Goal: Task Accomplishment & Management: Use online tool/utility

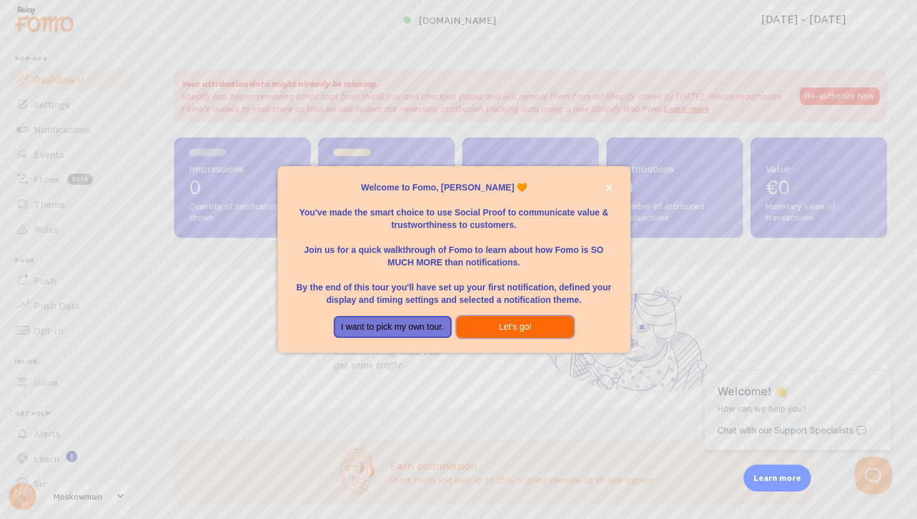
click at [486, 326] on button "Let's go!" at bounding box center [516, 327] width 118 height 22
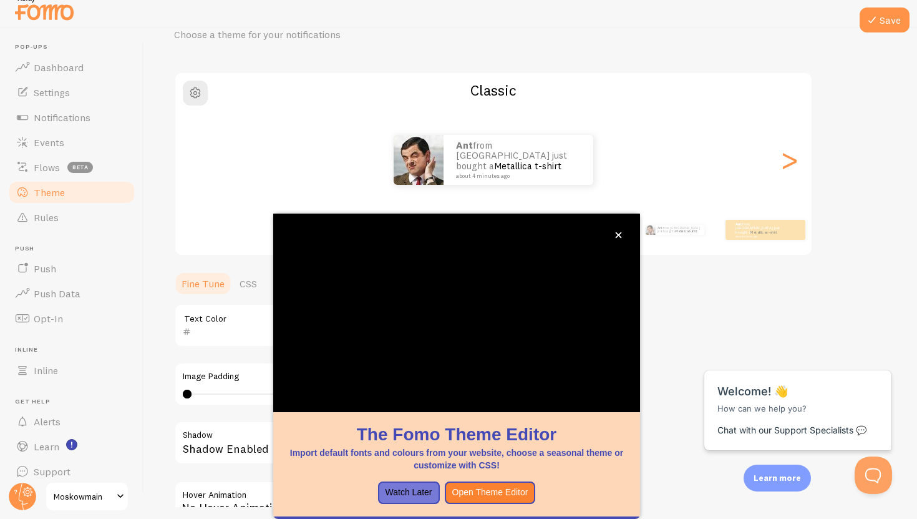
scroll to position [12, 0]
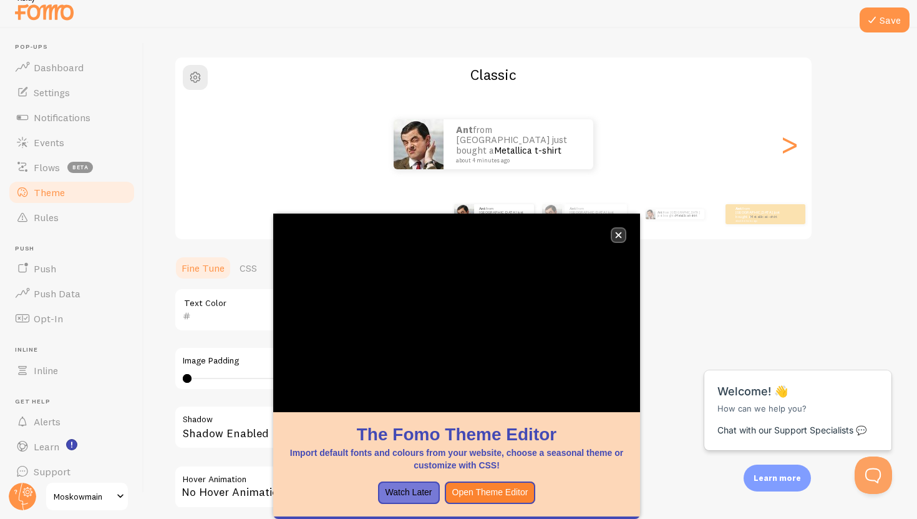
click at [620, 233] on icon "close," at bounding box center [619, 235] width 6 height 6
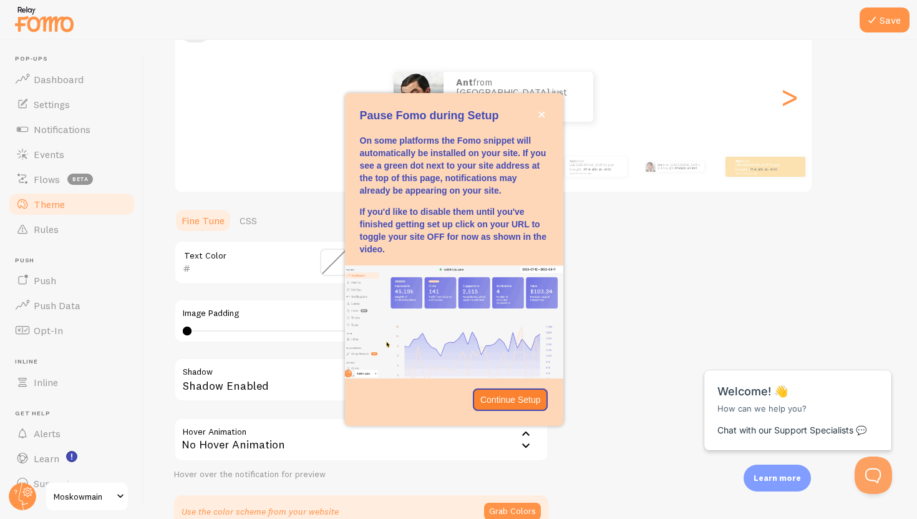
scroll to position [140, 0]
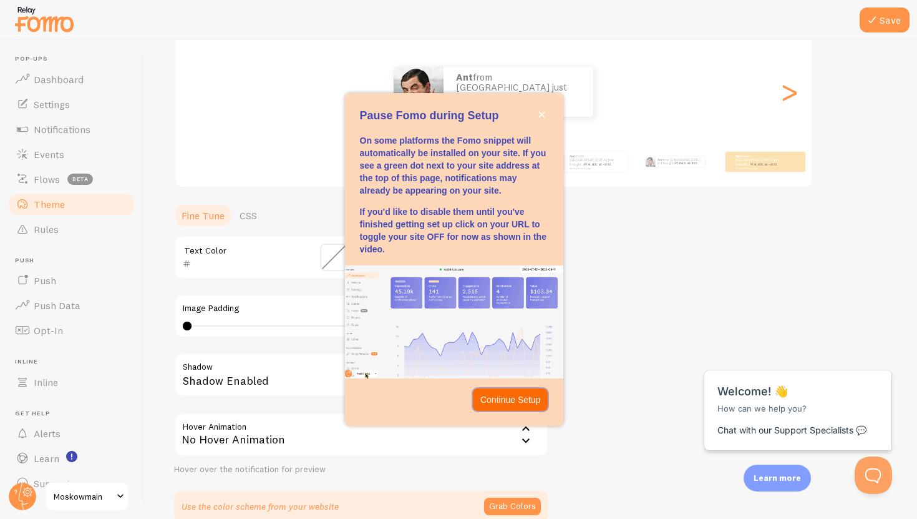
click at [522, 400] on p "Continue Setup" at bounding box center [510, 399] width 61 height 12
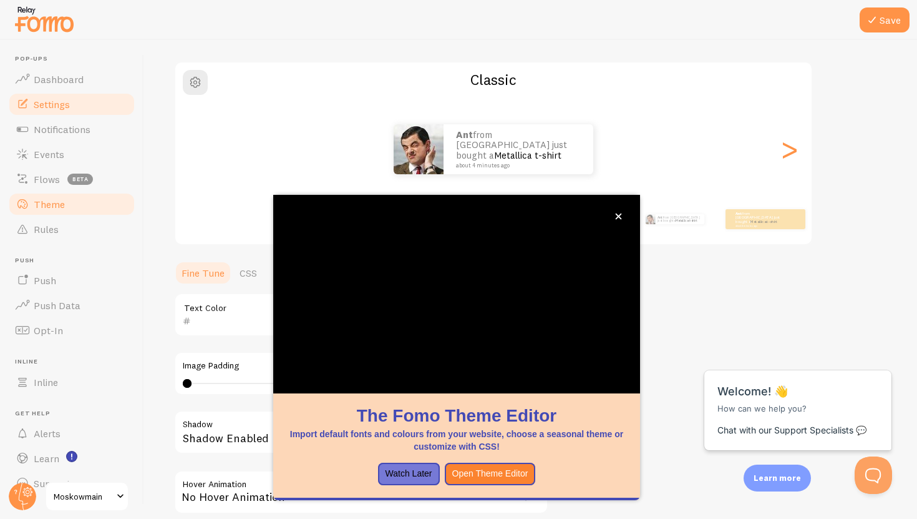
scroll to position [76, 0]
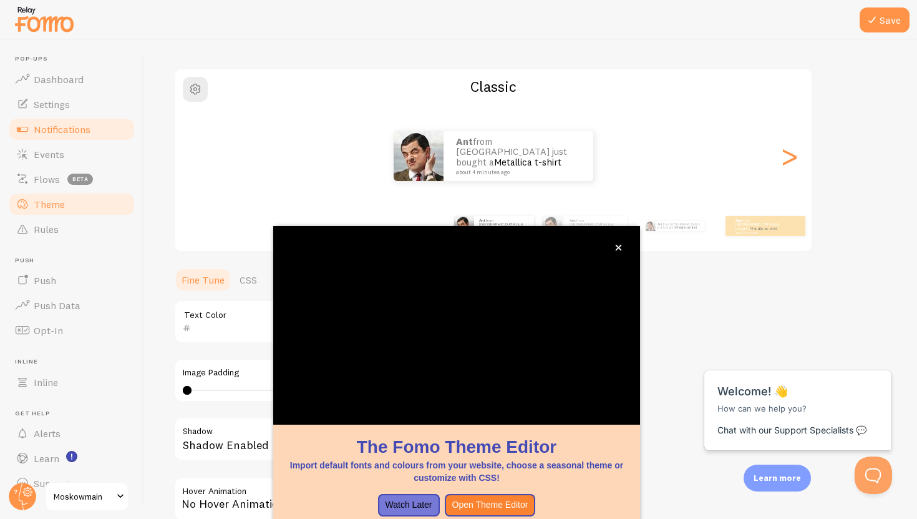
click at [84, 128] on span "Notifications" at bounding box center [62, 129] width 57 height 12
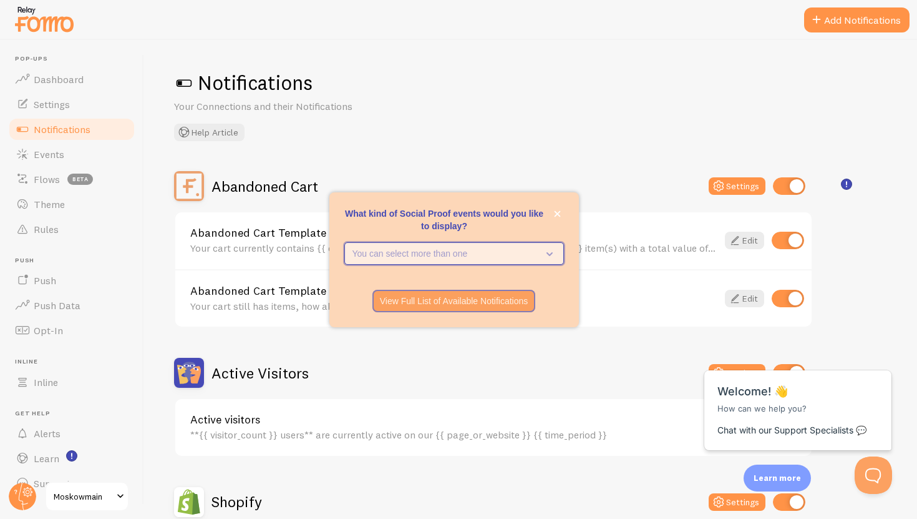
click at [541, 254] on icon "What kind of Social Proof events would you like to display?" at bounding box center [547, 253] width 17 height 14
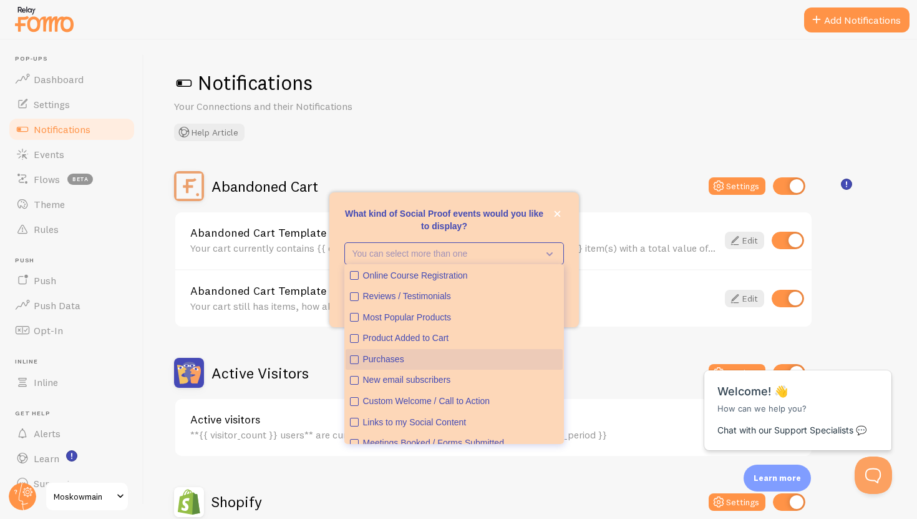
click at [471, 361] on div "Purchases" at bounding box center [460, 359] width 195 height 12
click at [544, 230] on p "What kind of Social Proof events would you like to display?" at bounding box center [454, 219] width 220 height 25
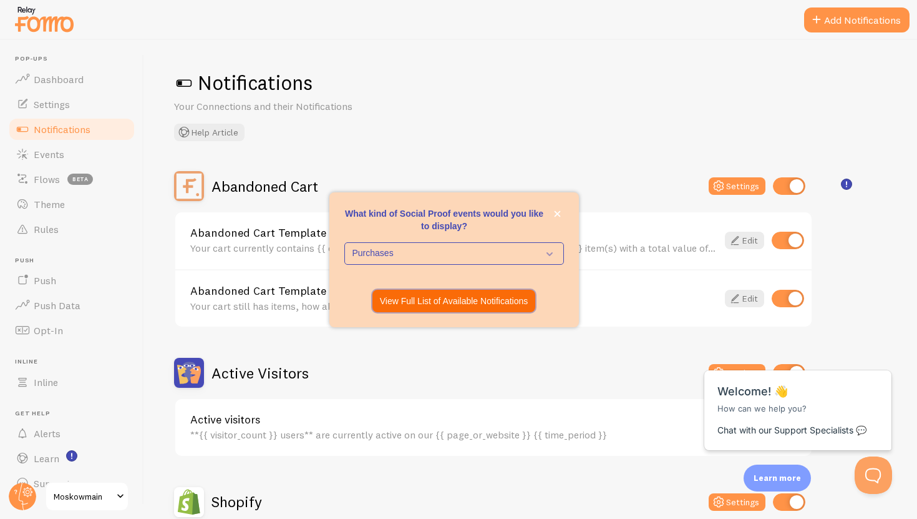
click at [509, 299] on p "View Full List of Available Notifications" at bounding box center [454, 301] width 149 height 12
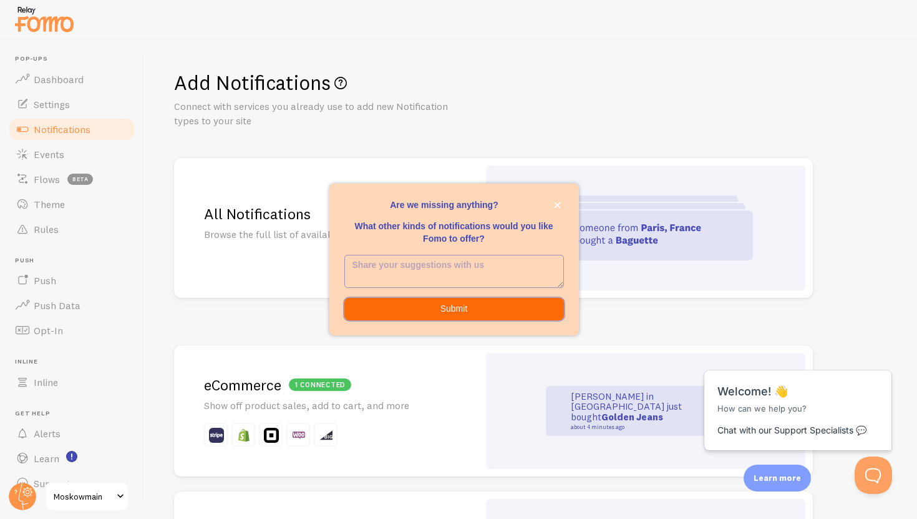
click at [512, 310] on button "Submit" at bounding box center [454, 309] width 220 height 22
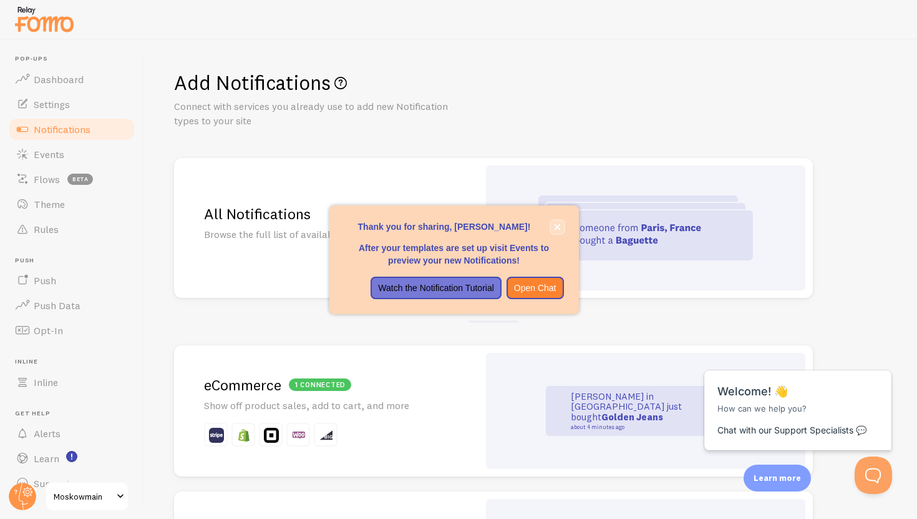
click at [555, 225] on icon "close," at bounding box center [557, 226] width 6 height 6
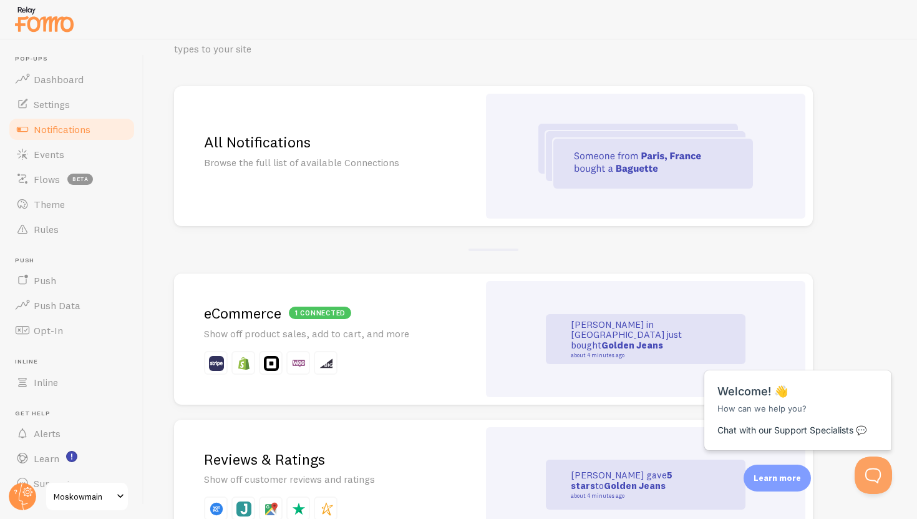
scroll to position [72, 0]
click at [369, 347] on div "1 connected eCommerce Show off product sales, add to cart, and more" at bounding box center [326, 338] width 305 height 131
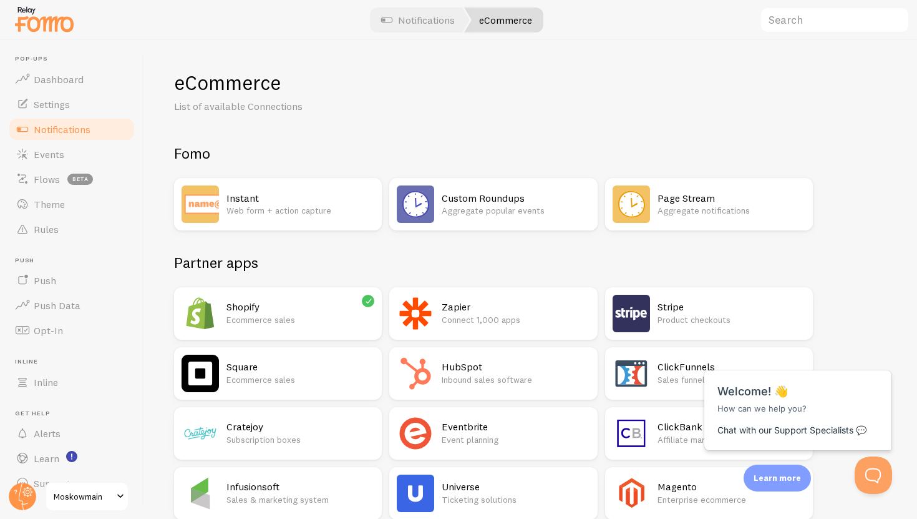
click at [356, 218] on div "Instant Web form + action capture" at bounding box center [301, 203] width 148 height 37
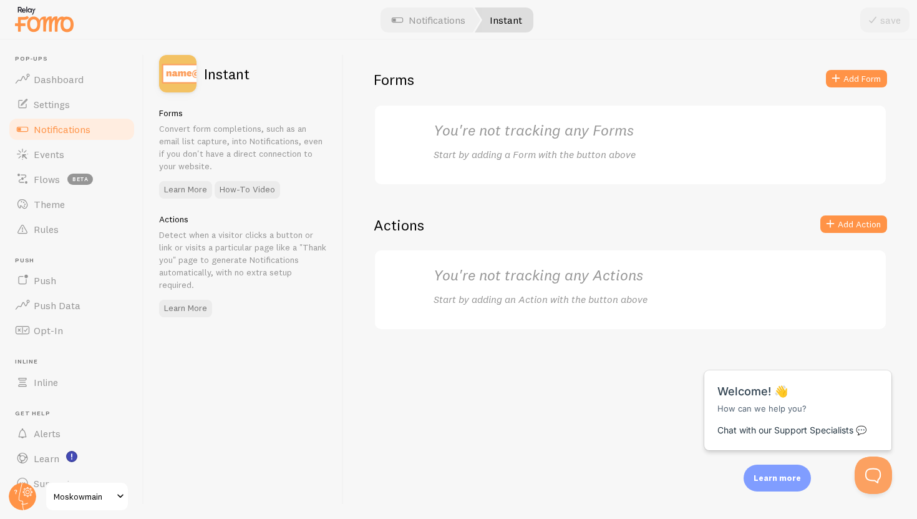
click at [526, 140] on div "You're not tracking any Forms Start by adding a Form with the button above" at bounding box center [631, 144] width 394 height 49
click at [124, 136] on link "Notifications" at bounding box center [71, 129] width 129 height 25
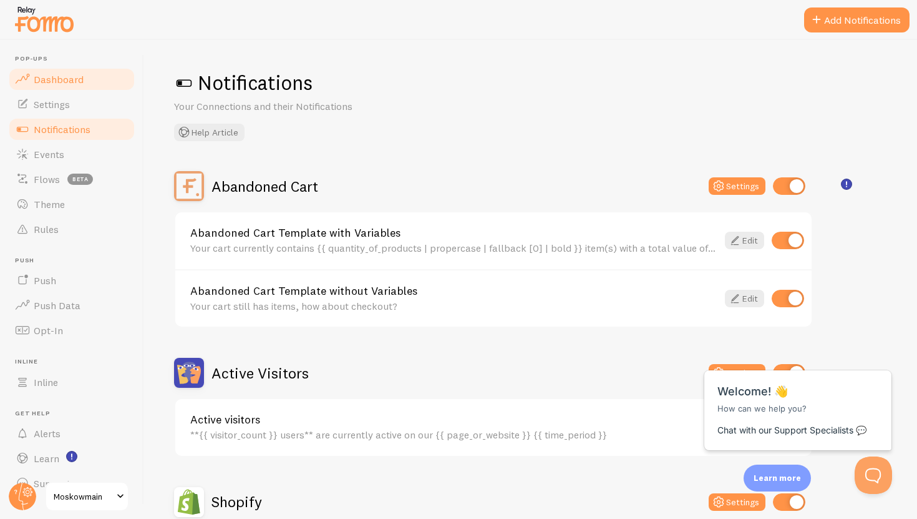
click at [111, 77] on link "Dashboard" at bounding box center [71, 79] width 129 height 25
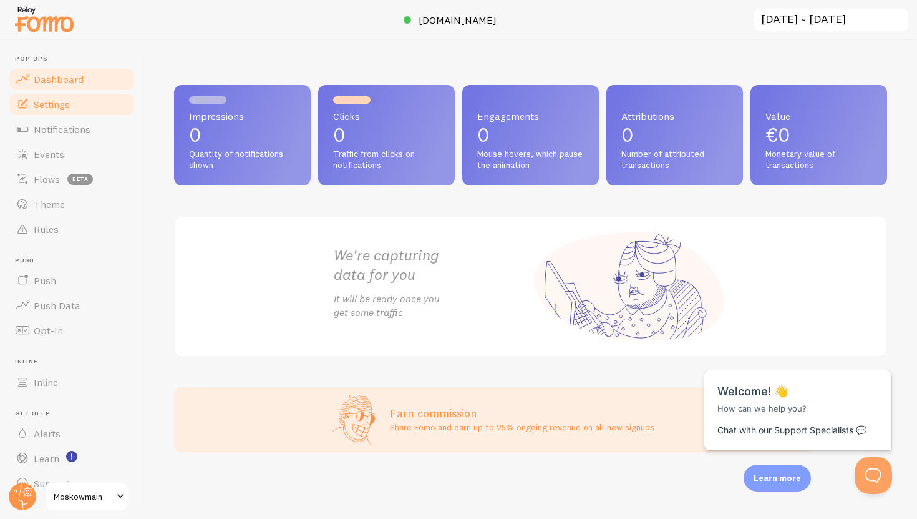
click at [82, 102] on link "Settings" at bounding box center [71, 104] width 129 height 25
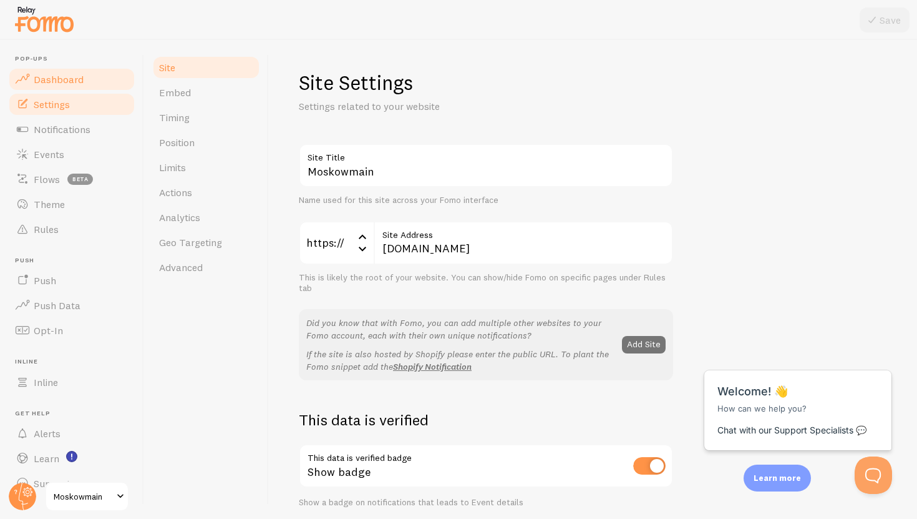
click at [94, 71] on link "Dashboard" at bounding box center [71, 79] width 129 height 25
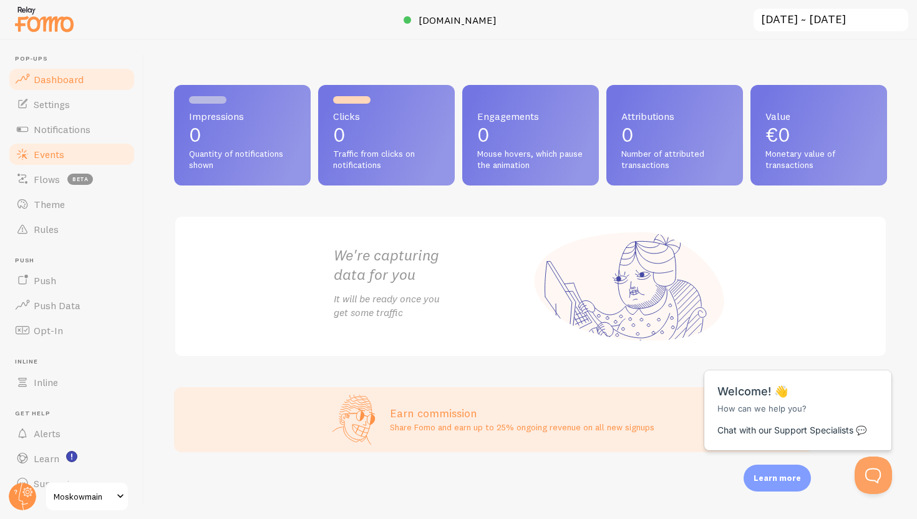
drag, startPoint x: 266, startPoint y: 140, endPoint x: 36, endPoint y: 165, distance: 231.1
click at [36, 165] on main "Pop-ups Dashboard Settings Notifications Events Flows beta Theme Rules [GEOGRAP…" at bounding box center [458, 279] width 917 height 479
click at [36, 165] on link "Events" at bounding box center [71, 154] width 129 height 25
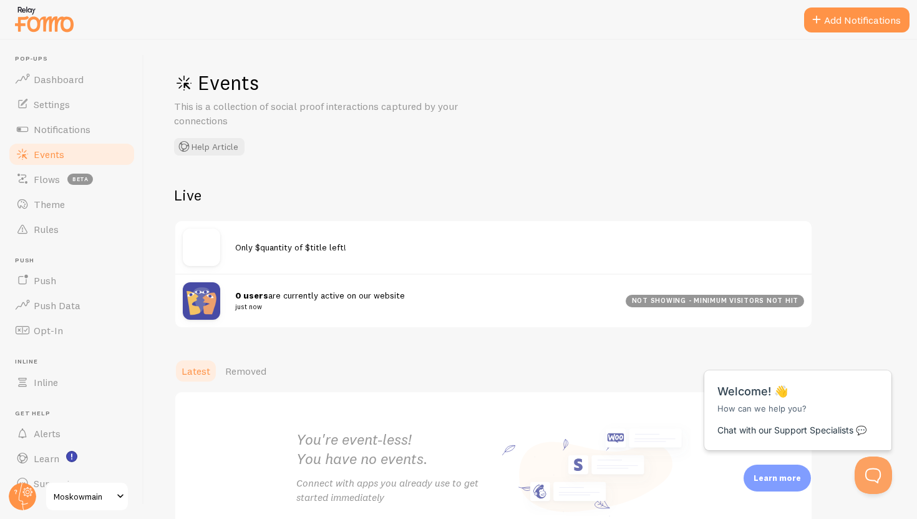
click at [282, 169] on div "Events This is a collection of social proof interactions captured by your conne…" at bounding box center [530, 279] width 773 height 479
click at [821, 17] on span at bounding box center [816, 19] width 15 height 15
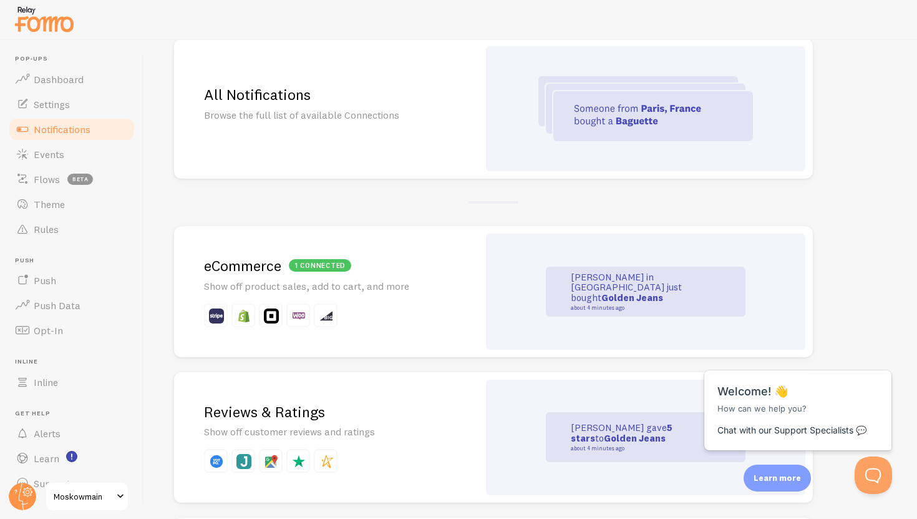
scroll to position [117, 0]
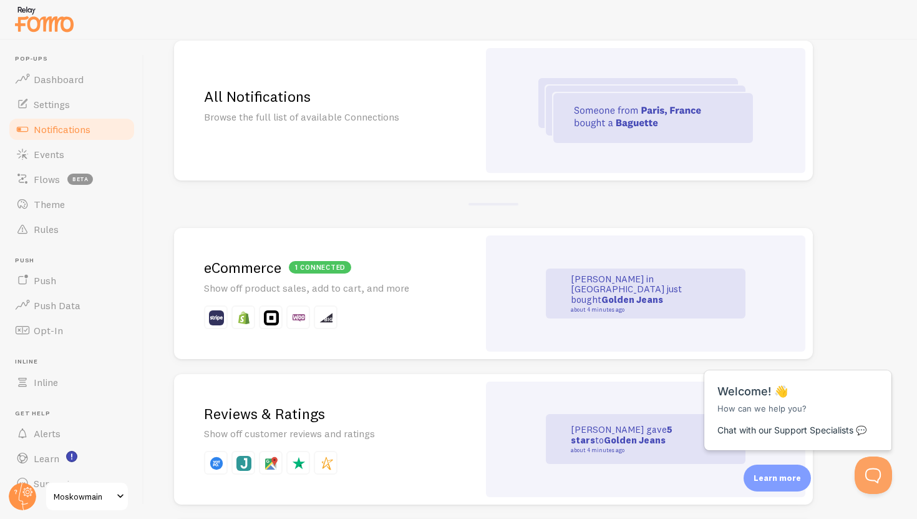
click at [454, 307] on div "1 connected eCommerce Show off product sales, add to cart, and more" at bounding box center [326, 293] width 305 height 131
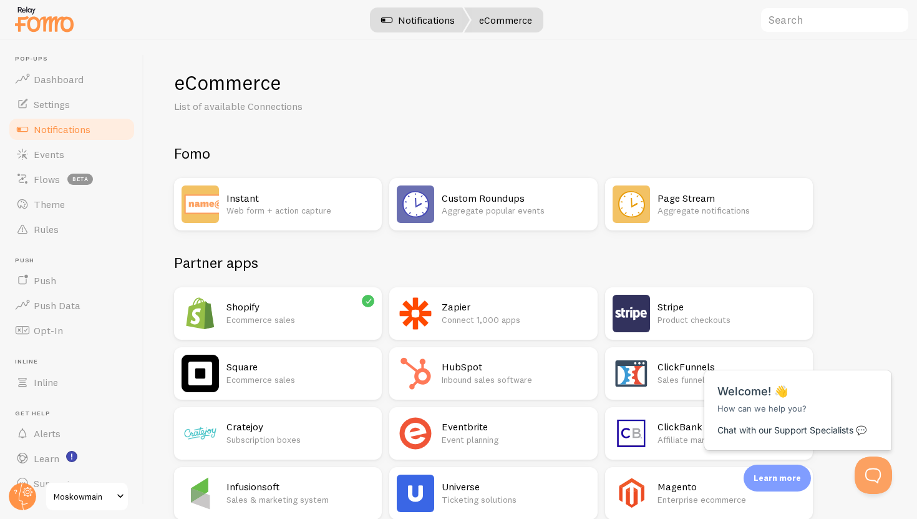
click at [446, 14] on link "Notifications" at bounding box center [418, 19] width 104 height 25
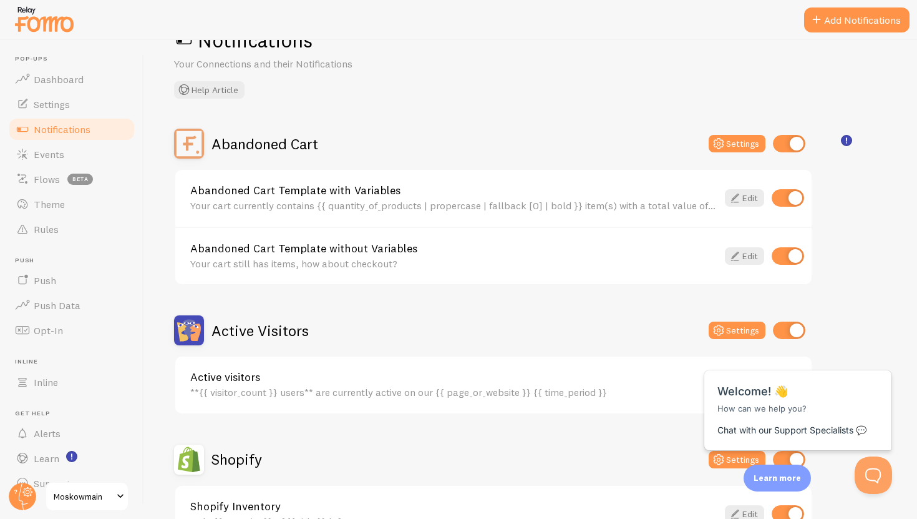
scroll to position [44, 0]
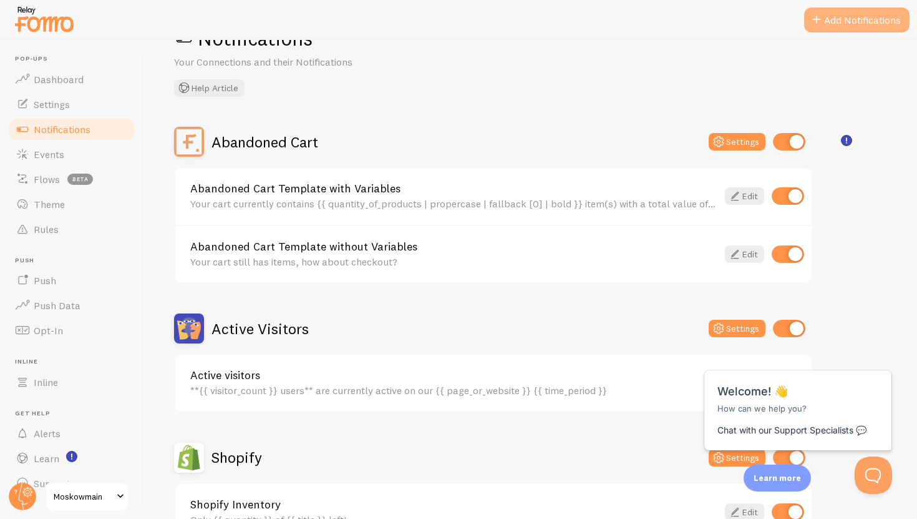
click at [819, 14] on span at bounding box center [816, 19] width 15 height 15
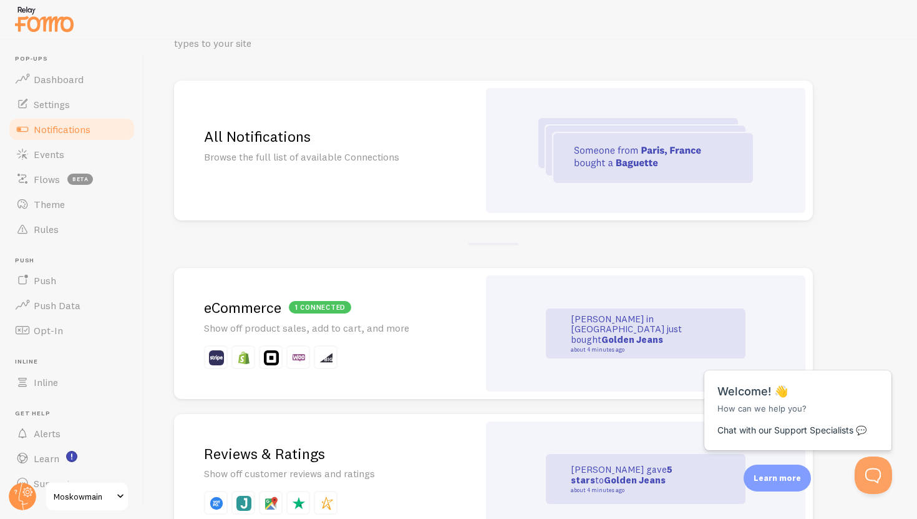
scroll to position [85, 0]
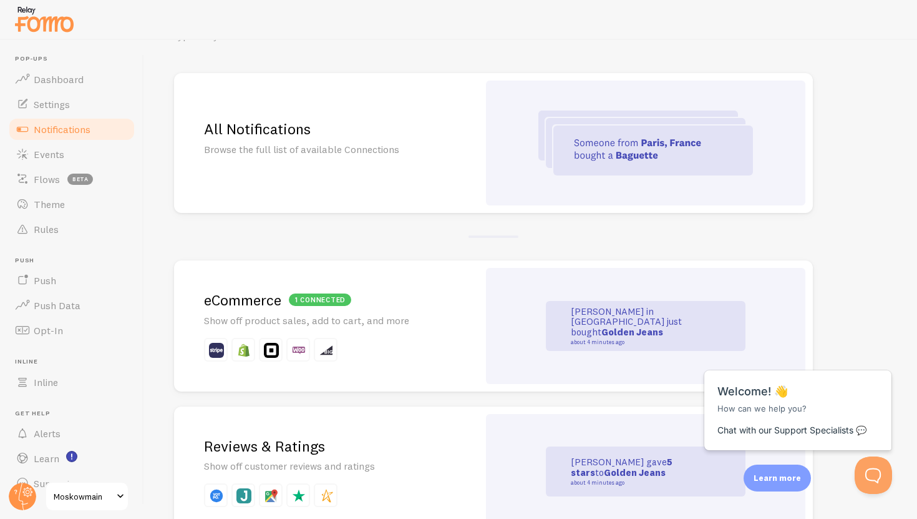
click at [439, 349] on p at bounding box center [326, 350] width 245 height 24
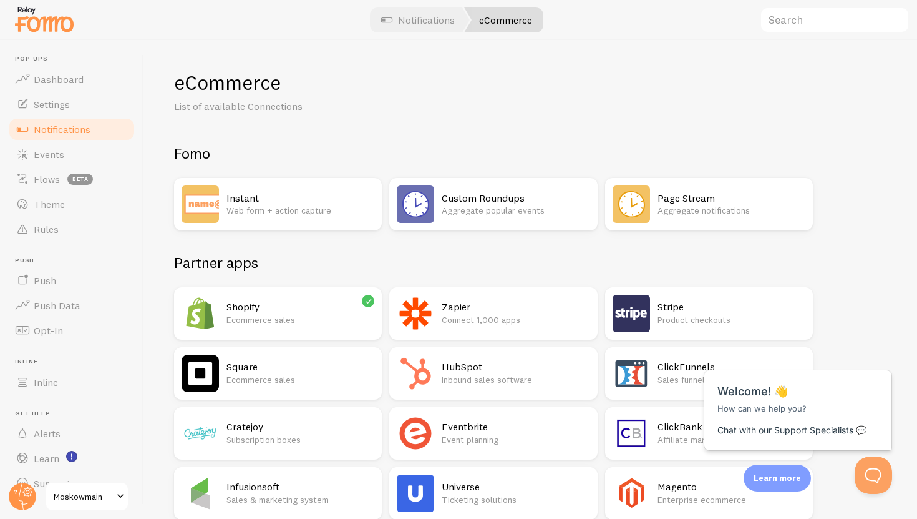
click at [333, 338] on div "Shopify Ecommerce sales" at bounding box center [278, 313] width 208 height 52
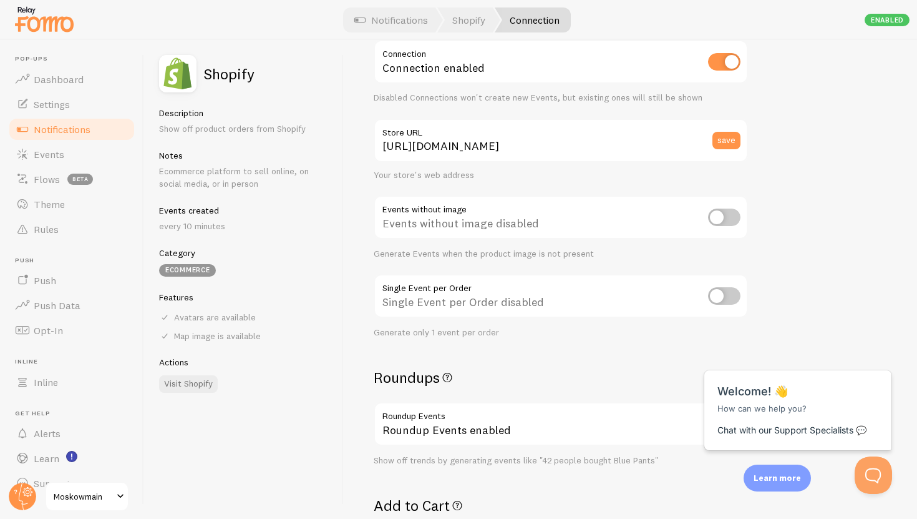
scroll to position [67, 0]
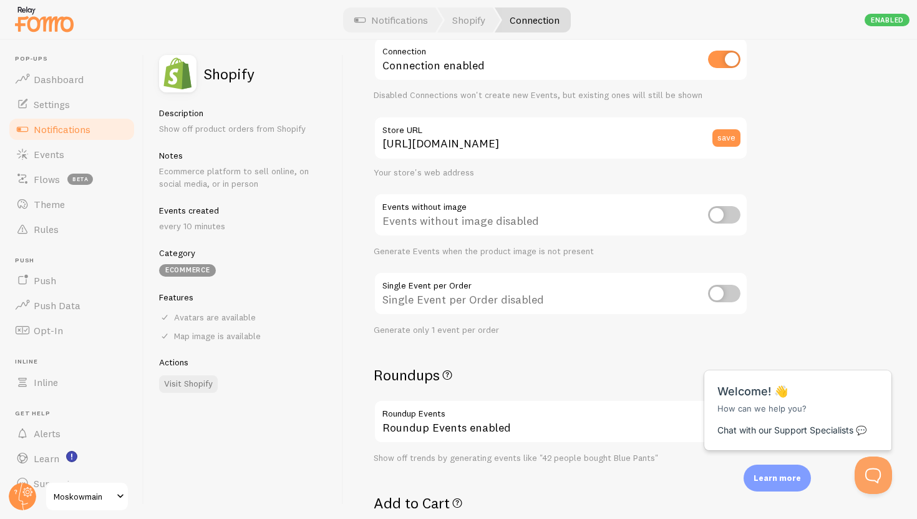
click at [719, 218] on input "checkbox" at bounding box center [724, 214] width 32 height 17
checkbox input "true"
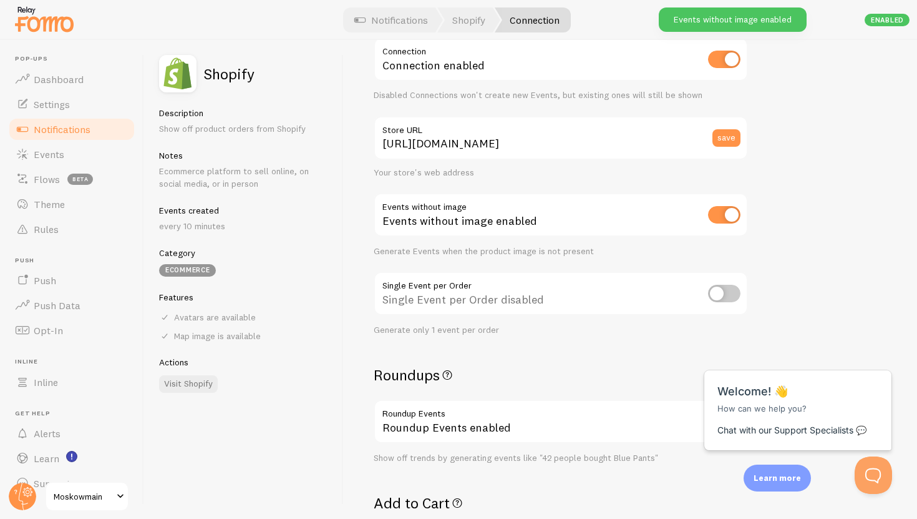
click at [726, 216] on input "checkbox" at bounding box center [724, 214] width 32 height 17
checkbox input "false"
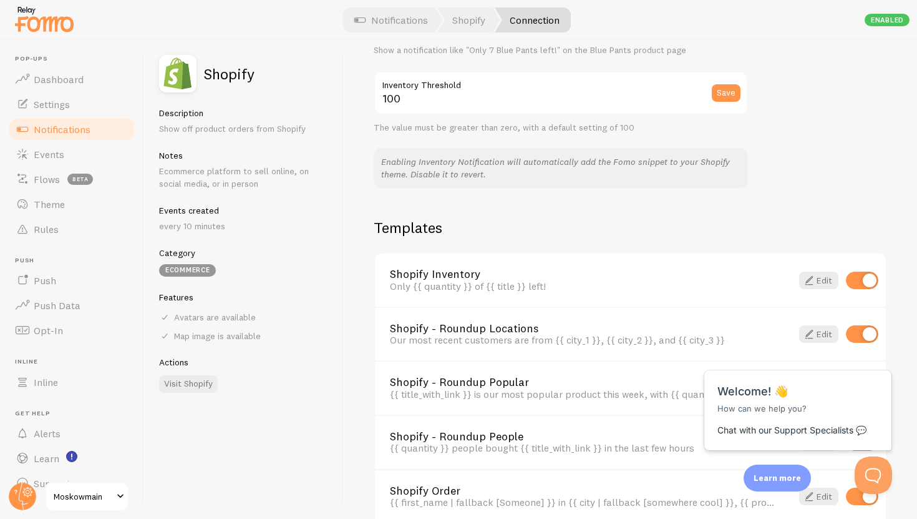
scroll to position [787, 0]
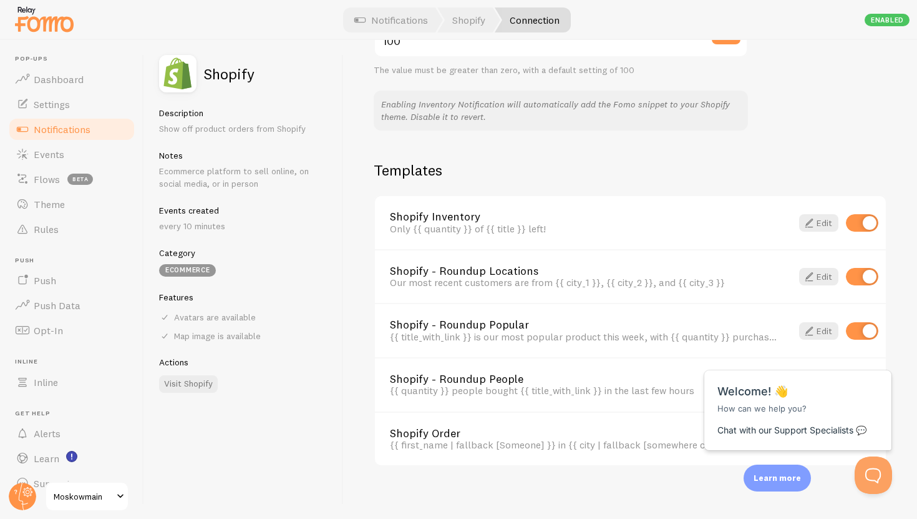
click at [591, 178] on h2 "Templates" at bounding box center [631, 169] width 514 height 19
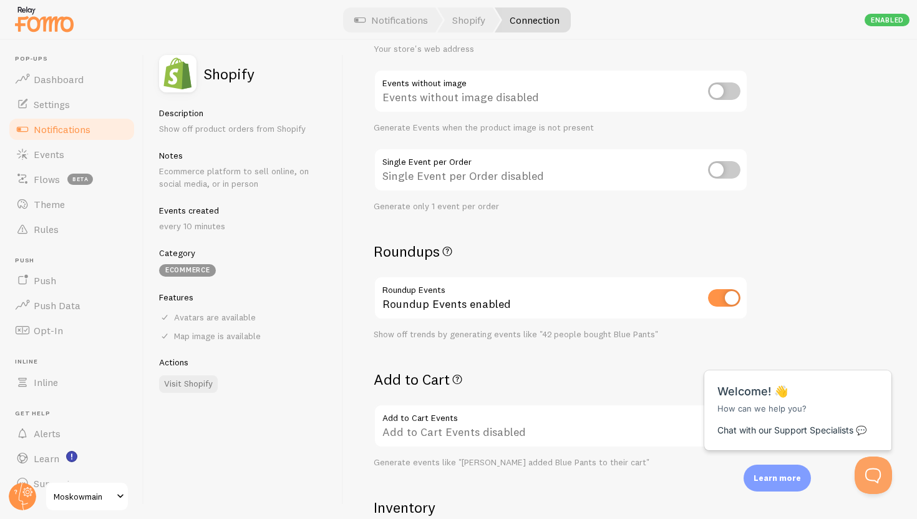
scroll to position [192, 0]
click at [721, 164] on input "checkbox" at bounding box center [724, 167] width 32 height 17
checkbox input "true"
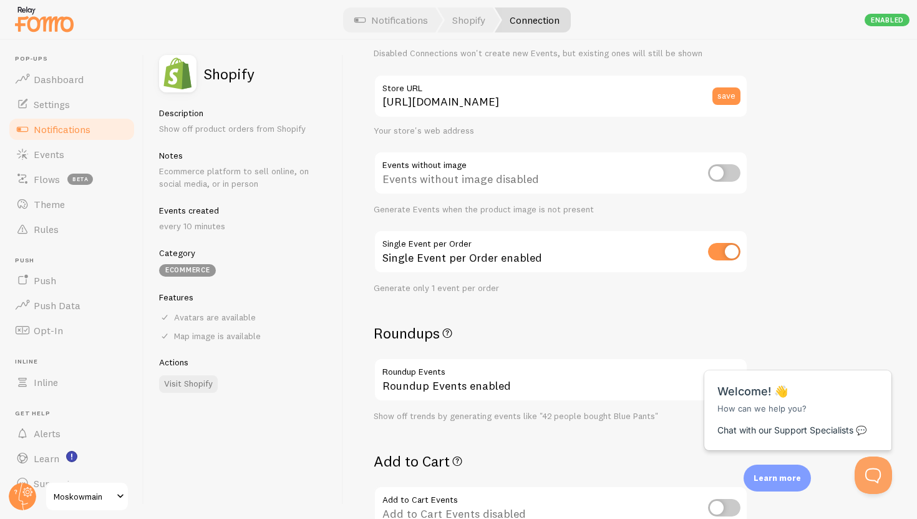
scroll to position [0, 0]
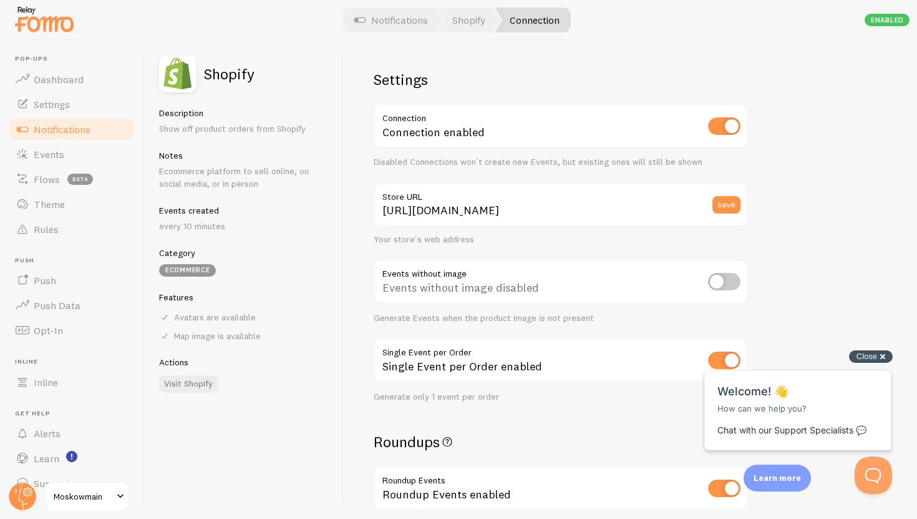
click at [871, 354] on span "Close" at bounding box center [867, 355] width 21 height 9
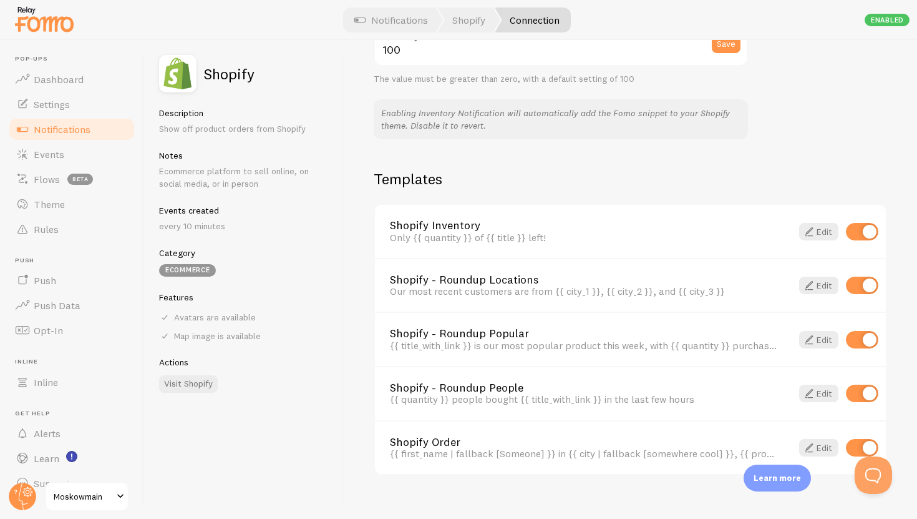
scroll to position [794, 0]
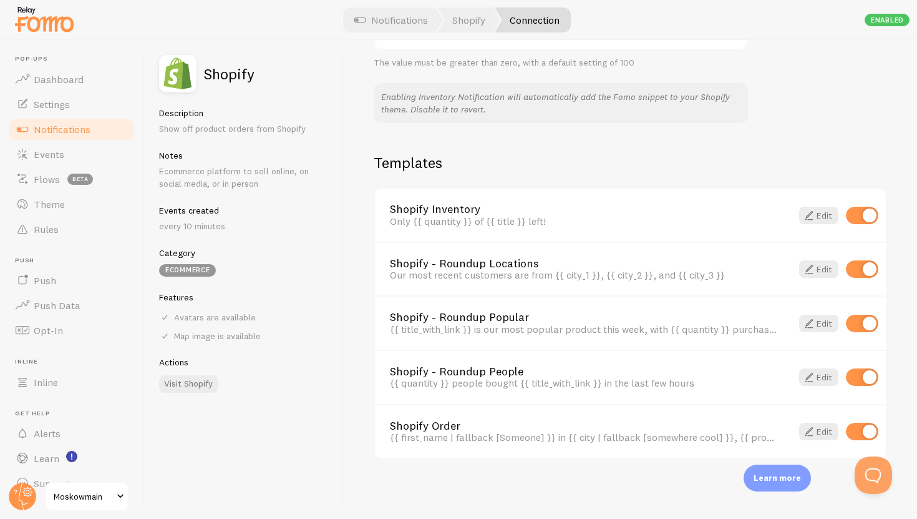
click at [870, 265] on input "checkbox" at bounding box center [862, 268] width 32 height 17
checkbox input "false"
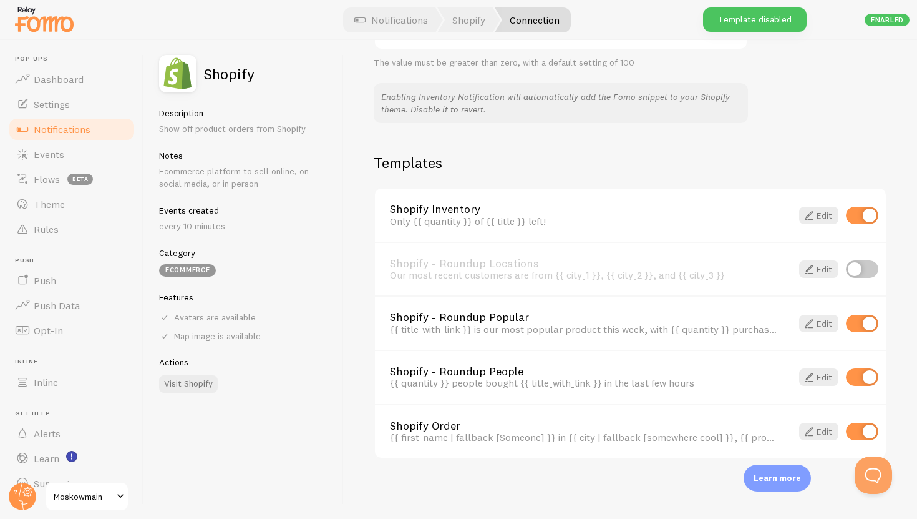
click at [856, 215] on input "checkbox" at bounding box center [862, 215] width 32 height 17
checkbox input "true"
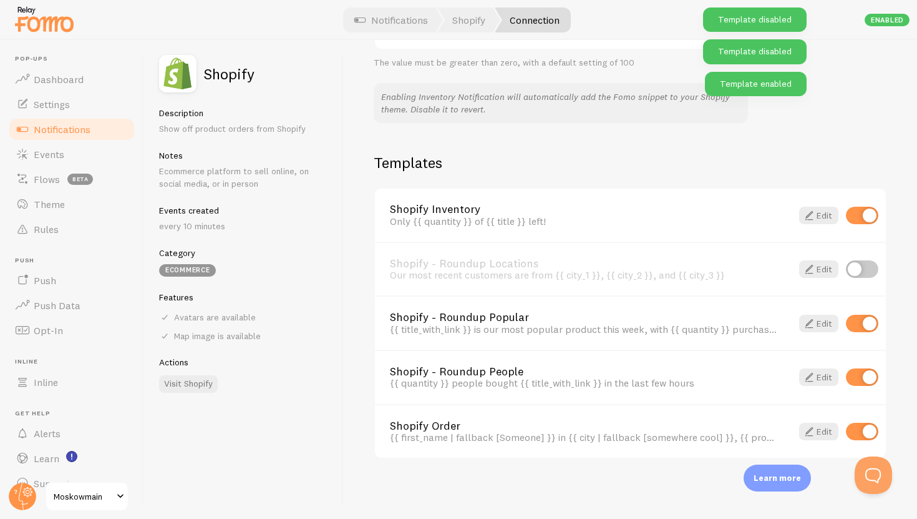
click at [871, 329] on input "checkbox" at bounding box center [862, 323] width 32 height 17
checkbox input "false"
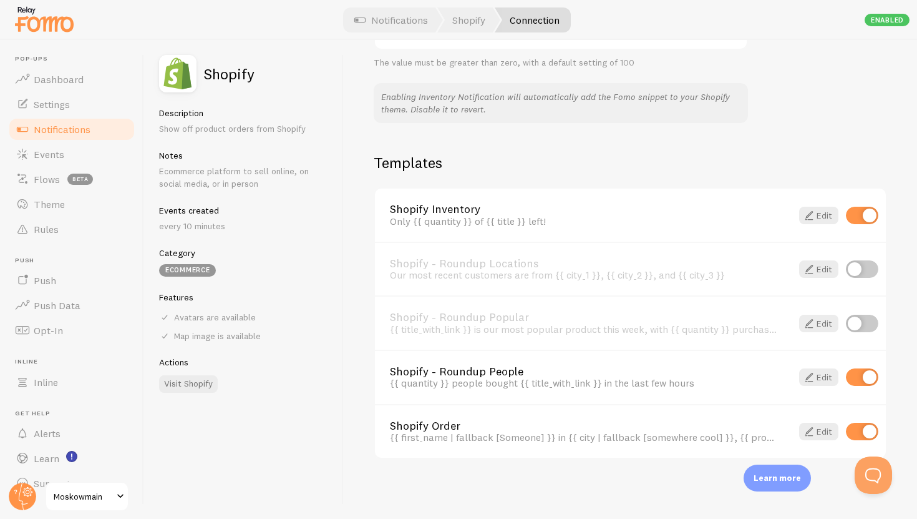
click at [864, 380] on input "checkbox" at bounding box center [862, 376] width 32 height 17
checkbox input "false"
click at [821, 427] on link "Edit" at bounding box center [818, 430] width 39 height 17
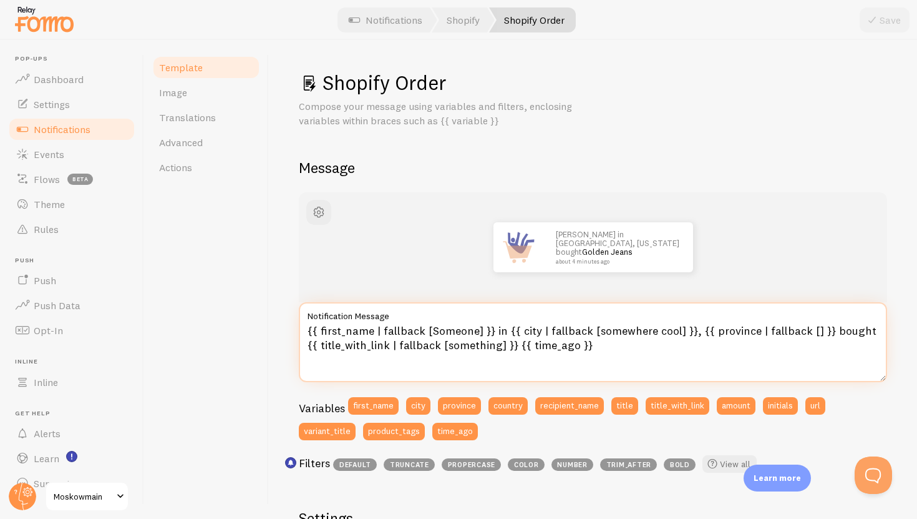
drag, startPoint x: 671, startPoint y: 331, endPoint x: 589, endPoint y: 335, distance: 82.5
click at [589, 335] on textarea "{{ first_name | fallback [Someone] }} in {{ city | fallback [somewhere cool] }}…" at bounding box center [593, 342] width 588 height 80
drag, startPoint x: 676, startPoint y: 331, endPoint x: 791, endPoint y: 336, distance: 115.0
click at [791, 336] on textarea "{{ first_name | fallback [Someone] }} in {{ city | fallback [[GEOGRAPHIC_DATA]]…" at bounding box center [593, 342] width 588 height 80
click at [577, 341] on textarea "{{ first_name | fallback [Someone] }} in {{ city | fallback [[GEOGRAPHIC_DATA]]…" at bounding box center [593, 342] width 588 height 80
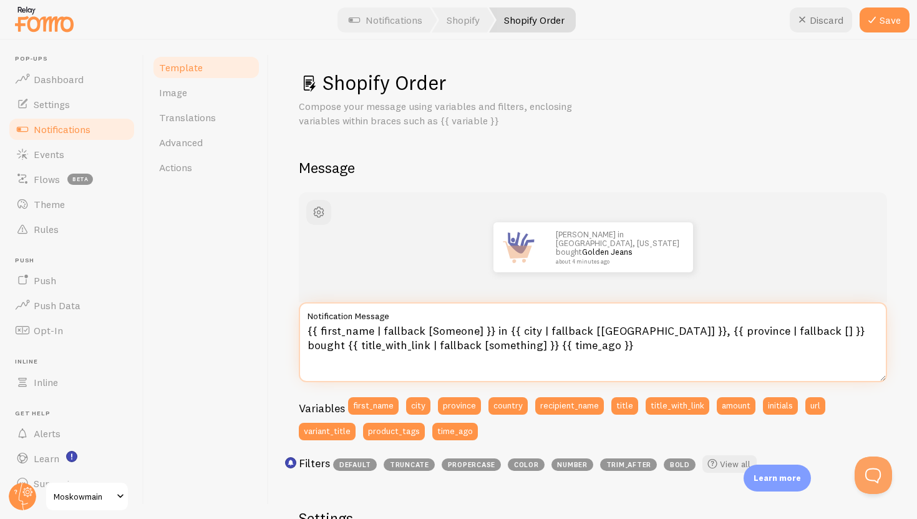
drag, startPoint x: 586, startPoint y: 352, endPoint x: 303, endPoint y: 318, distance: 285.3
click at [303, 318] on div "{{ first_name | fallback [Someone] }} in {{ city | fallback [[GEOGRAPHIC_DATA]]…" at bounding box center [593, 342] width 588 height 80
paste textarea ": "Jemand" }} aus {{ city | fallback: "Deutschland" }} hat gerade {{ title }} b…"
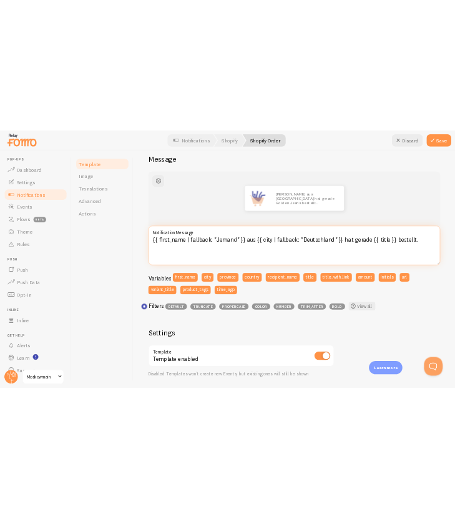
scroll to position [107, 0]
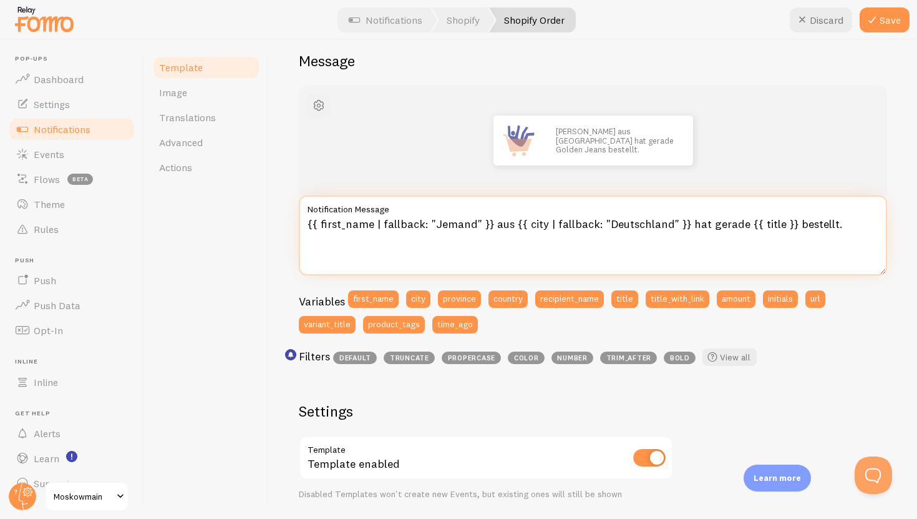
type textarea "{{ first_name | fallback: "Jemand" }} aus {{ city | fallback: "Deutschland" }} …"
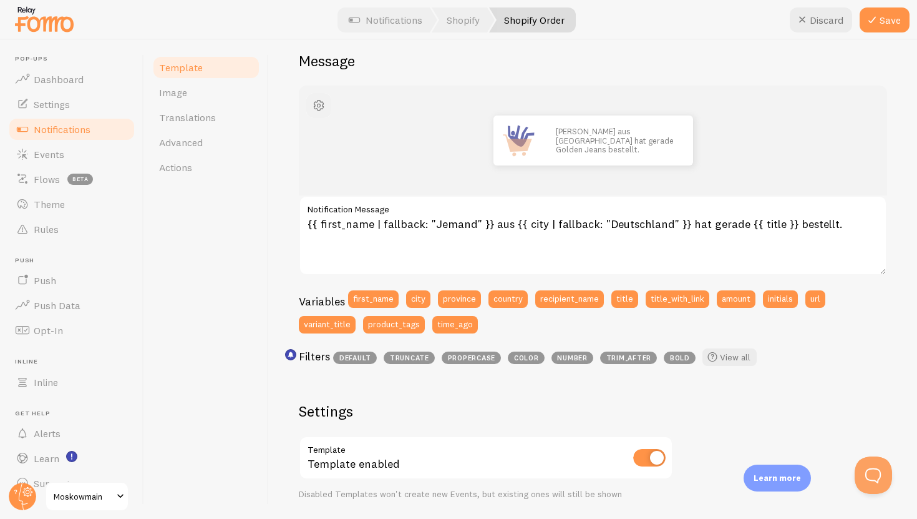
click at [321, 99] on span "button" at bounding box center [318, 105] width 15 height 15
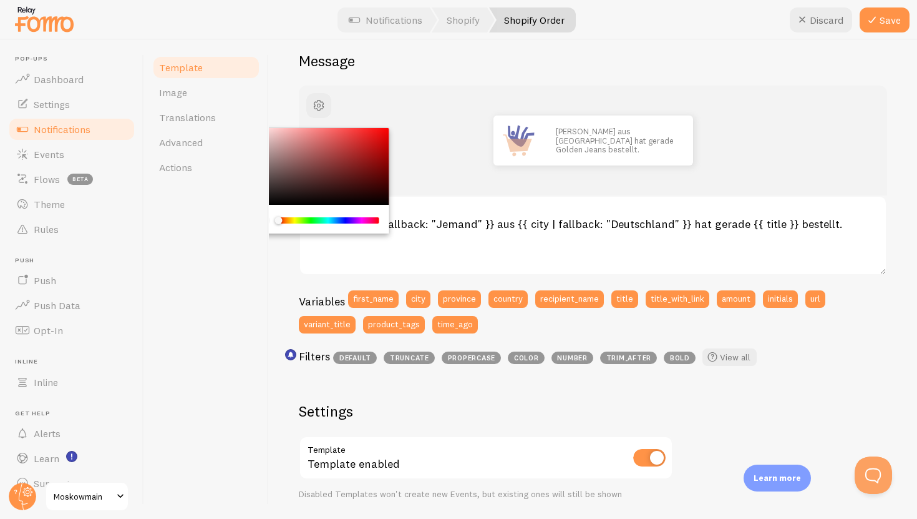
click at [296, 222] on div "Chrome color picker" at bounding box center [328, 220] width 99 height 6
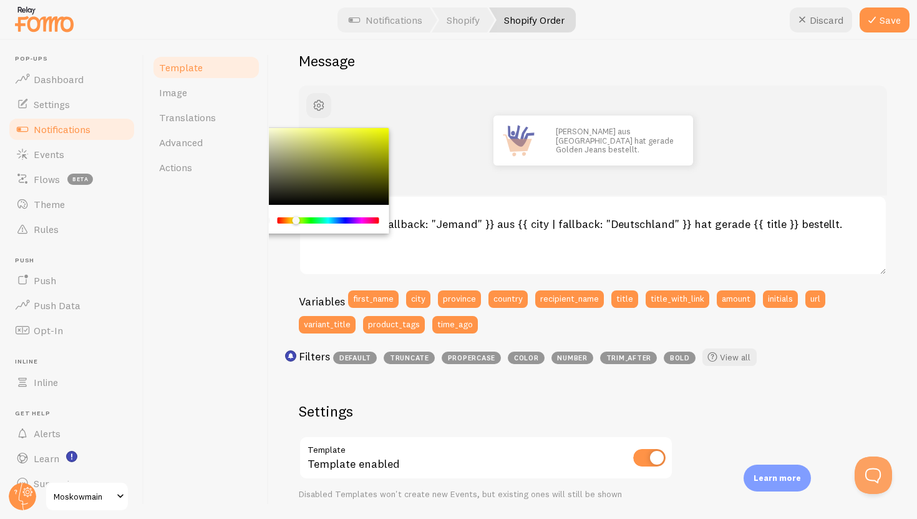
click at [367, 165] on div "Chrome color picker" at bounding box center [319, 166] width 140 height 77
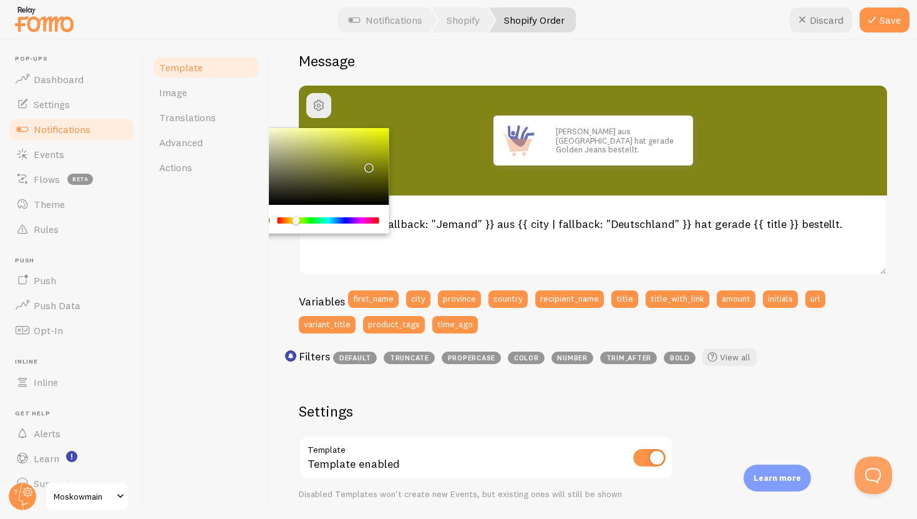
click at [373, 123] on div "[PERSON_NAME] aus [GEOGRAPHIC_DATA] hat gerade Golden Jeans bestellt." at bounding box center [593, 140] width 529 height 50
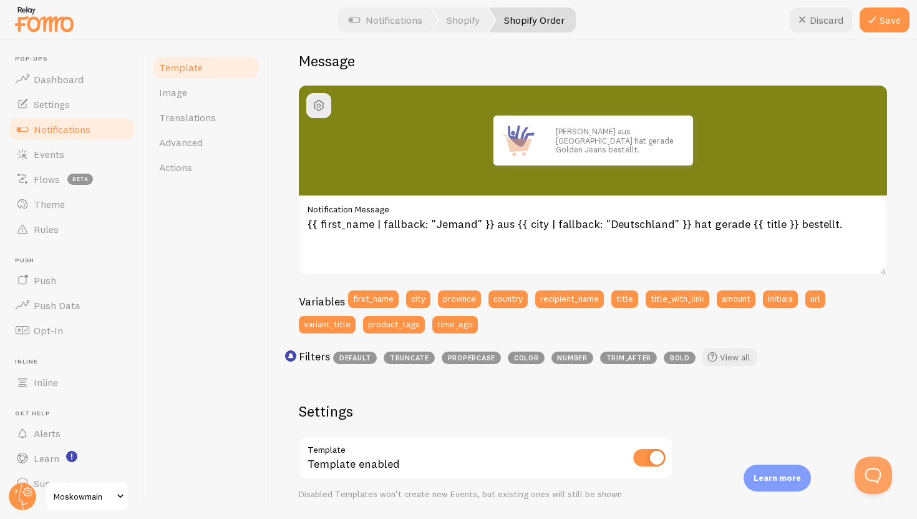
click at [377, 130] on div "Chrome color picker" at bounding box center [319, 166] width 140 height 77
click at [324, 107] on span "button" at bounding box center [318, 105] width 15 height 15
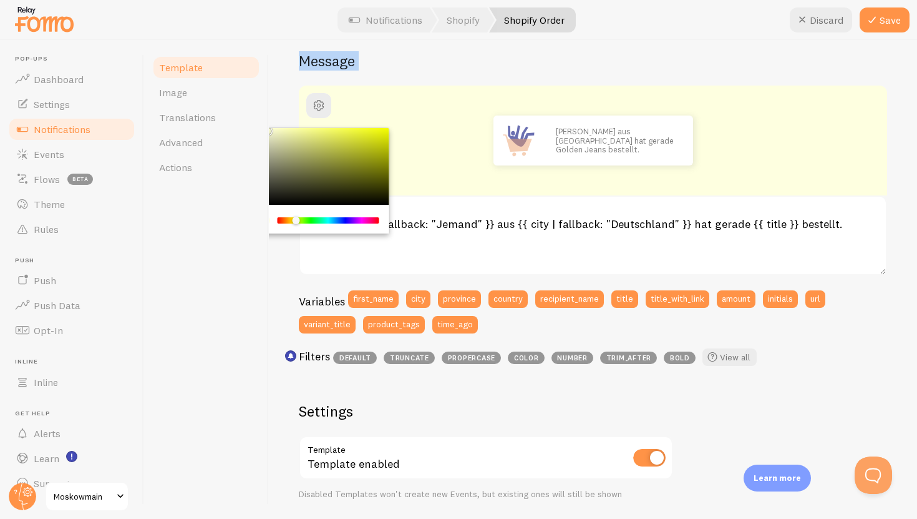
drag, startPoint x: 273, startPoint y: 132, endPoint x: 265, endPoint y: 126, distance: 10.4
click at [265, 126] on div "Template Image Translations Advanced Actions Shopify Order Compose your message…" at bounding box center [530, 279] width 773 height 479
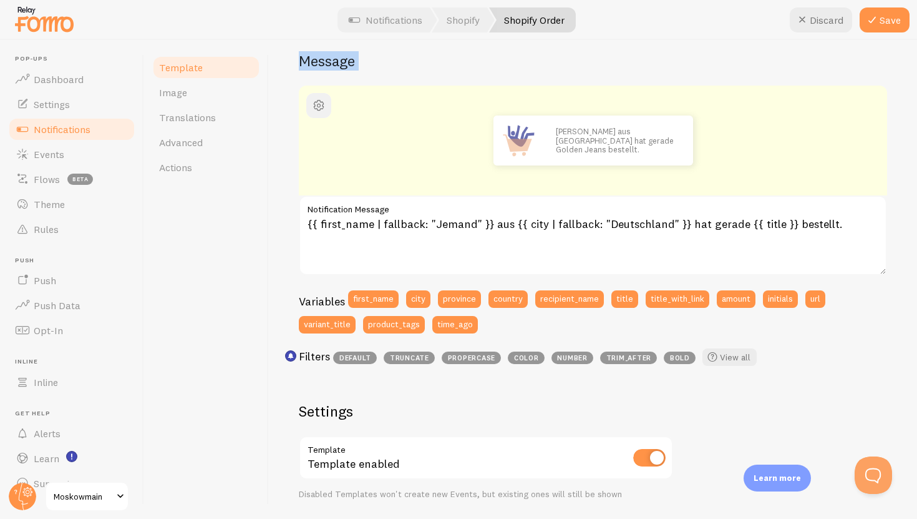
click at [320, 103] on span "button" at bounding box center [318, 105] width 15 height 15
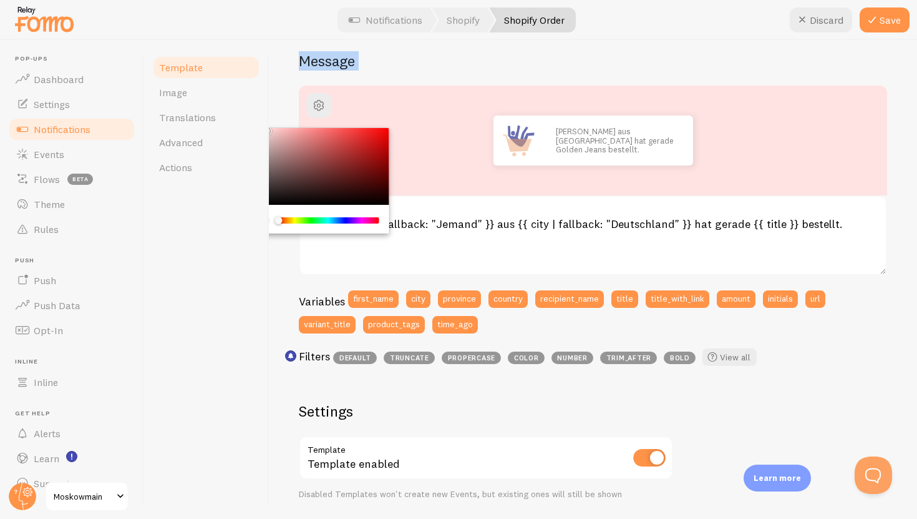
drag, startPoint x: 296, startPoint y: 220, endPoint x: 266, endPoint y: 220, distance: 30.0
click at [266, 220] on div "Template Image Translations Advanced Actions Shopify Order Compose your message…" at bounding box center [530, 279] width 773 height 479
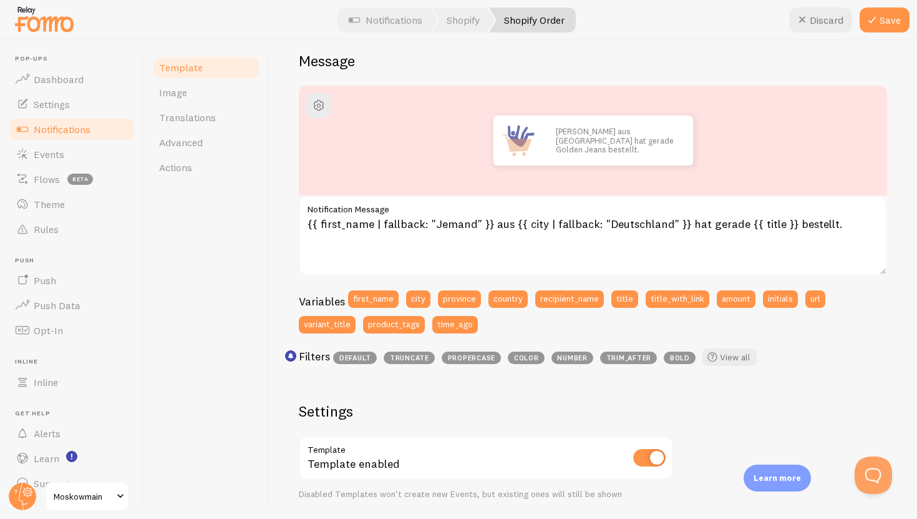
click at [340, 107] on div "[PERSON_NAME] aus [GEOGRAPHIC_DATA] hat gerade Golden Jeans bestellt." at bounding box center [593, 140] width 588 height 110
click at [318, 107] on span "button" at bounding box center [318, 105] width 15 height 15
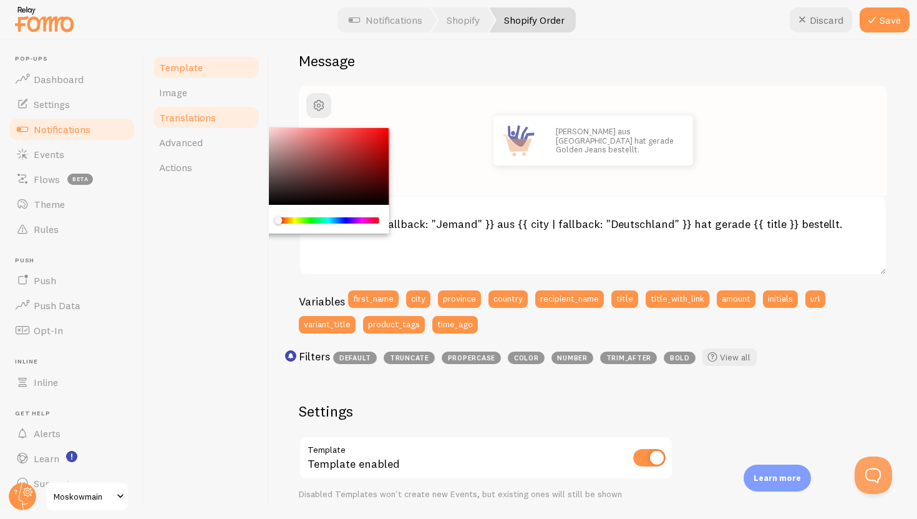
drag, startPoint x: 270, startPoint y: 127, endPoint x: 250, endPoint y: 116, distance: 22.4
click at [250, 116] on div "Template Image Translations Advanced Actions Shopify Order Compose your message…" at bounding box center [530, 279] width 773 height 479
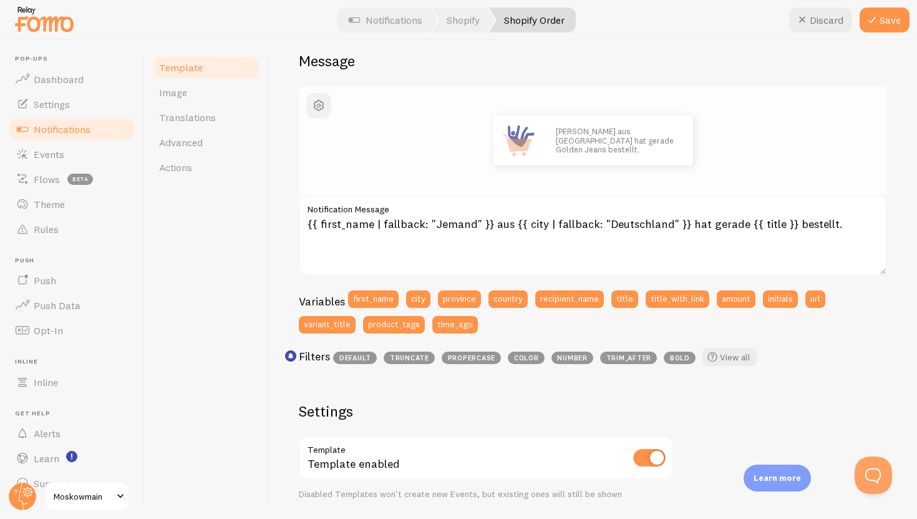
click at [319, 101] on span "button" at bounding box center [318, 105] width 15 height 15
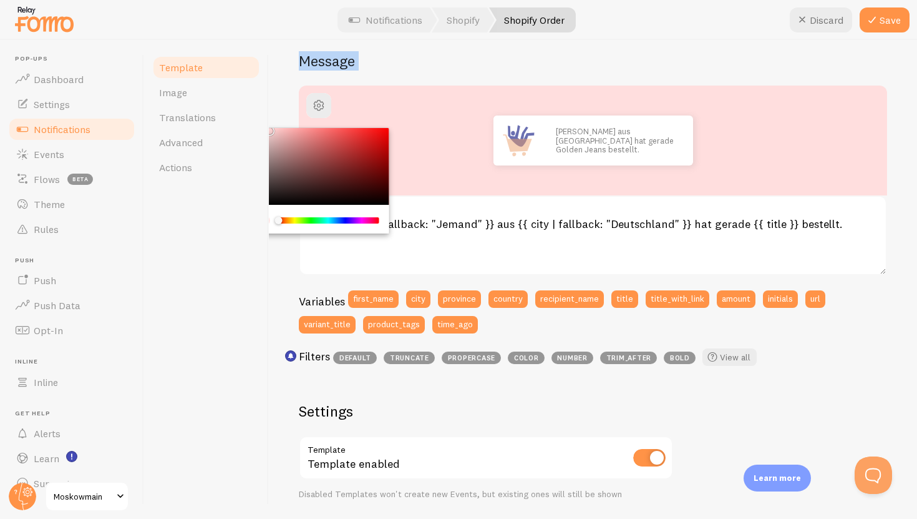
drag, startPoint x: 274, startPoint y: 130, endPoint x: 267, endPoint y: 127, distance: 7.8
click at [267, 127] on div "Template Image Translations Advanced Actions Shopify Order Compose your message…" at bounding box center [530, 279] width 773 height 479
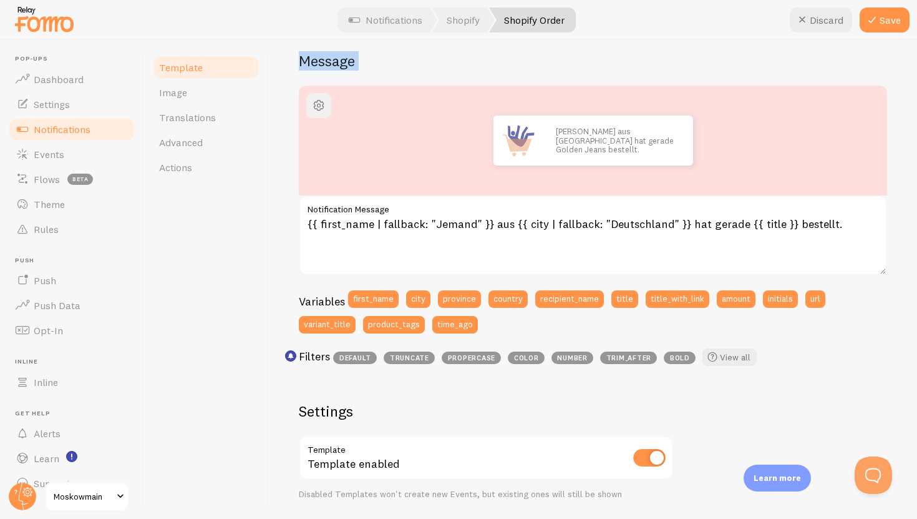
click at [321, 109] on span "button" at bounding box center [318, 105] width 15 height 15
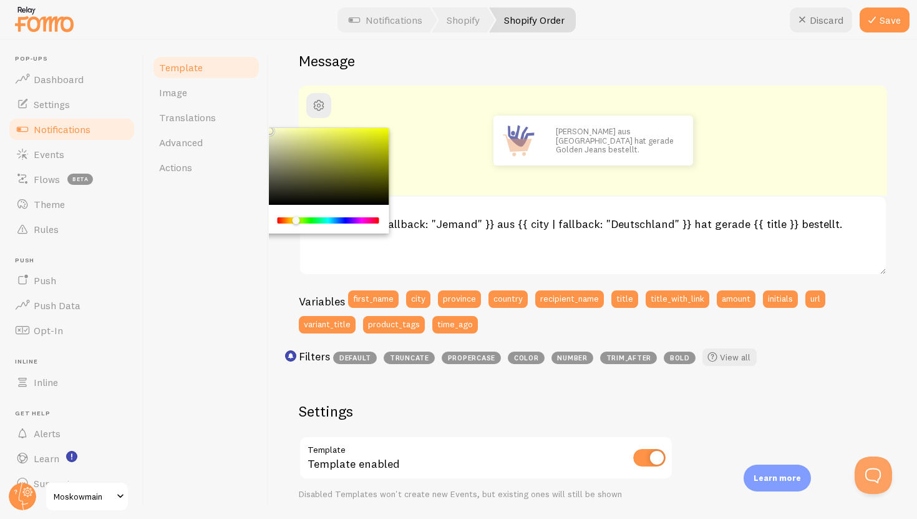
click at [296, 222] on div "Chrome color picker" at bounding box center [328, 220] width 99 height 6
drag, startPoint x: 280, startPoint y: 135, endPoint x: 269, endPoint y: 125, distance: 15.0
click at [269, 125] on div "Shopify Order Compose your message using variables and filters, enclosing varia…" at bounding box center [593, 279] width 648 height 479
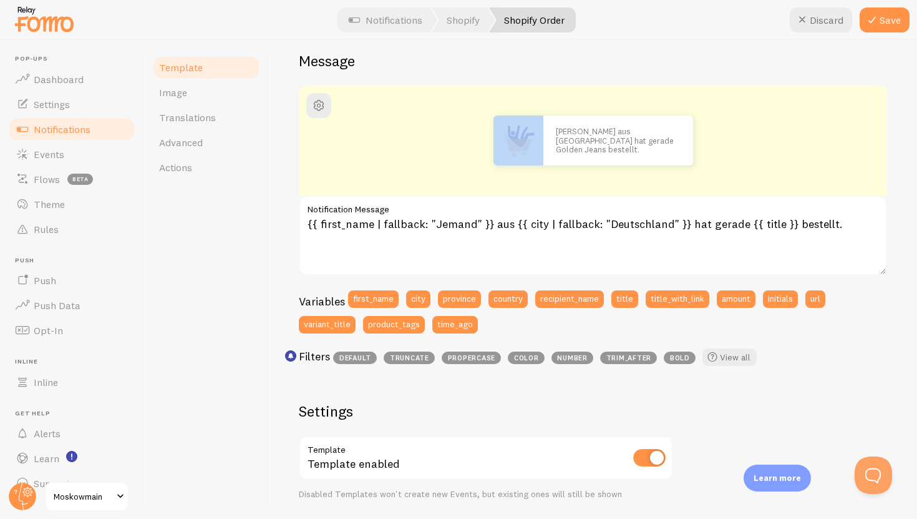
click at [330, 127] on div "[PERSON_NAME] aus [GEOGRAPHIC_DATA] hat gerade Golden Jeans bestellt." at bounding box center [593, 140] width 529 height 50
click at [519, 142] on img at bounding box center [519, 140] width 50 height 50
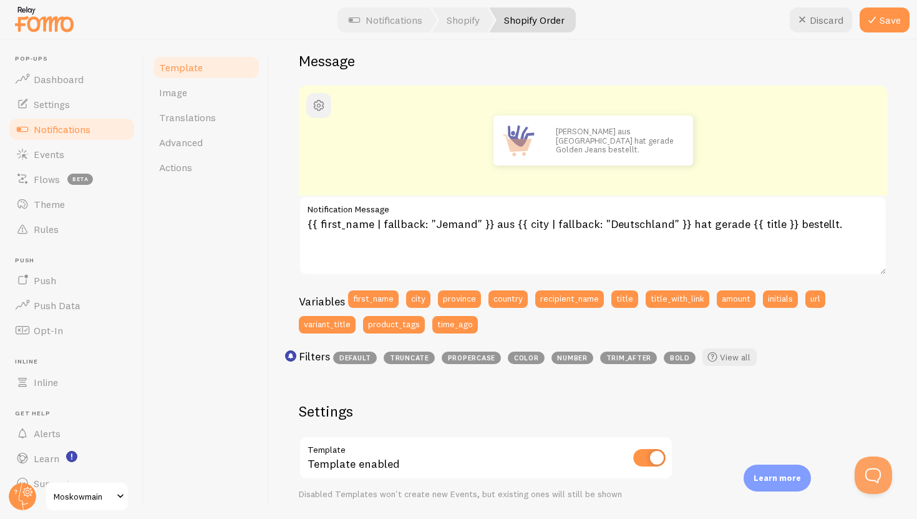
click at [317, 112] on span "button" at bounding box center [318, 105] width 15 height 15
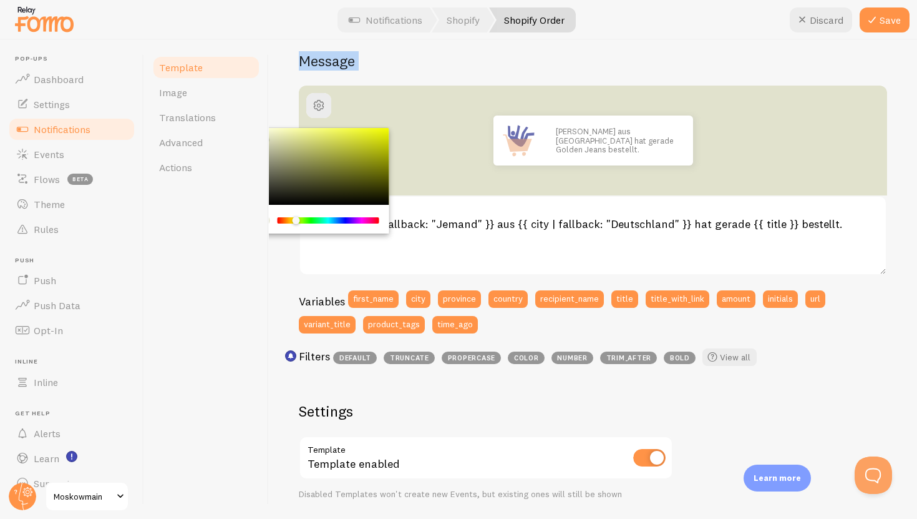
drag, startPoint x: 324, startPoint y: 163, endPoint x: 261, endPoint y: 137, distance: 68.3
click at [261, 137] on div "Template Image Translations Advanced Actions Shopify Order Compose your message…" at bounding box center [530, 279] width 773 height 479
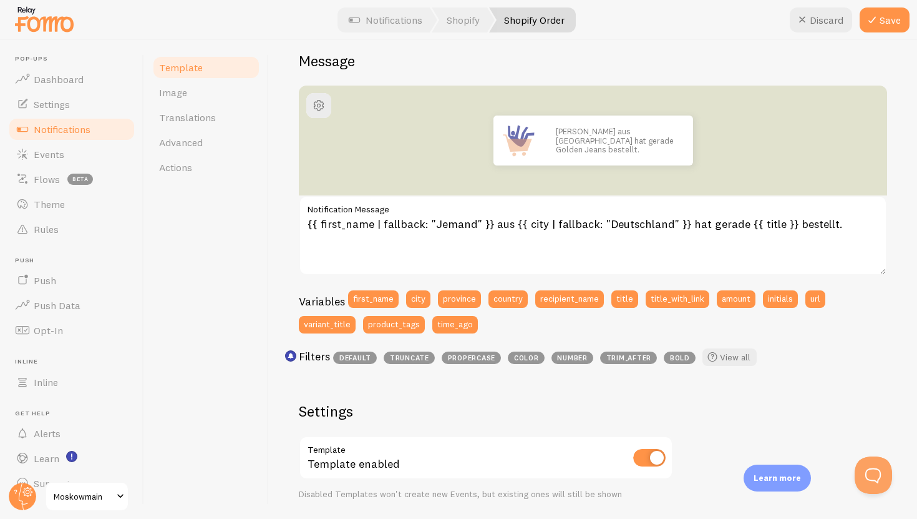
click at [283, 99] on div "Shopify Order Compose your message using variables and filters, enclosing varia…" at bounding box center [593, 279] width 648 height 479
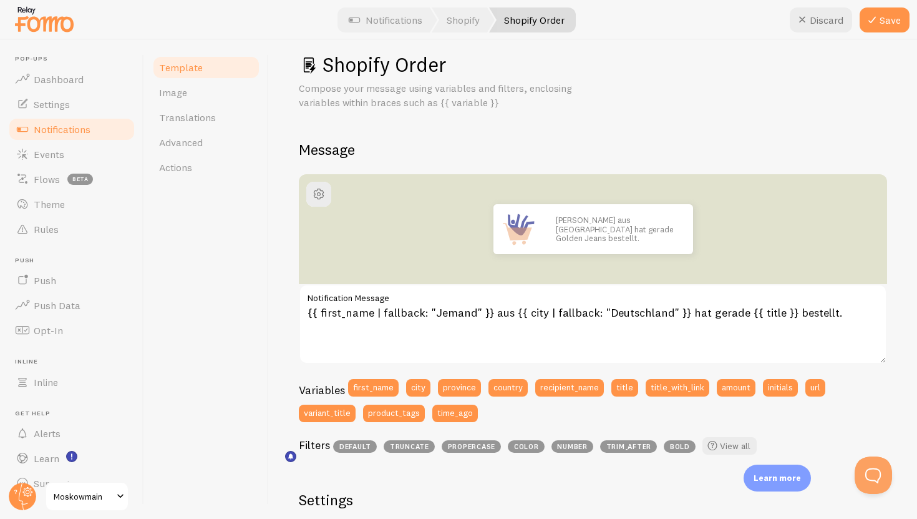
scroll to position [0, 0]
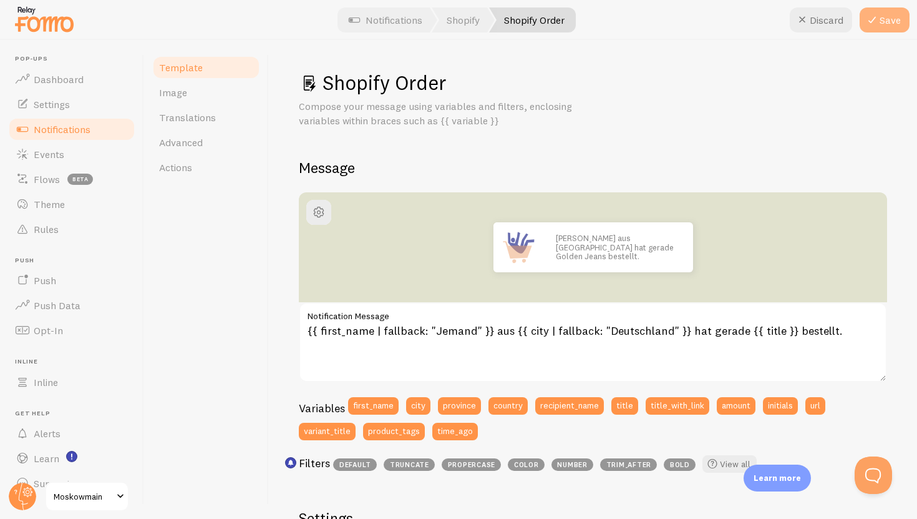
click at [897, 22] on button "Save" at bounding box center [885, 19] width 50 height 25
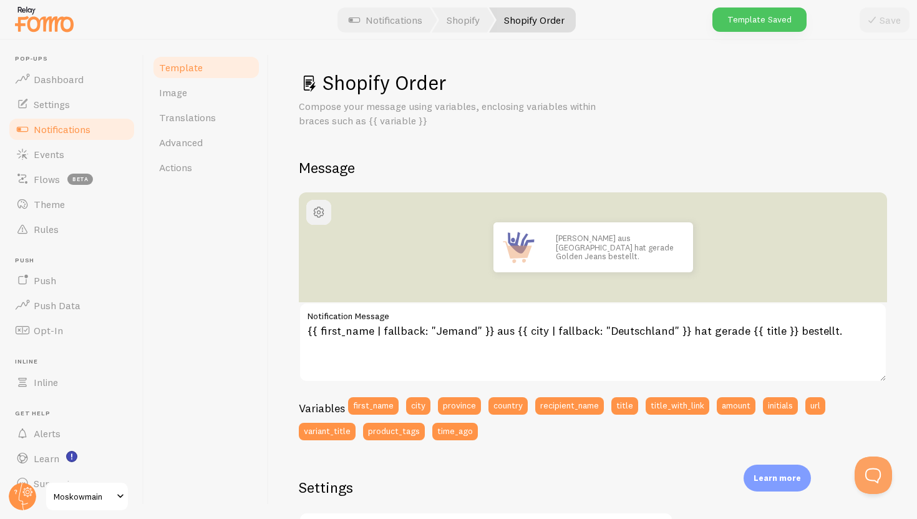
click at [326, 215] on button "button" at bounding box center [318, 212] width 25 height 25
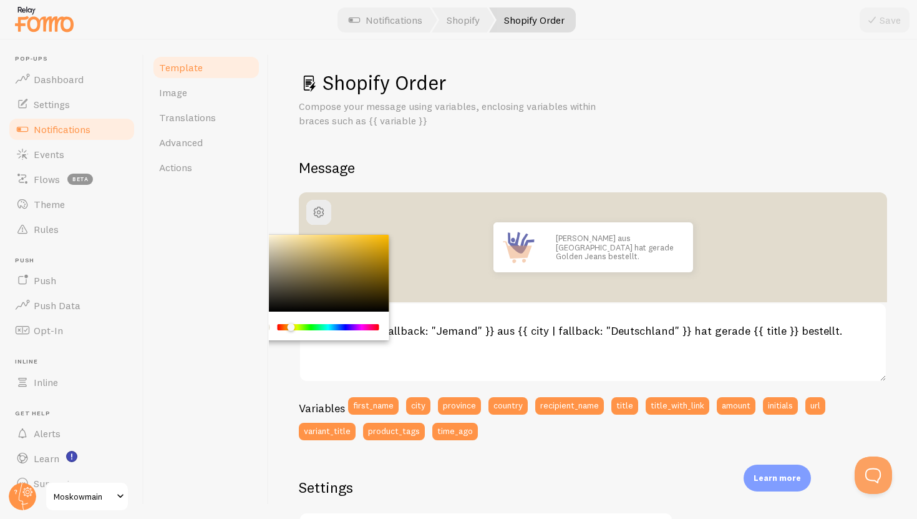
drag, startPoint x: 299, startPoint y: 325, endPoint x: 291, endPoint y: 323, distance: 8.3
click at [291, 323] on div "Chrome color picker" at bounding box center [290, 326] width 7 height 7
click at [268, 250] on div "Chrome color picker" at bounding box center [319, 273] width 140 height 77
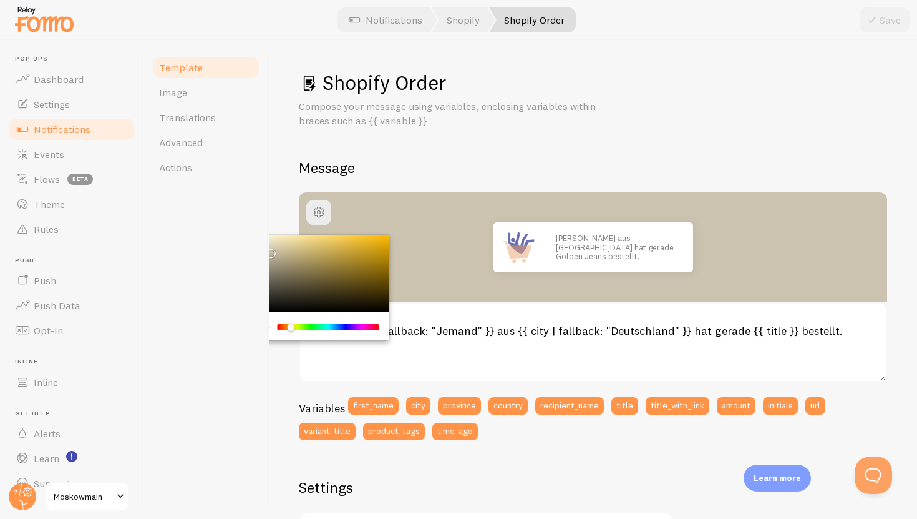
click at [273, 309] on div "Chrome color picker" at bounding box center [319, 273] width 140 height 77
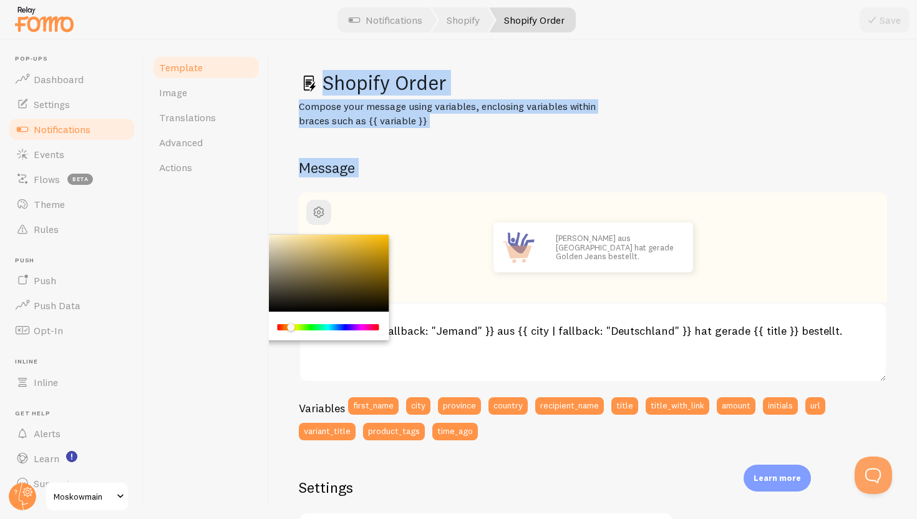
drag, startPoint x: 273, startPoint y: 309, endPoint x: 255, endPoint y: 228, distance: 83.1
click at [255, 228] on div "Template Image Translations Advanced Actions Shopify Order Compose your message…" at bounding box center [530, 279] width 773 height 479
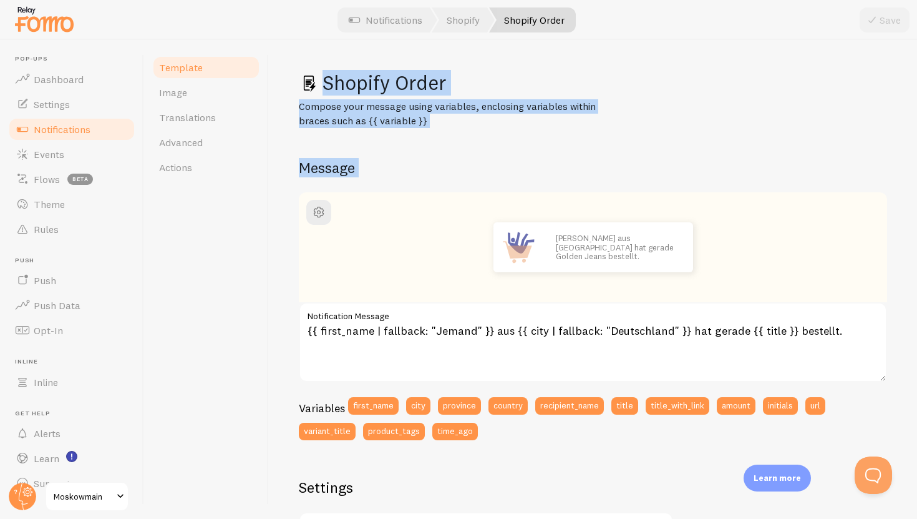
click at [752, 101] on div "Compose your message using variables, enclosing variables within braces such as…" at bounding box center [593, 113] width 588 height 29
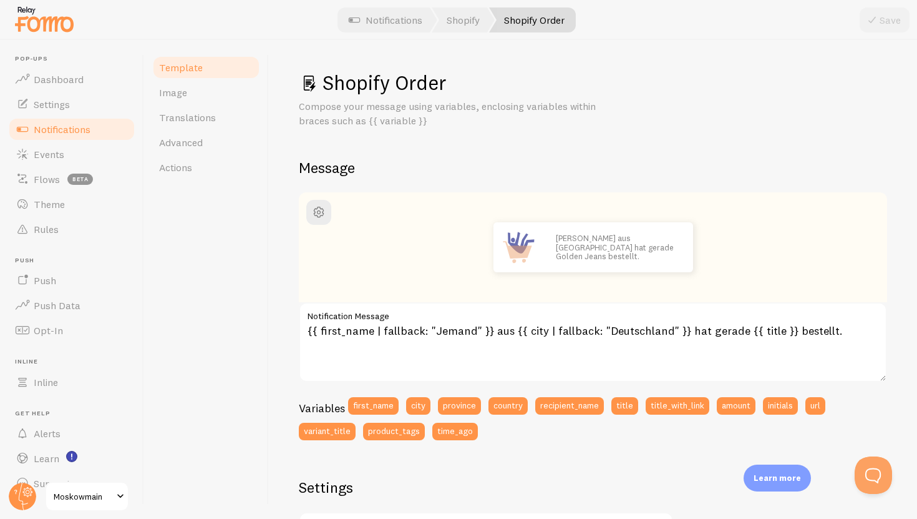
click at [883, 30] on div "Save" at bounding box center [885, 19] width 50 height 25
click at [225, 87] on link "Image" at bounding box center [206, 92] width 109 height 25
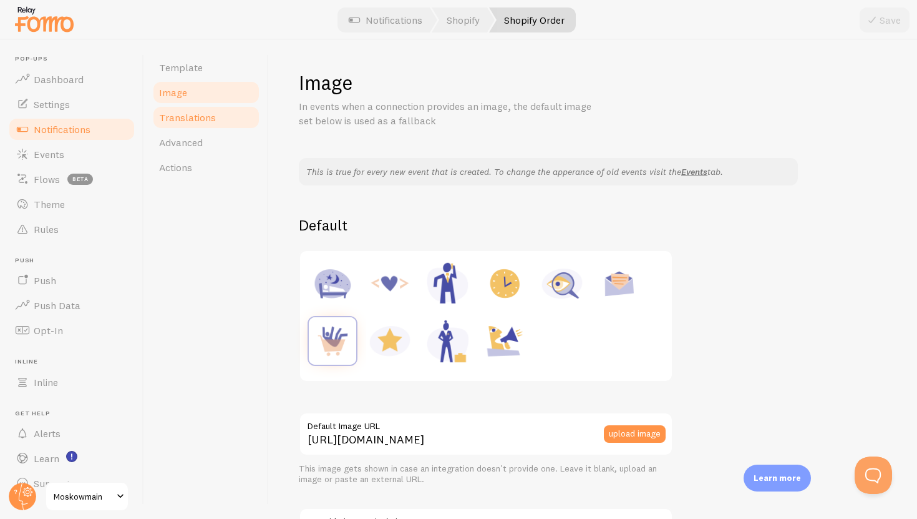
click at [220, 119] on link "Translations" at bounding box center [206, 117] width 109 height 25
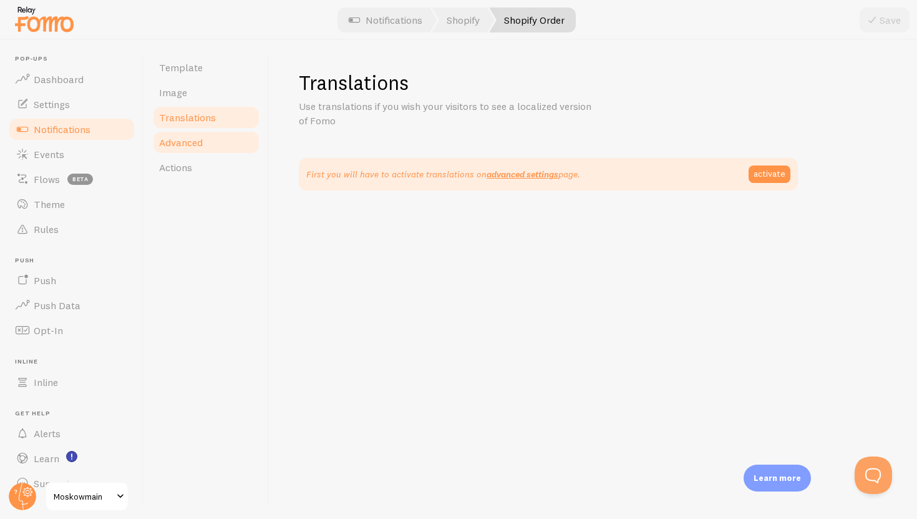
click at [217, 139] on link "Advanced" at bounding box center [206, 142] width 109 height 25
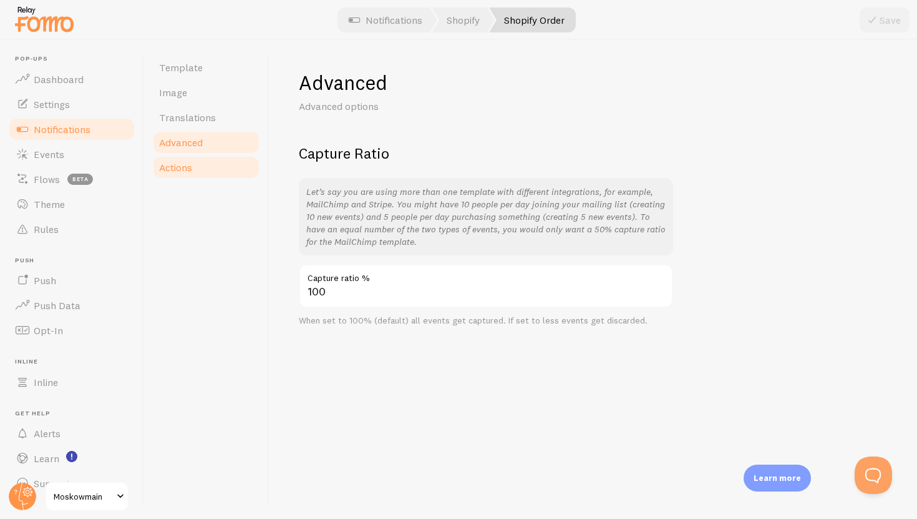
click at [217, 156] on link "Actions" at bounding box center [206, 167] width 109 height 25
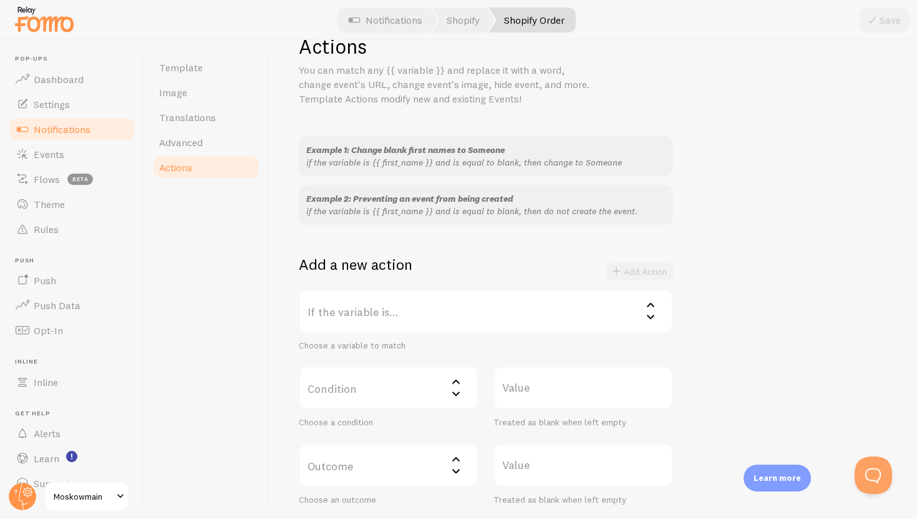
scroll to position [65, 0]
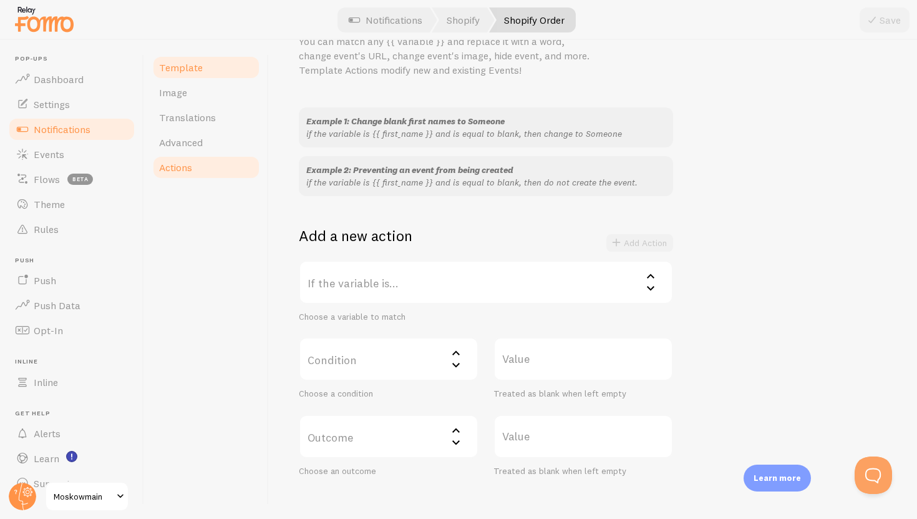
click at [230, 71] on link "Template" at bounding box center [206, 67] width 109 height 25
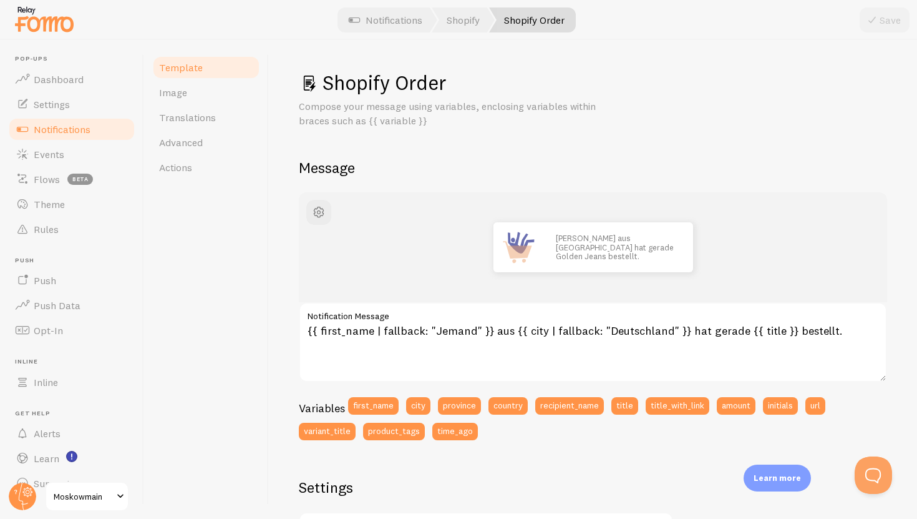
click at [277, 268] on div "Shopify Order Compose your message using variables, enclosing variables within …" at bounding box center [593, 279] width 648 height 479
click at [76, 134] on span "Notifications" at bounding box center [62, 129] width 57 height 12
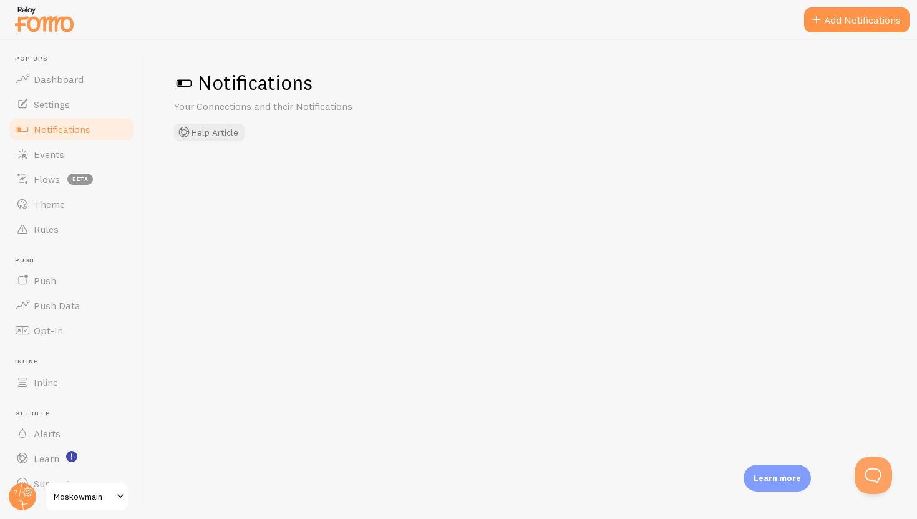
checkbox input "false"
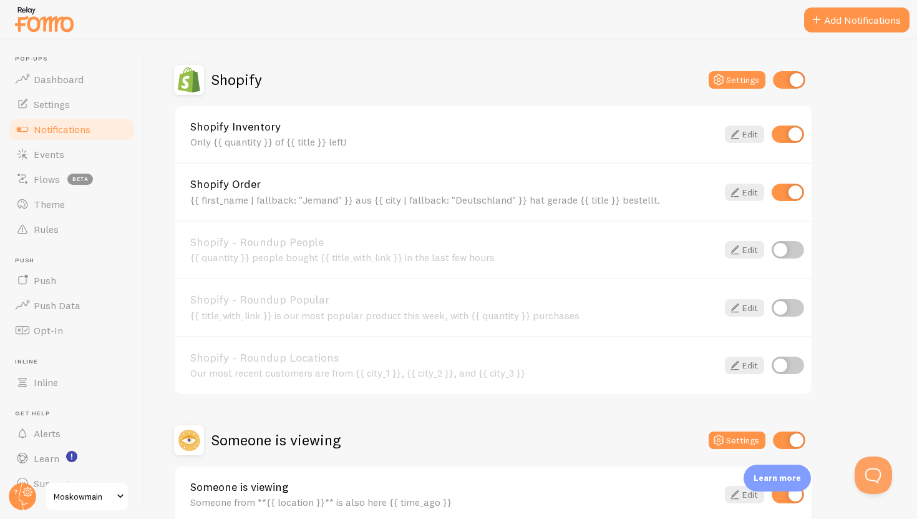
scroll to position [417, 0]
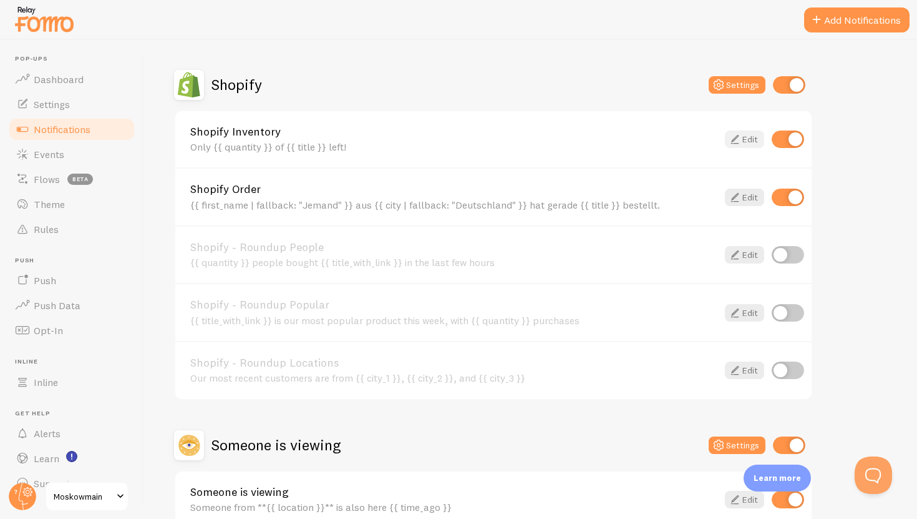
click at [731, 144] on icon at bounding box center [735, 139] width 15 height 15
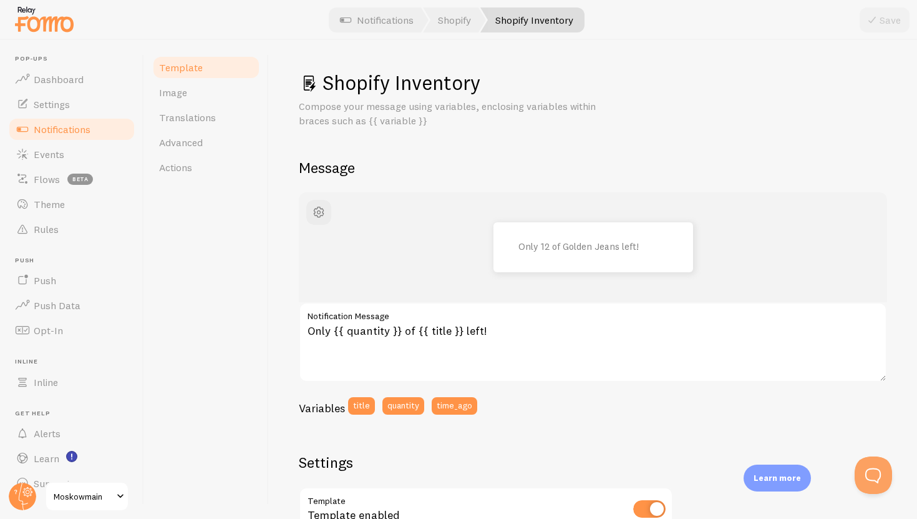
click at [169, 518] on div "Template Image Translations Advanced Actions" at bounding box center [206, 279] width 125 height 479
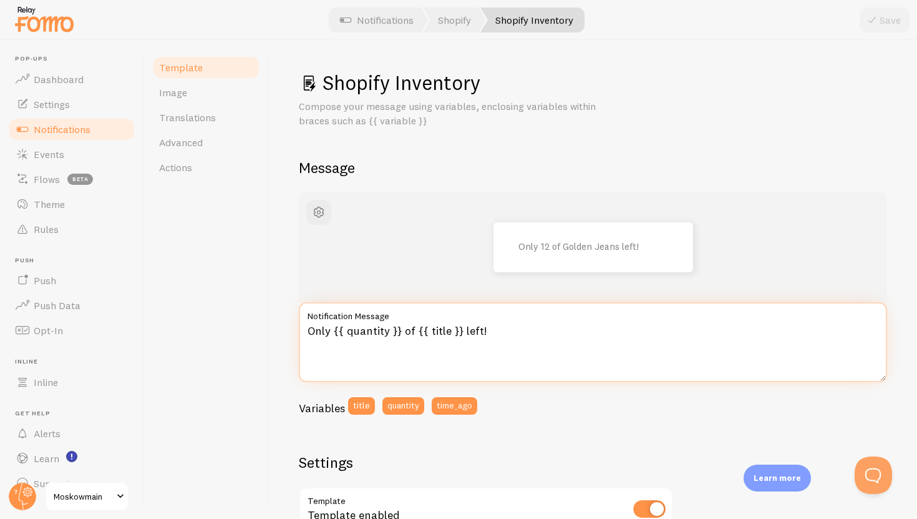
drag, startPoint x: 498, startPoint y: 331, endPoint x: 273, endPoint y: 323, distance: 225.4
click at [272, 323] on div "Shopify Inventory Compose your message using variables, enclosing variables wit…" at bounding box center [593, 279] width 648 height 479
paste textarea "Nur noch {{ quantity }} Stück von {{ title }} verfügbar"
drag, startPoint x: 390, startPoint y: 338, endPoint x: 426, endPoint y: 338, distance: 36.2
click at [392, 338] on textarea "Nur noch {{ quantity }} Stück von {{ title }} verfügbar!" at bounding box center [593, 342] width 588 height 80
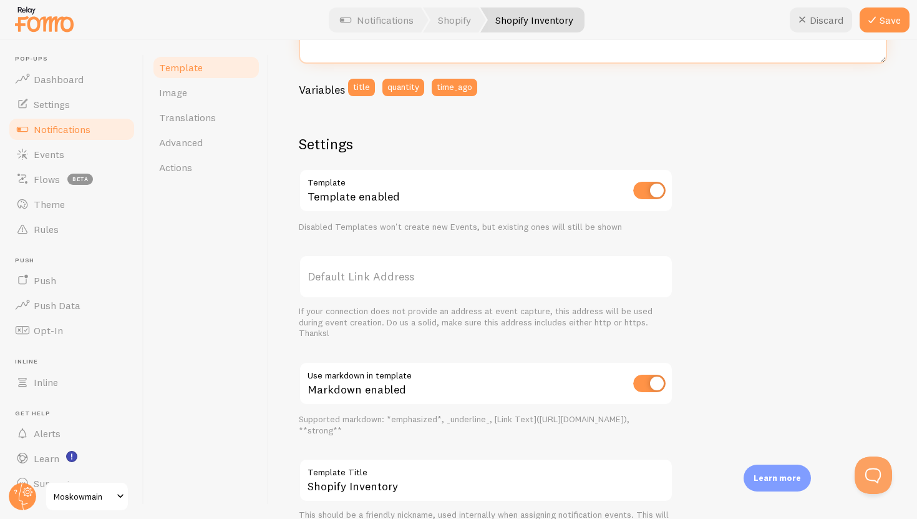
scroll to position [383, 0]
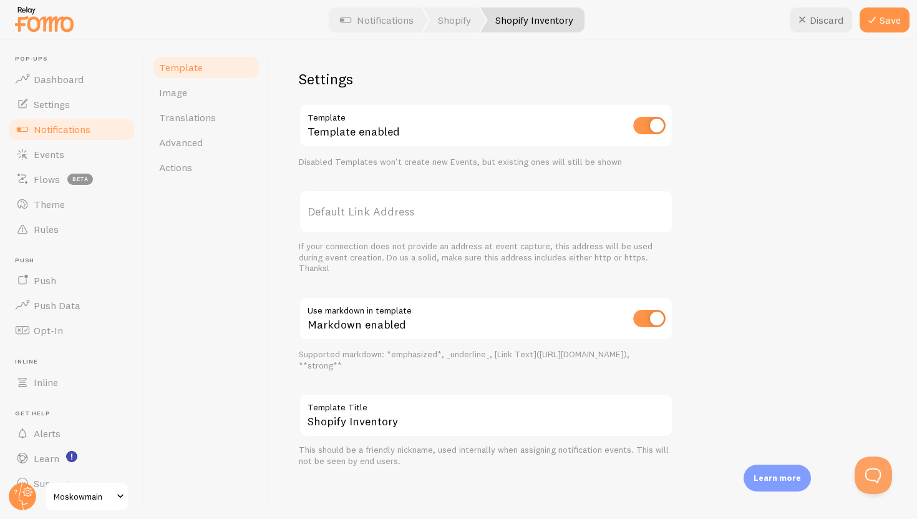
type textarea "Nur noch {{ quantity }} Stück von {{ title }} verfügbar!"
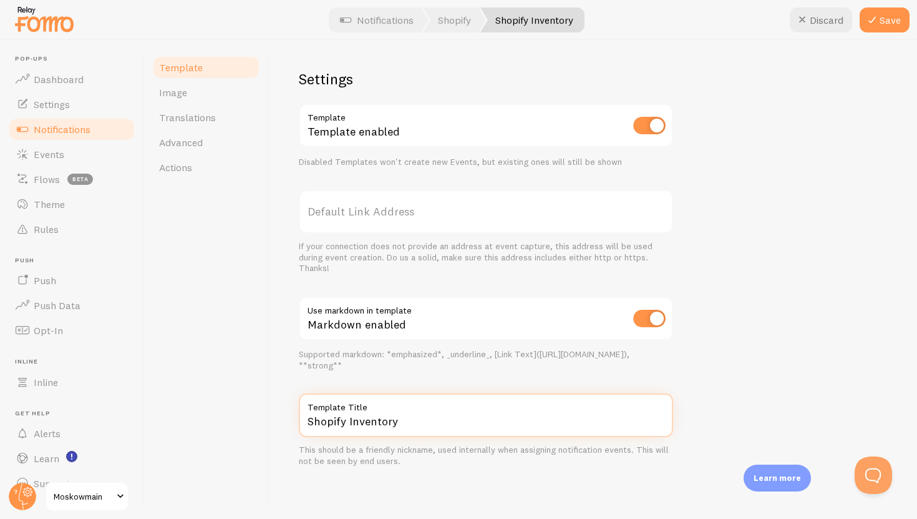
click at [547, 421] on input "Shopify Inventory" at bounding box center [486, 415] width 374 height 44
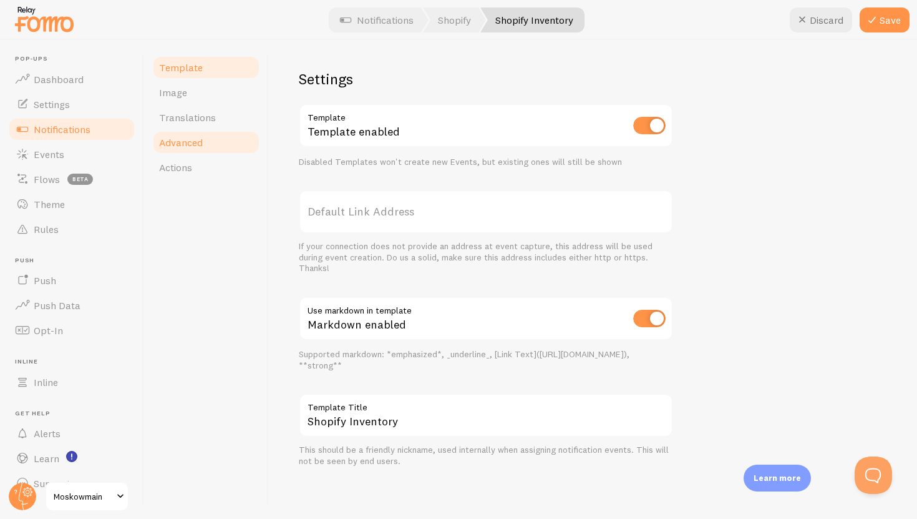
click at [218, 139] on link "Advanced" at bounding box center [206, 142] width 109 height 25
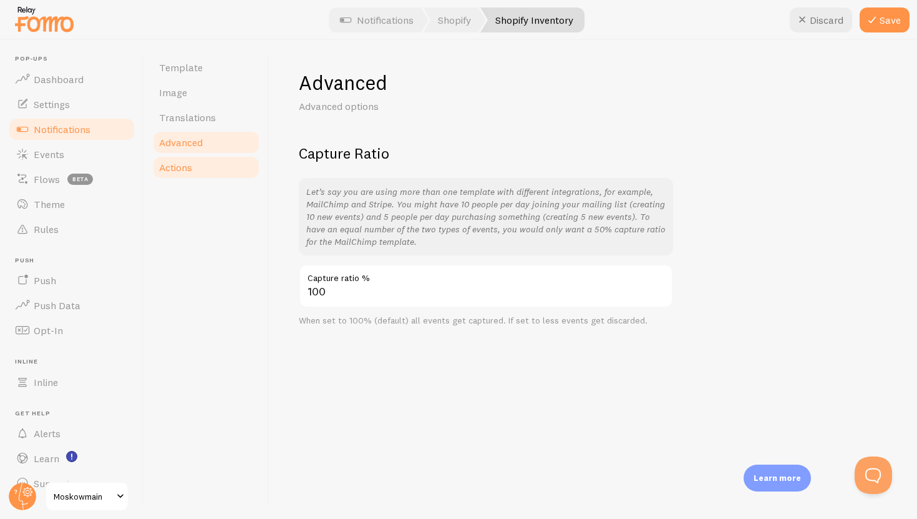
click at [208, 161] on link "Actions" at bounding box center [206, 167] width 109 height 25
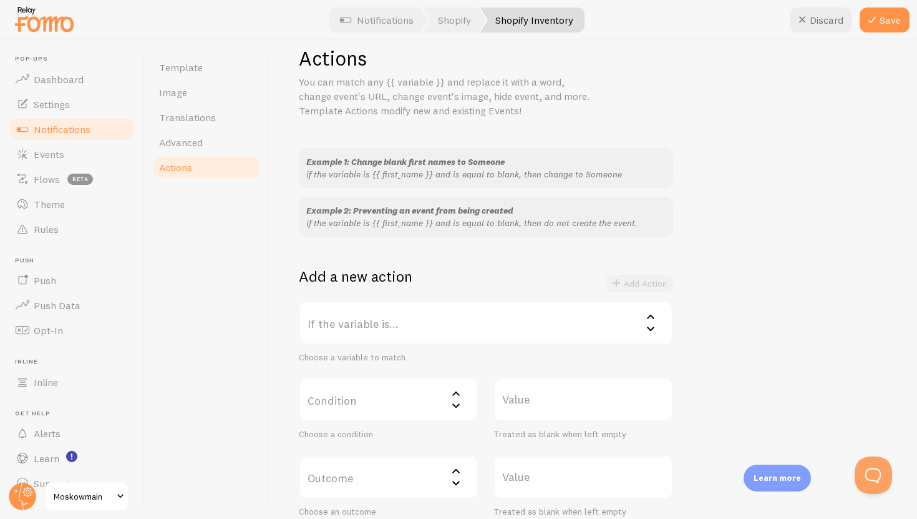
scroll to position [23, 0]
click at [225, 75] on link "Template" at bounding box center [206, 67] width 109 height 25
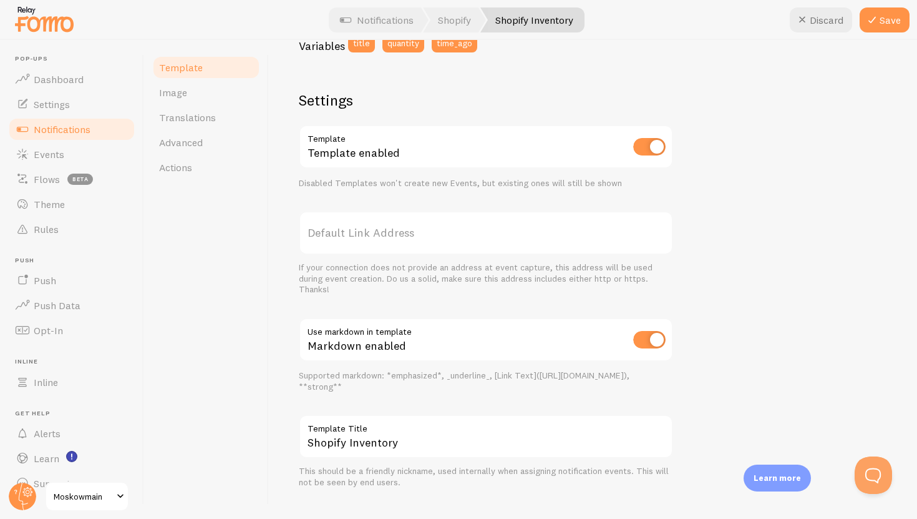
scroll to position [383, 0]
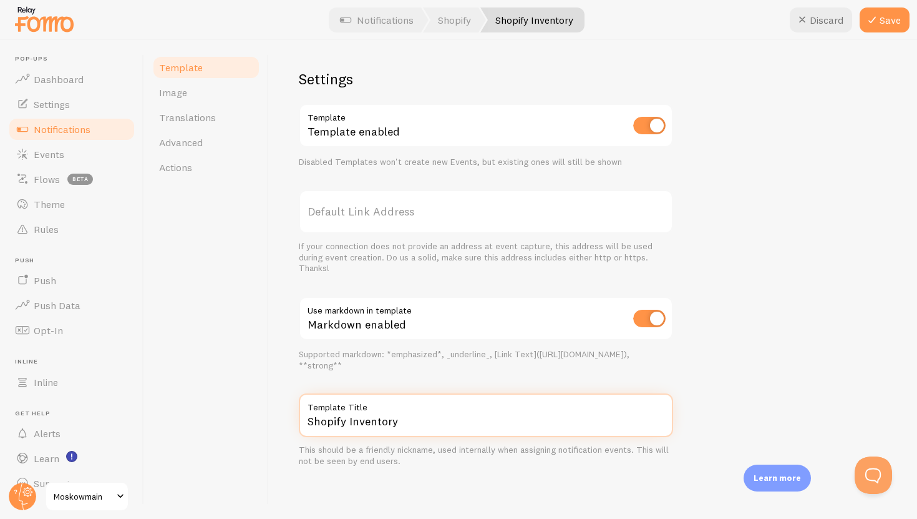
click at [390, 418] on input "Shopify Inventory" at bounding box center [486, 415] width 374 height 44
click at [432, 427] on input "Shopify Inventory" at bounding box center [486, 415] width 374 height 44
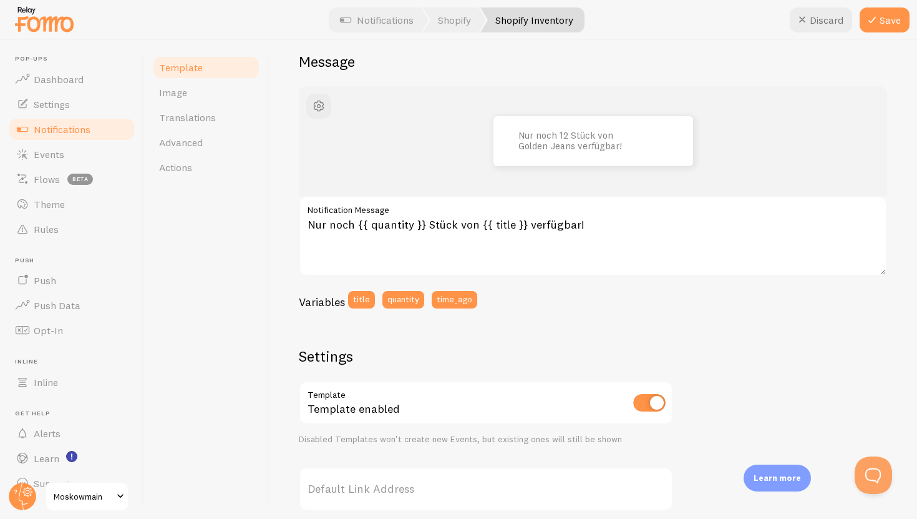
scroll to position [105, 0]
click at [203, 99] on link "Image" at bounding box center [206, 92] width 109 height 25
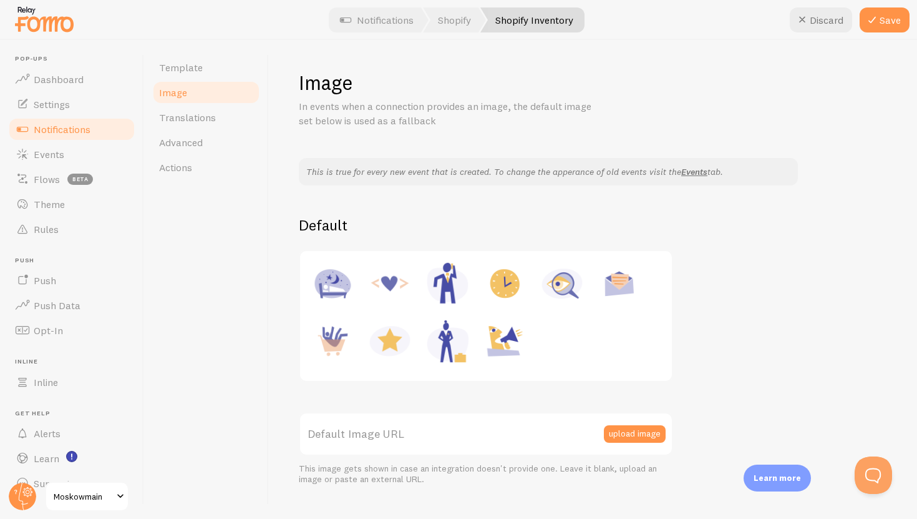
click at [502, 292] on img at bounding box center [504, 283] width 47 height 47
type input "[URL][DOMAIN_NAME]"
click at [195, 80] on link "Image" at bounding box center [206, 92] width 109 height 25
click at [195, 75] on link "Template" at bounding box center [206, 67] width 109 height 25
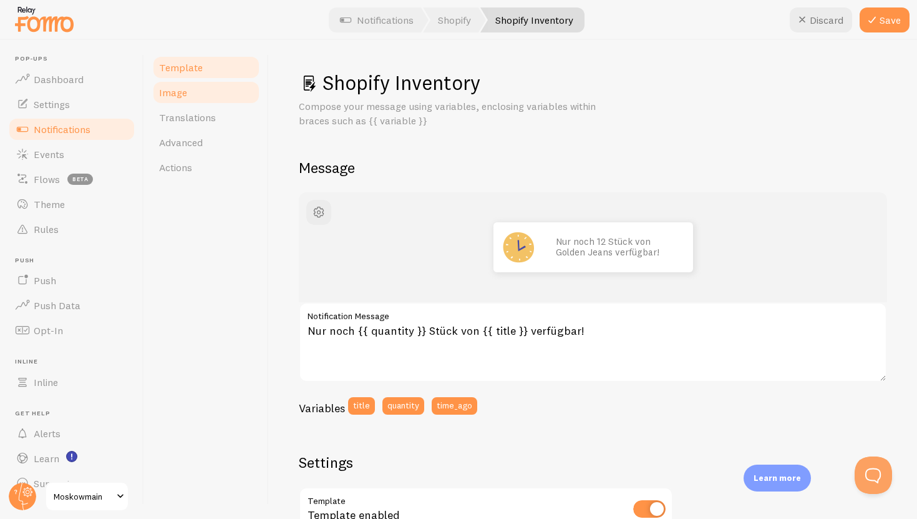
click at [185, 94] on span "Image" at bounding box center [173, 92] width 28 height 12
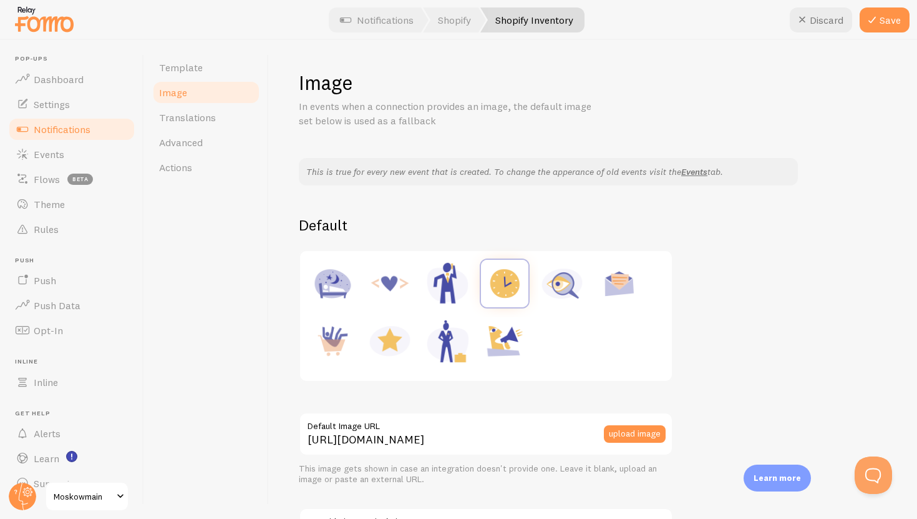
click at [485, 352] on img at bounding box center [504, 340] width 47 height 47
type input "[URL][DOMAIN_NAME]"
click at [210, 72] on link "Template" at bounding box center [206, 67] width 109 height 25
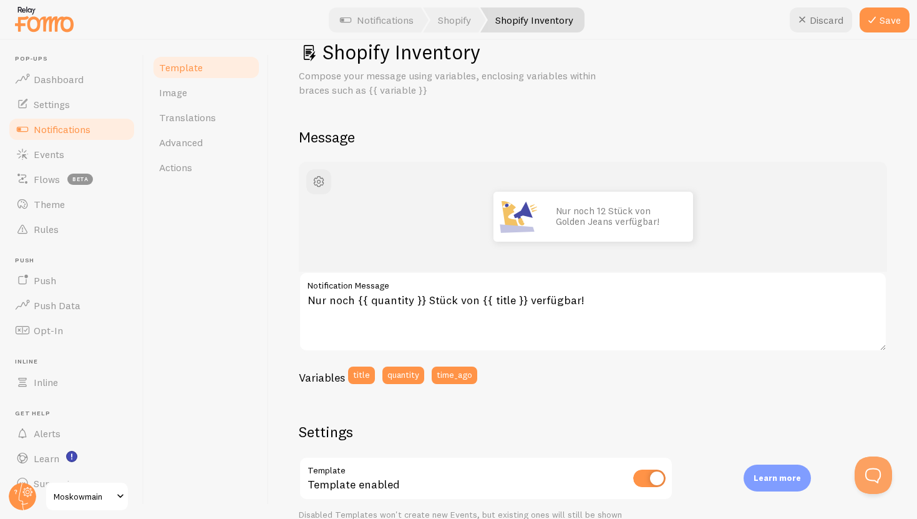
scroll to position [28, 0]
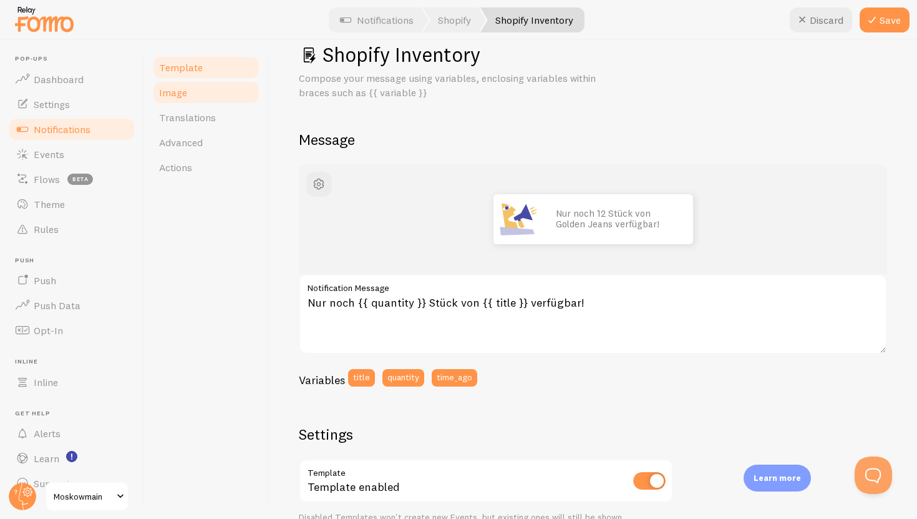
click at [222, 100] on link "Image" at bounding box center [206, 92] width 109 height 25
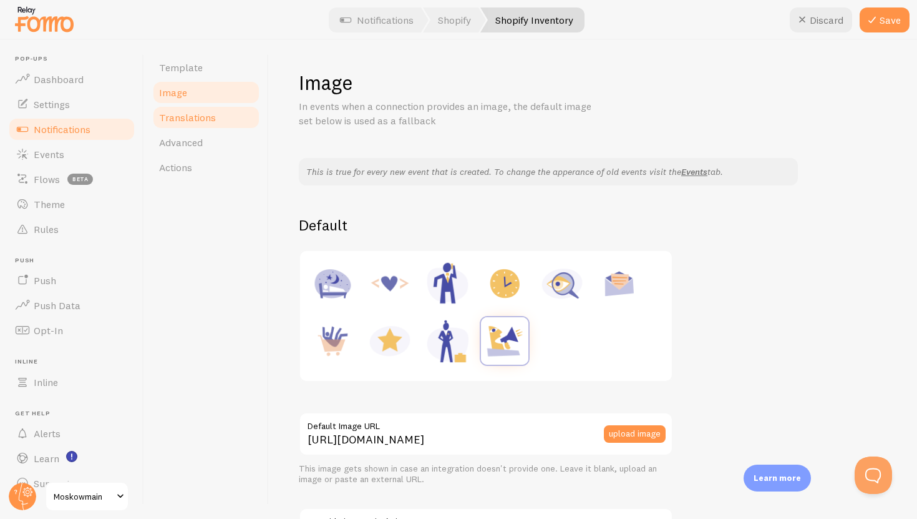
click at [220, 124] on link "Translations" at bounding box center [206, 117] width 109 height 25
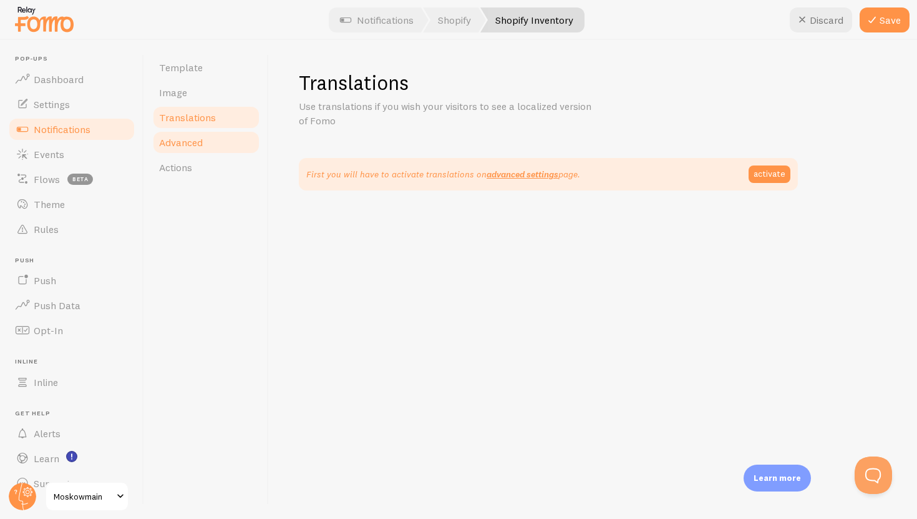
click at [208, 141] on link "Advanced" at bounding box center [206, 142] width 109 height 25
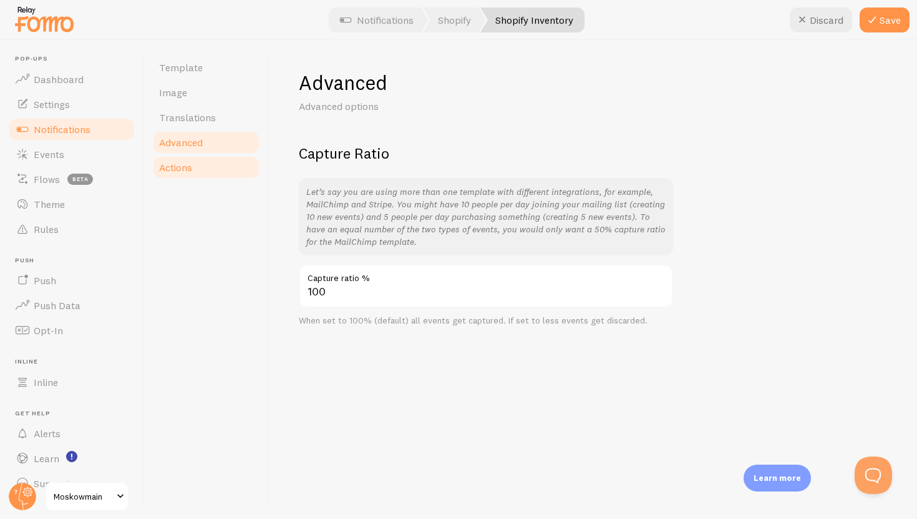
click at [204, 162] on link "Actions" at bounding box center [206, 167] width 109 height 25
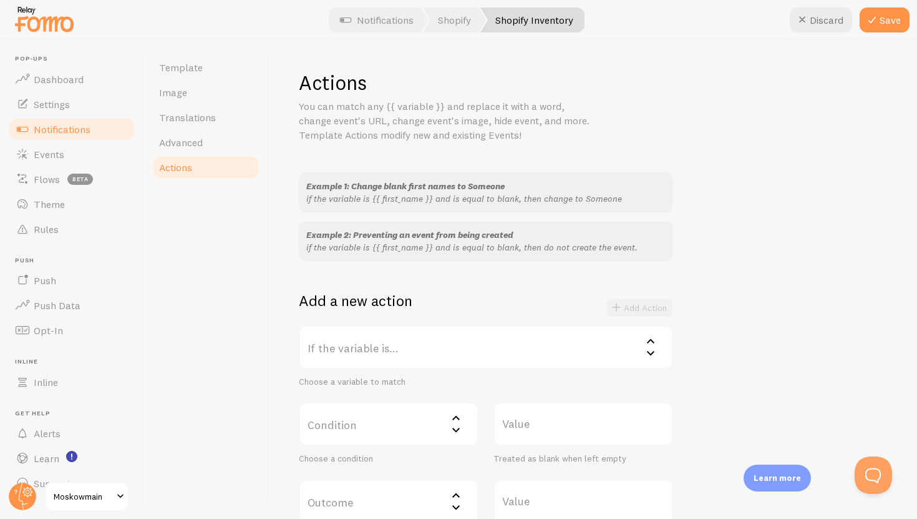
click at [419, 343] on label "If the variable is..." at bounding box center [486, 347] width 374 height 44
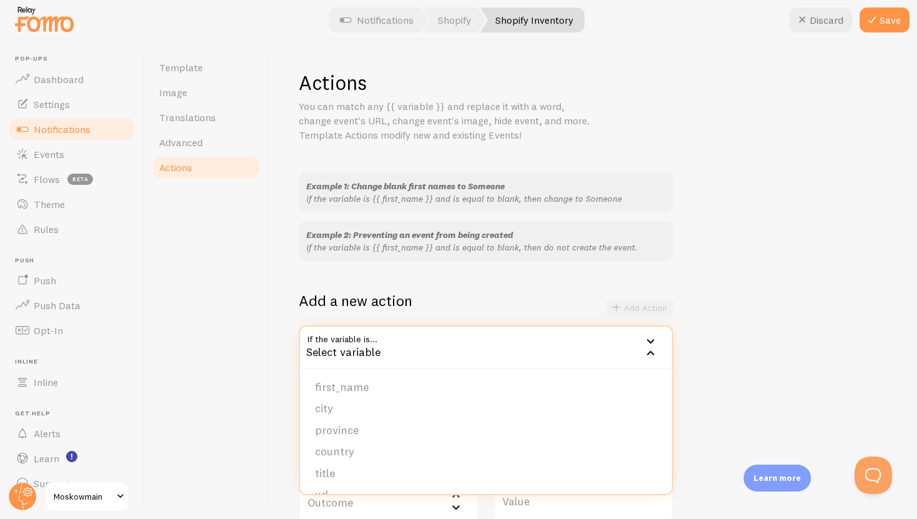
click at [428, 298] on div "Add a new action Add Action" at bounding box center [486, 308] width 374 height 34
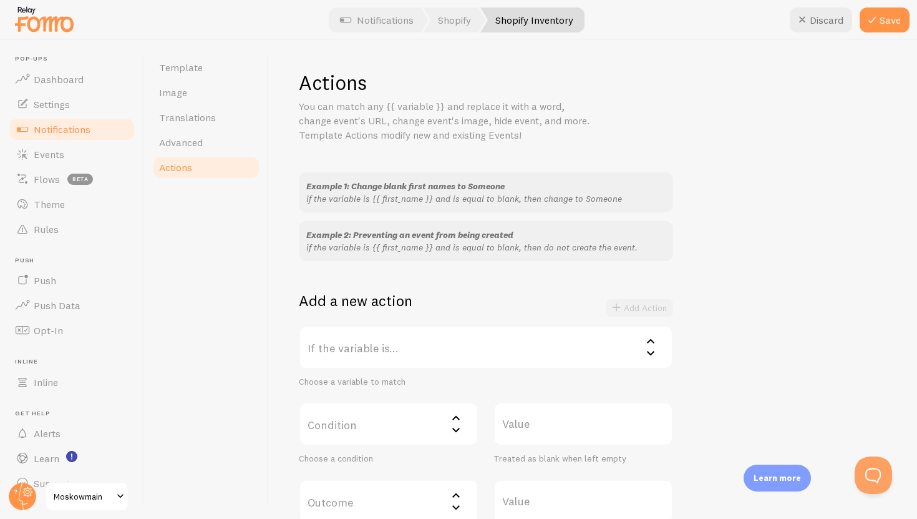
click at [419, 339] on label "If the variable is..." at bounding box center [486, 347] width 374 height 44
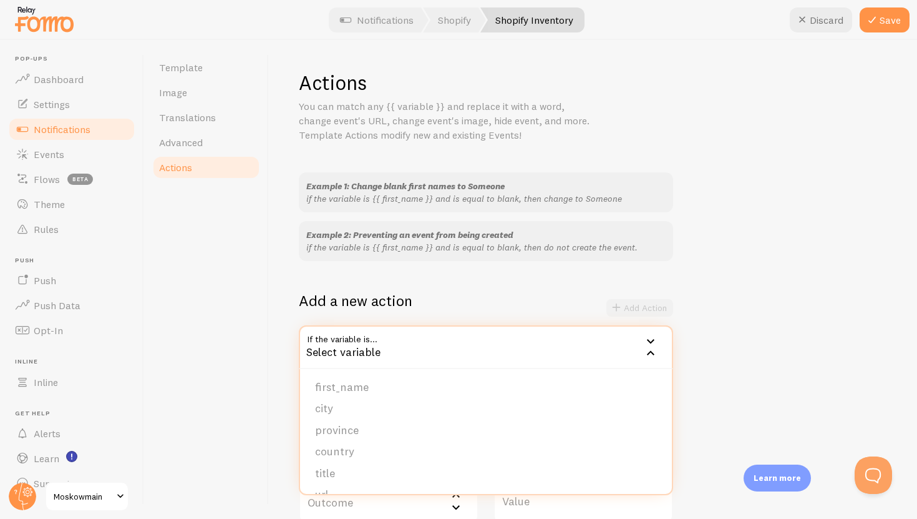
click at [440, 299] on div "Add a new action Add Action" at bounding box center [486, 308] width 374 height 34
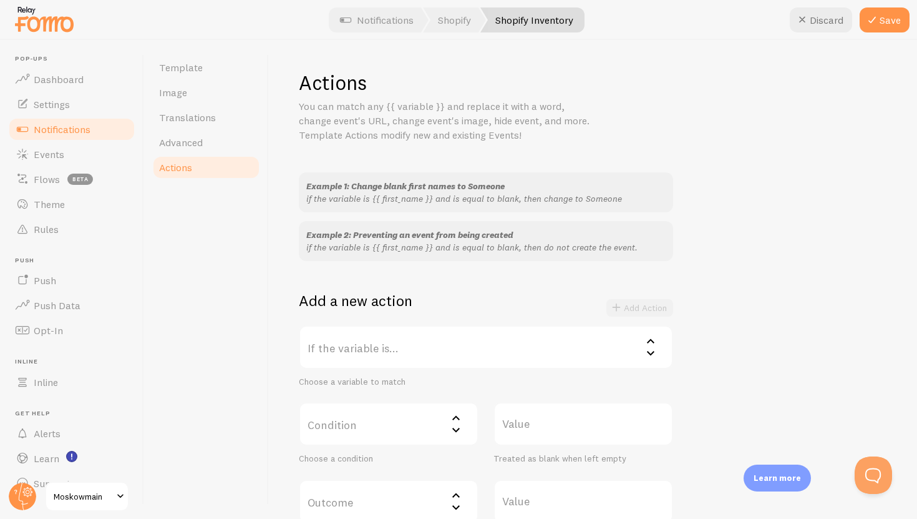
scroll to position [49, 0]
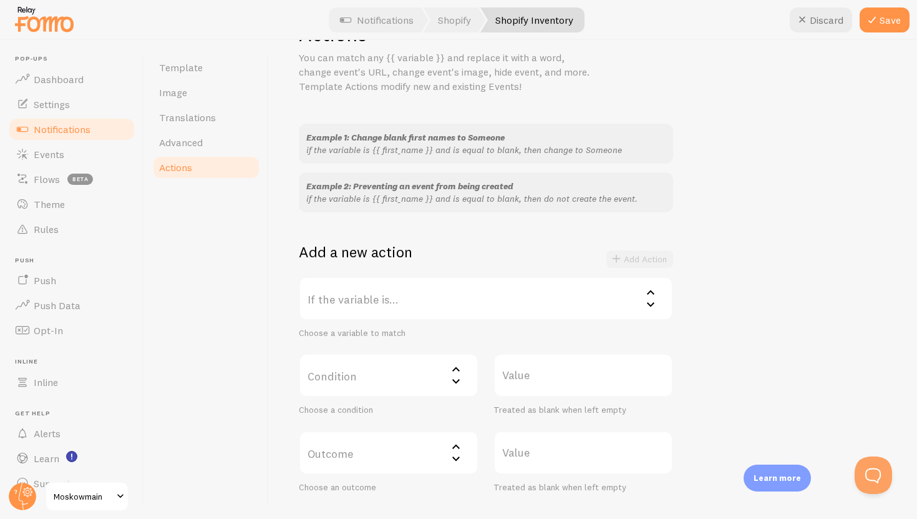
click at [427, 381] on label "Condition" at bounding box center [389, 375] width 180 height 44
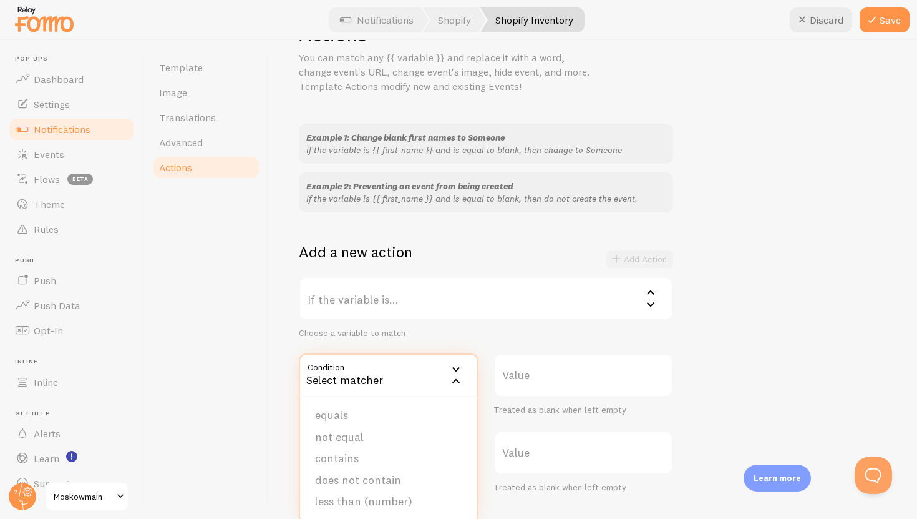
click at [510, 378] on label "Value" at bounding box center [584, 375] width 180 height 44
click at [510, 378] on input "Value" at bounding box center [584, 375] width 180 height 44
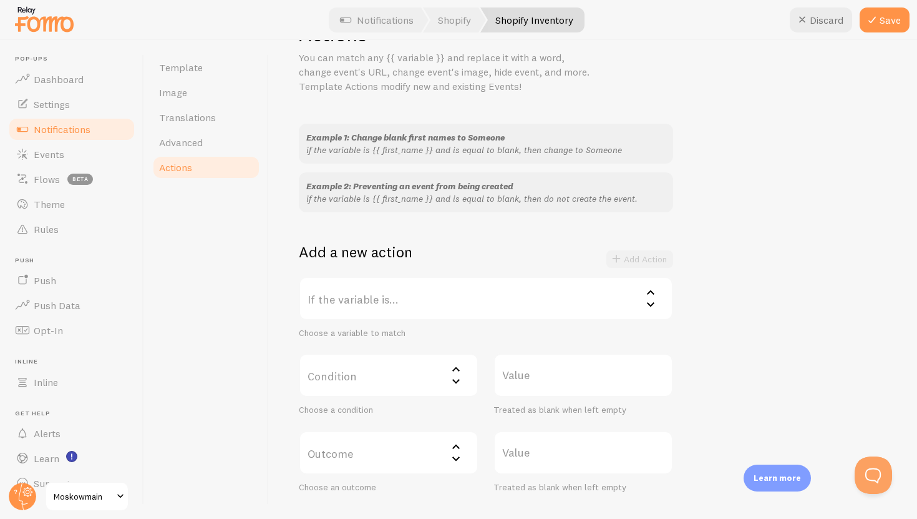
click at [432, 378] on label "Condition" at bounding box center [389, 375] width 180 height 44
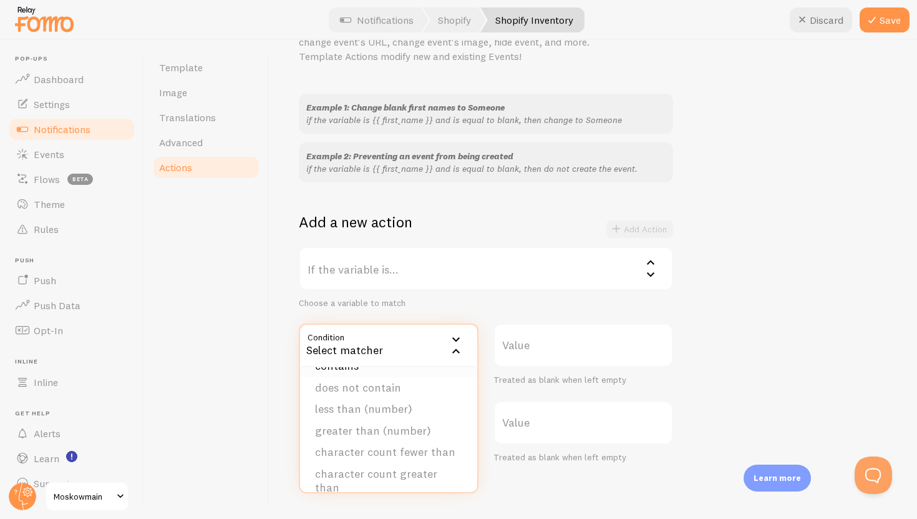
scroll to position [80, 0]
click at [426, 402] on li "less than (number)" at bounding box center [388, 407] width 177 height 22
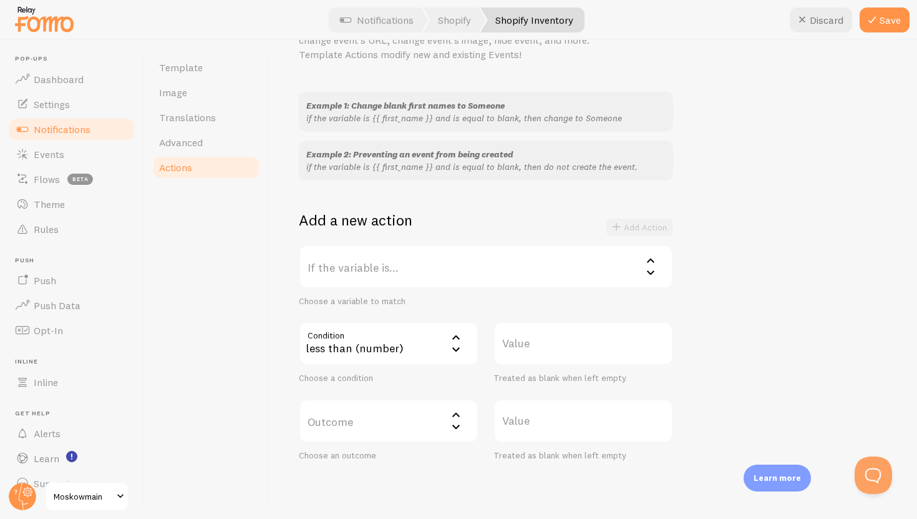
click at [515, 356] on label "Value" at bounding box center [584, 343] width 180 height 44
click at [515, 356] on input "Value" at bounding box center [584, 343] width 180 height 44
click at [519, 352] on label "Value" at bounding box center [584, 343] width 180 height 44
click at [519, 352] on input "Value" at bounding box center [584, 343] width 180 height 44
click at [520, 351] on label "Value" at bounding box center [584, 343] width 180 height 44
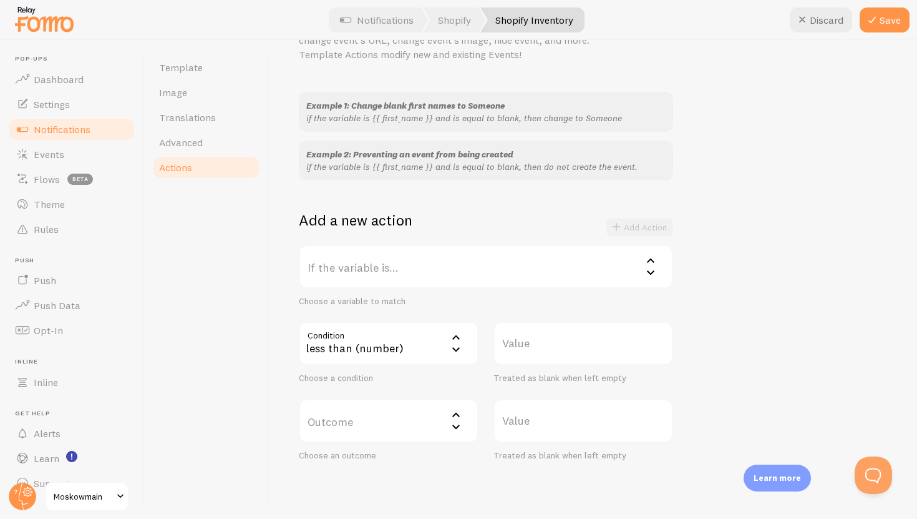
click at [520, 351] on input "Value" at bounding box center [584, 343] width 180 height 44
click at [520, 334] on label "Value" at bounding box center [584, 343] width 180 height 44
click at [520, 334] on input "Value" at bounding box center [584, 343] width 180 height 44
type input "30"
click at [442, 421] on label "Outcome" at bounding box center [389, 421] width 180 height 44
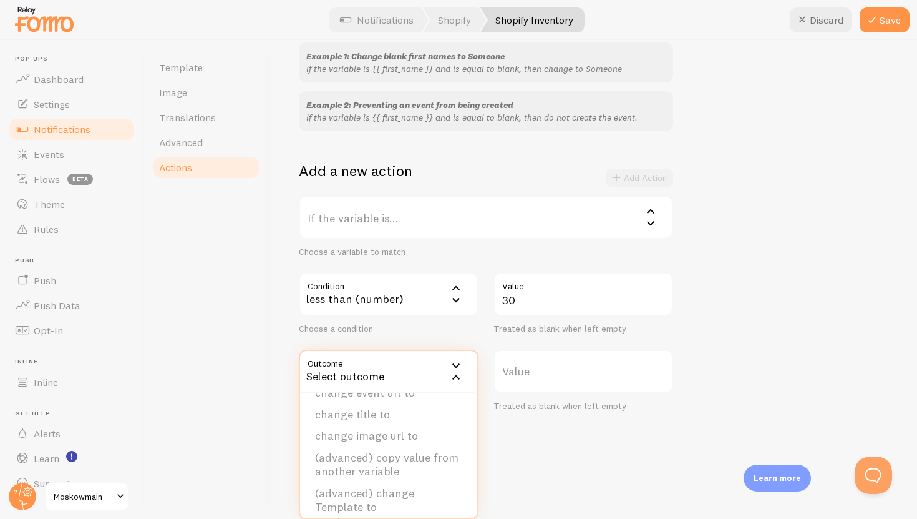
scroll to position [0, 0]
click at [502, 479] on div "Actions You can match any {{ variable }} and replace it with a word, change eve…" at bounding box center [593, 279] width 648 height 479
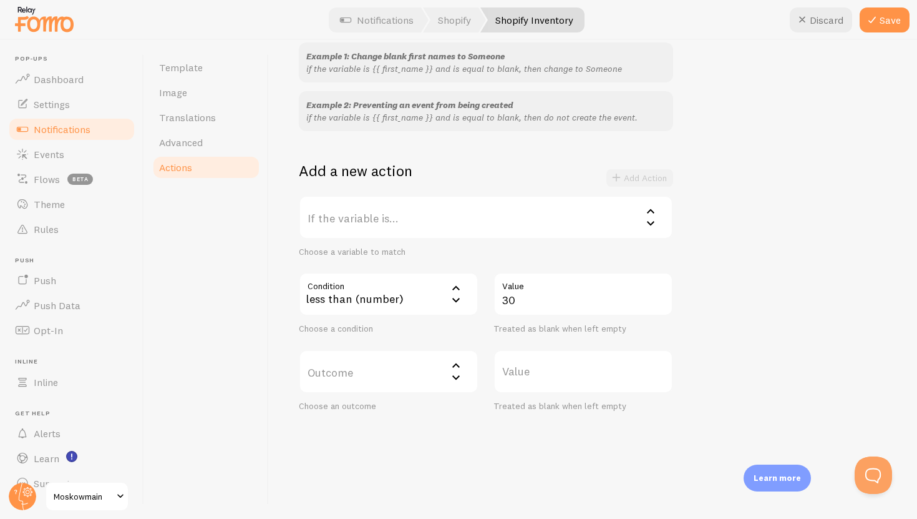
click at [525, 227] on label "If the variable is..." at bounding box center [486, 217] width 374 height 44
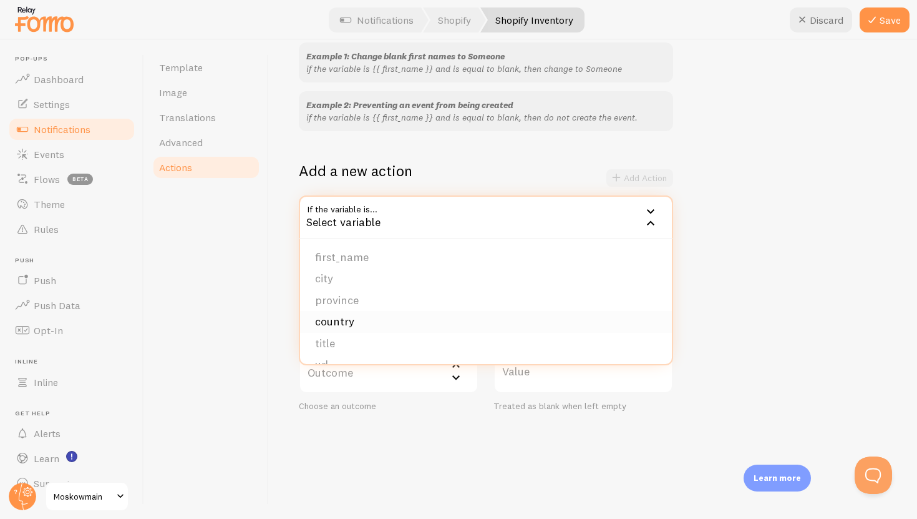
scroll to position [105, 0]
click at [494, 346] on li "quantity" at bounding box center [486, 345] width 372 height 22
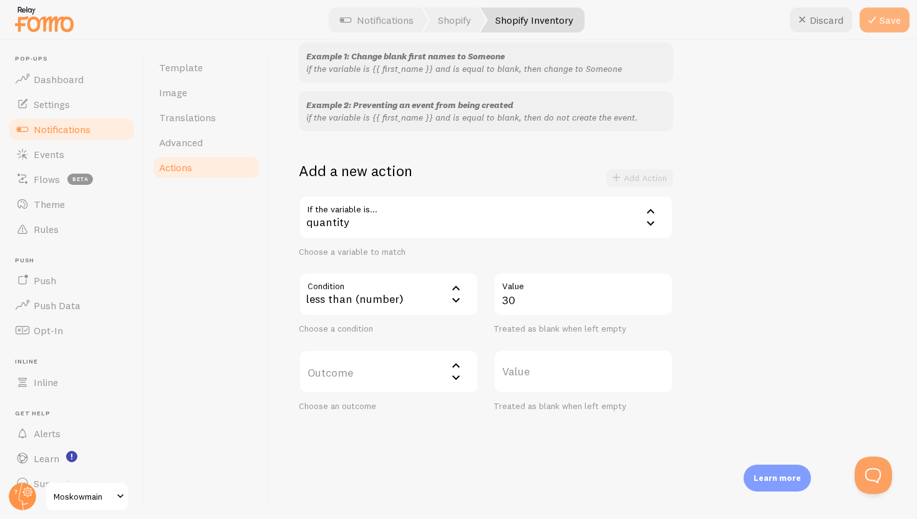
click at [885, 15] on button "Save" at bounding box center [885, 19] width 50 height 25
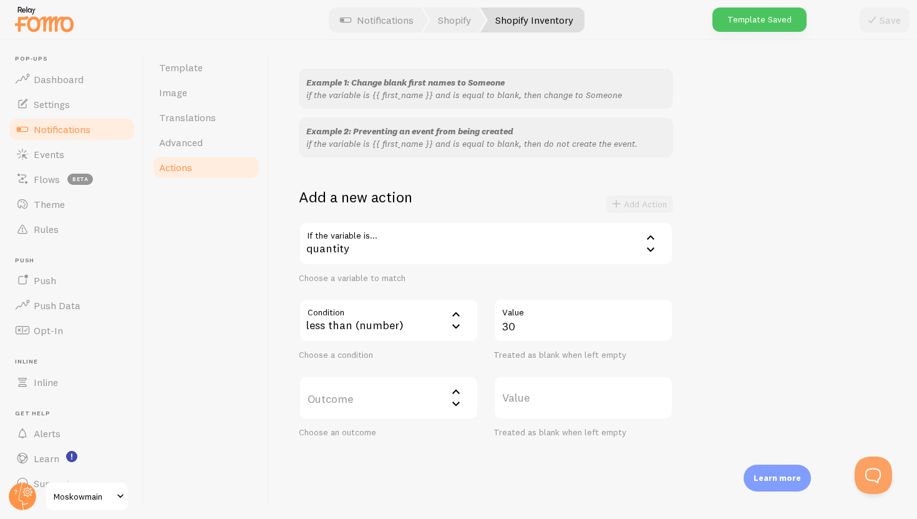
scroll to position [82, 0]
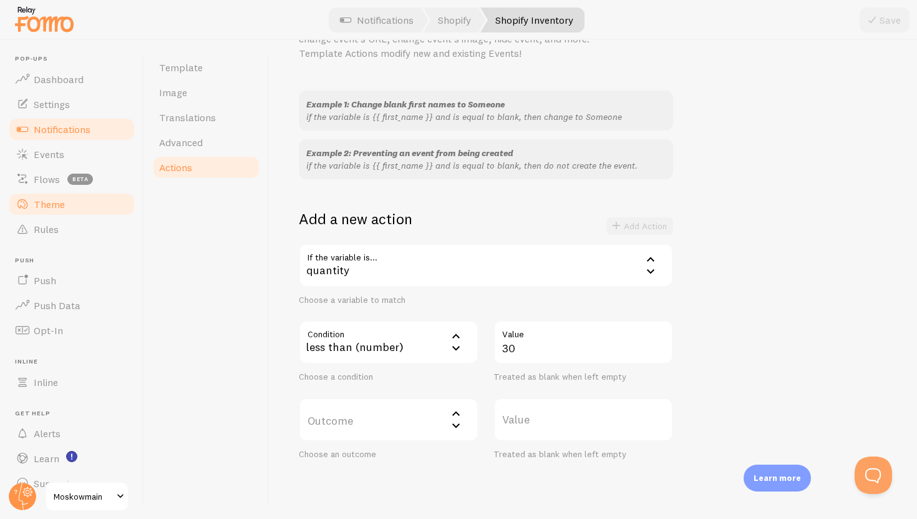
click at [76, 203] on link "Theme" at bounding box center [71, 204] width 129 height 25
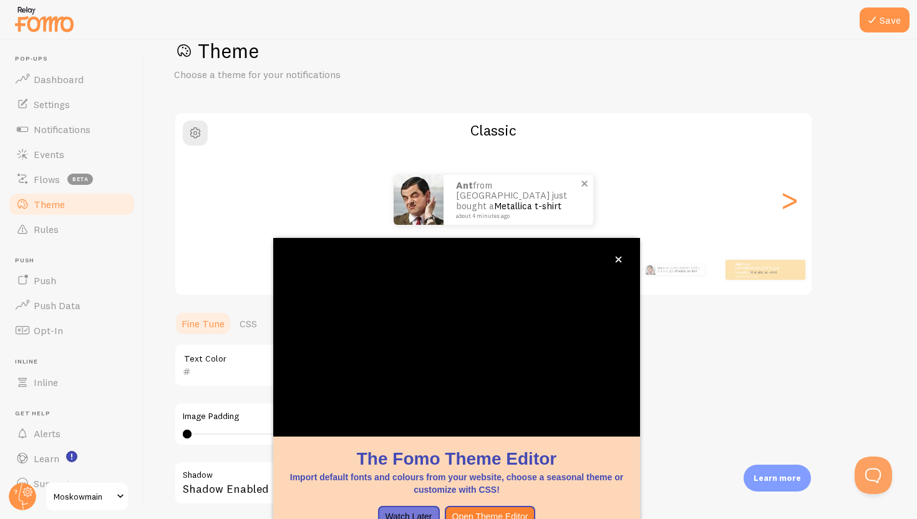
scroll to position [76, 0]
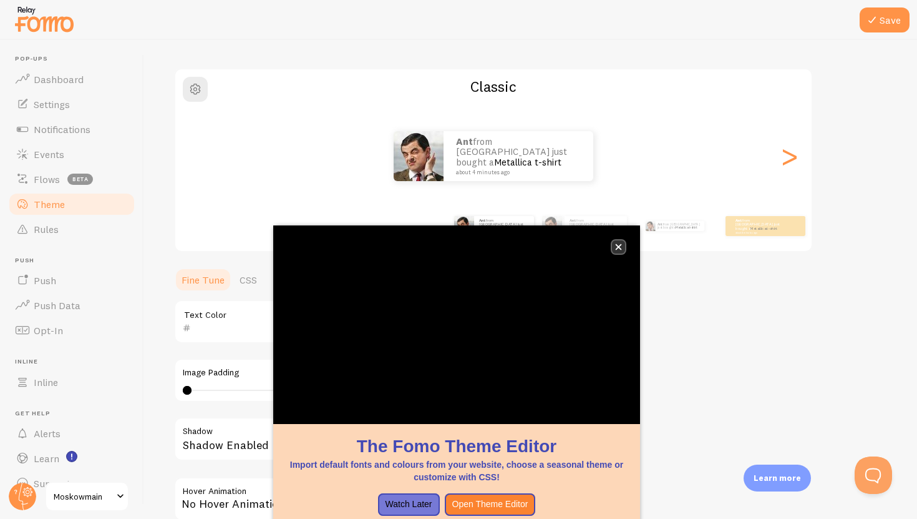
click at [618, 248] on icon "close," at bounding box center [618, 246] width 7 height 7
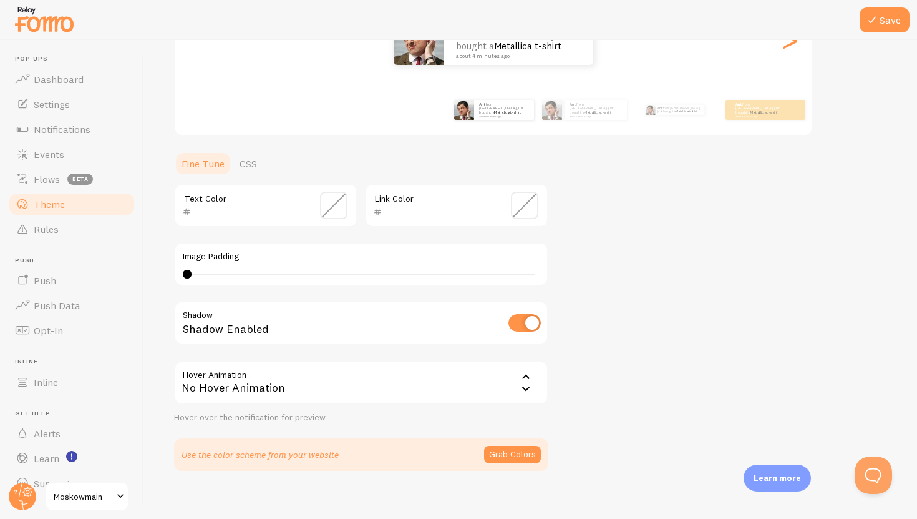
scroll to position [195, 0]
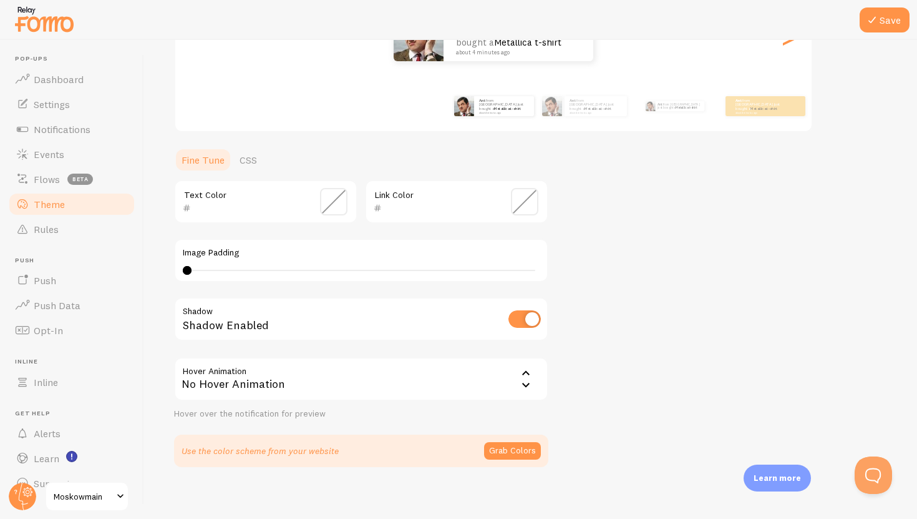
click at [519, 376] on icon at bounding box center [526, 373] width 15 height 15
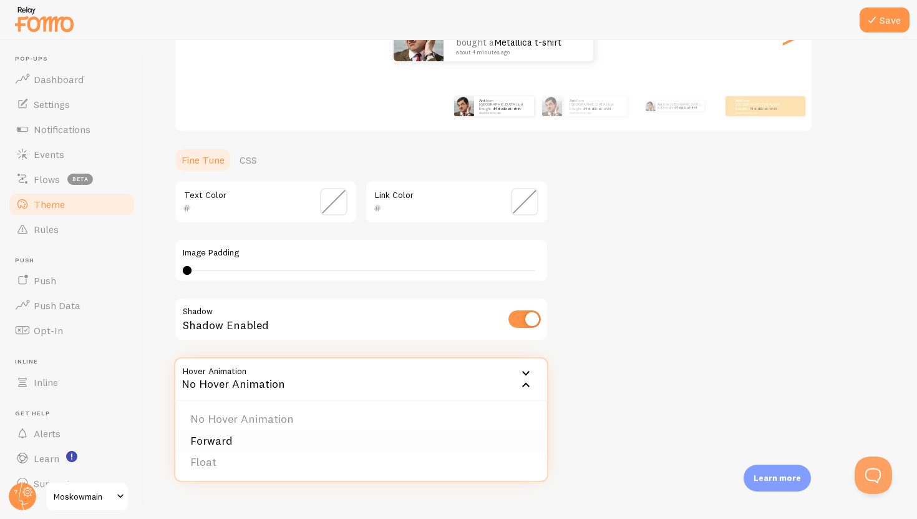
click at [449, 433] on li "Forward" at bounding box center [361, 441] width 372 height 22
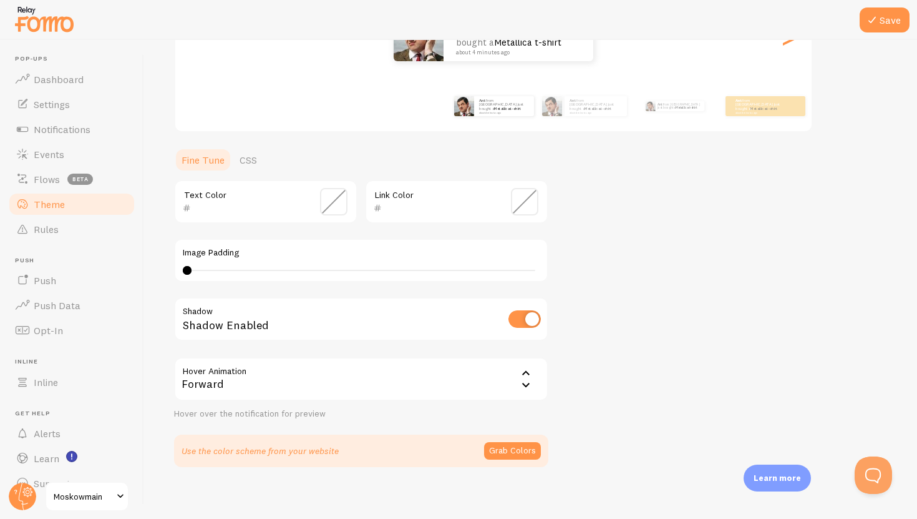
click at [518, 375] on div "Forward" at bounding box center [361, 379] width 374 height 44
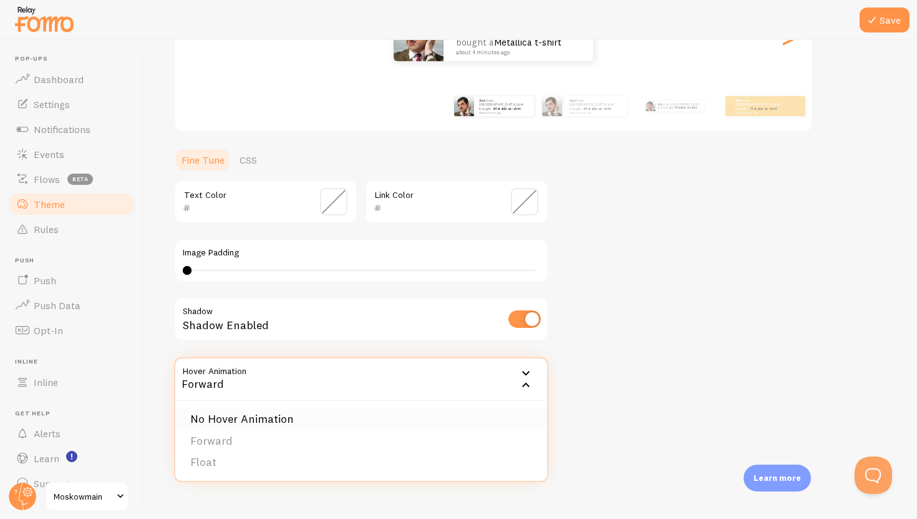
click at [472, 412] on li "No Hover Animation" at bounding box center [361, 419] width 372 height 22
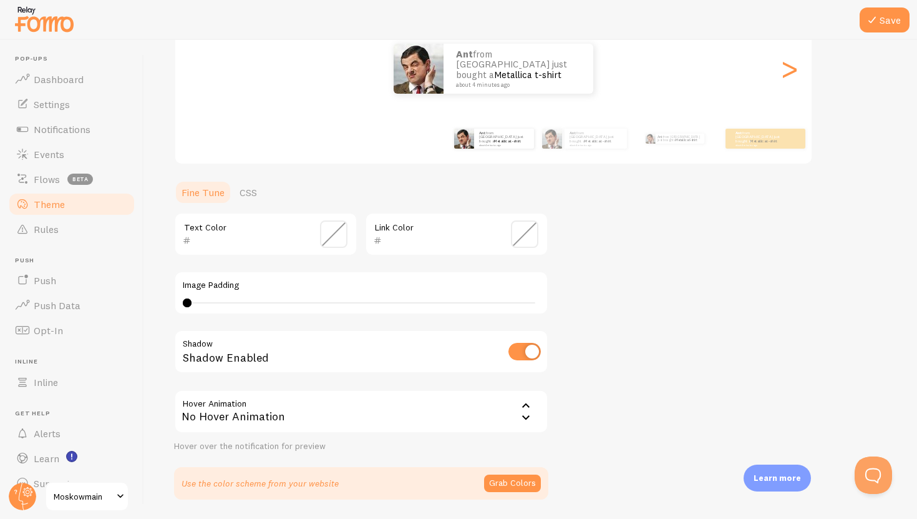
scroll to position [160, 0]
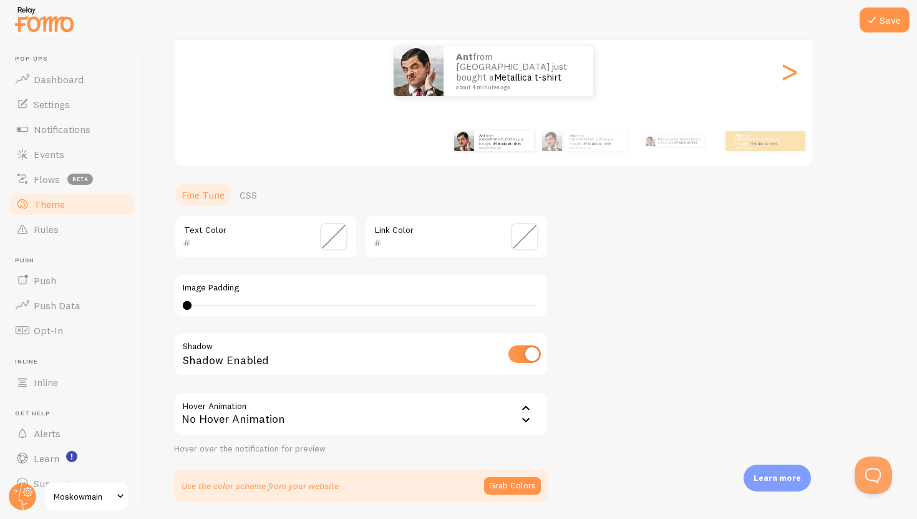
click at [299, 224] on div "Text Color" at bounding box center [265, 237] width 183 height 44
click at [517, 241] on span at bounding box center [524, 236] width 27 height 27
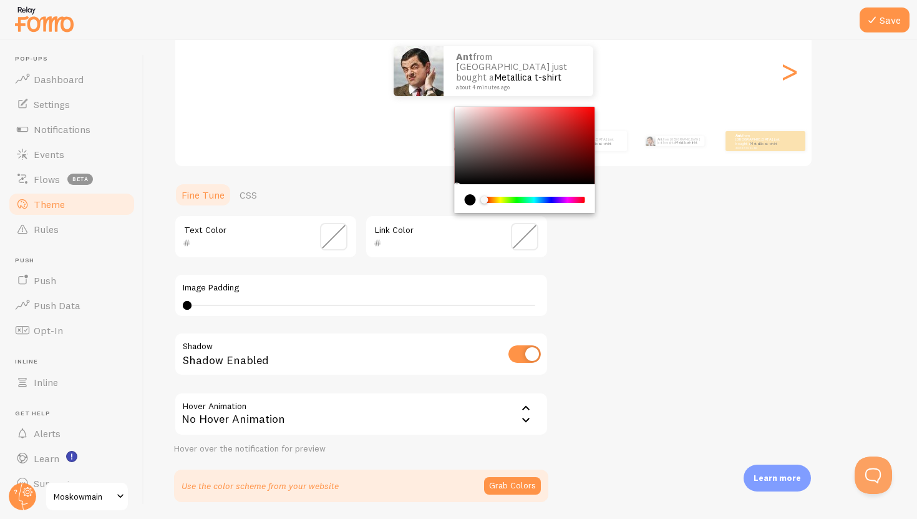
click at [391, 237] on input "text" at bounding box center [439, 242] width 114 height 15
click at [285, 251] on div "Text Color" at bounding box center [265, 237] width 183 height 44
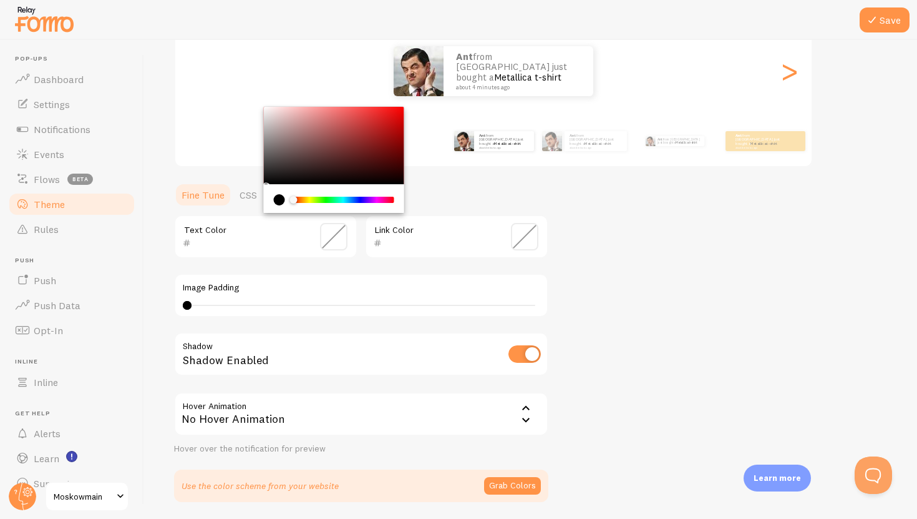
click at [291, 246] on input "text" at bounding box center [248, 242] width 114 height 15
type input "000000"
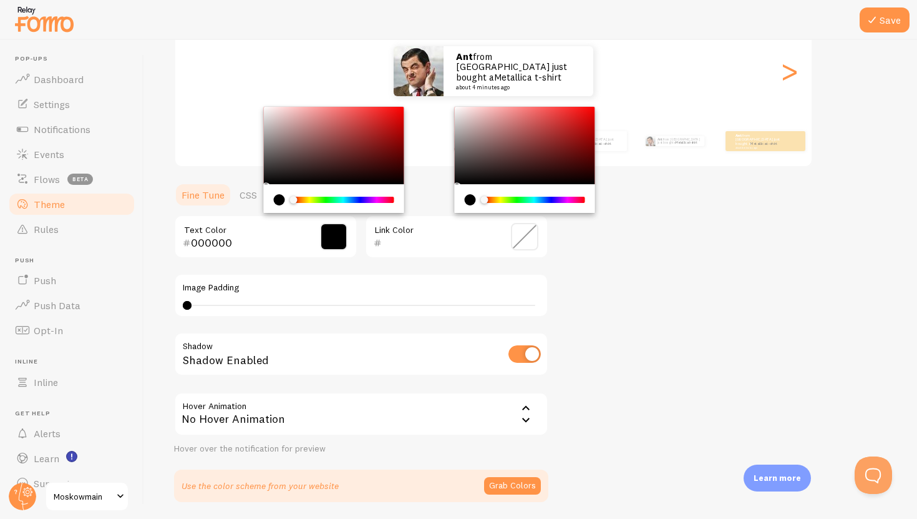
click at [402, 238] on input "text" at bounding box center [439, 242] width 114 height 15
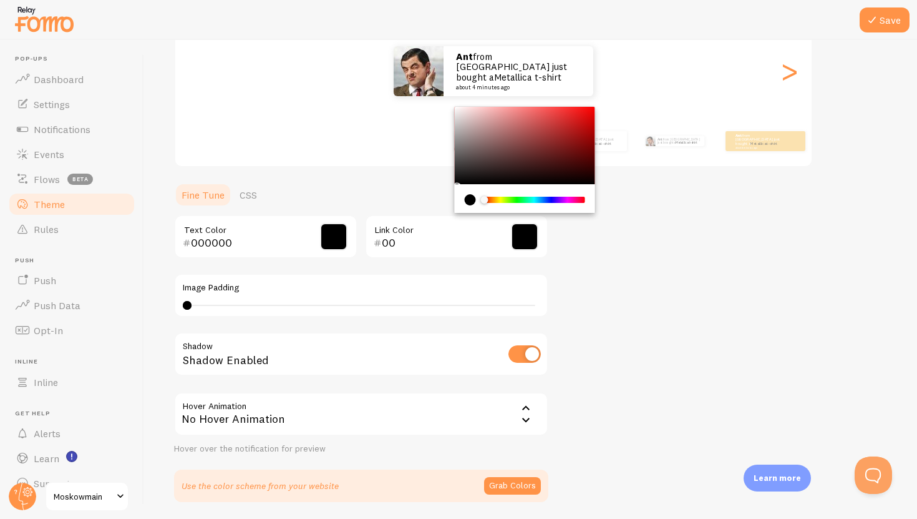
type input "0"
type input "fffffff"
drag, startPoint x: 225, startPoint y: 307, endPoint x: 243, endPoint y: 307, distance: 17.5
click at [243, 307] on div "0 0 - undefined" at bounding box center [361, 305] width 357 height 10
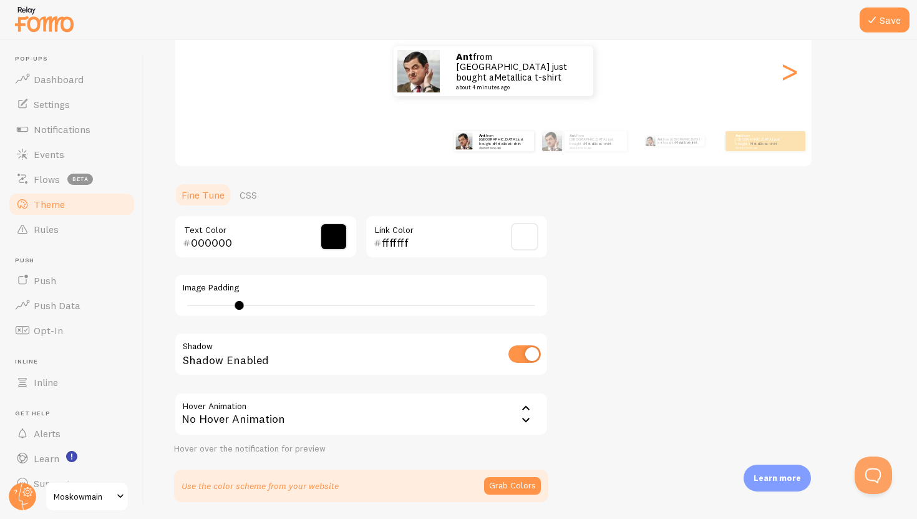
drag, startPoint x: 235, startPoint y: 303, endPoint x: 288, endPoint y: 311, distance: 53.6
click at [288, 311] on div "Image Padding 6" at bounding box center [361, 295] width 374 height 44
type input "0"
drag, startPoint x: 238, startPoint y: 302, endPoint x: 175, endPoint y: 305, distance: 63.7
click at [175, 305] on div "Image Padding 0" at bounding box center [361, 295] width 374 height 44
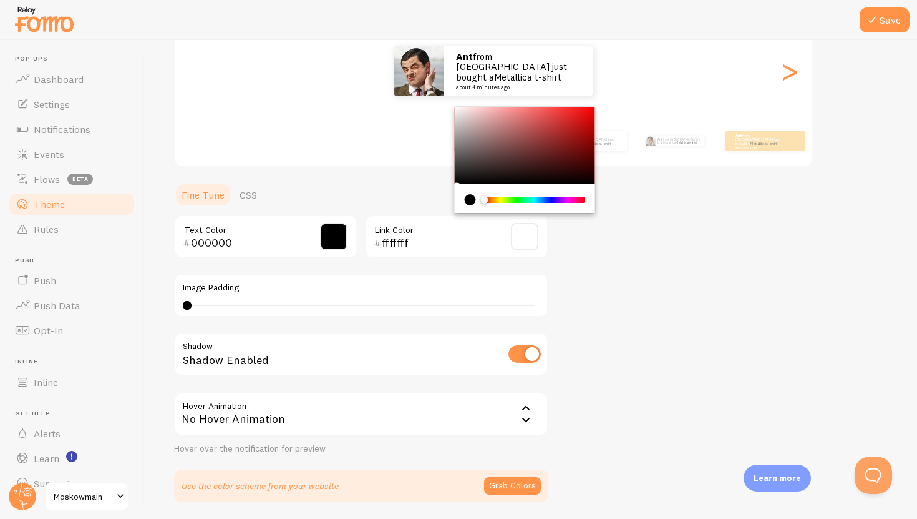
click at [421, 243] on input "fffffff" at bounding box center [439, 242] width 114 height 15
drag, startPoint x: 419, startPoint y: 244, endPoint x: 373, endPoint y: 242, distance: 46.8
click at [378, 242] on div "fffffff" at bounding box center [435, 242] width 122 height 15
type input "e8e1d6"
click at [197, 303] on div "0" at bounding box center [361, 305] width 357 height 10
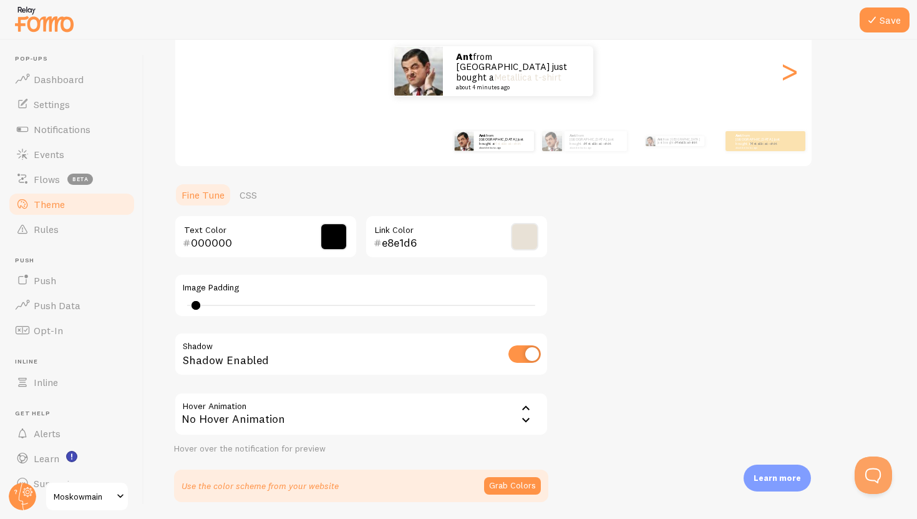
drag, startPoint x: 191, startPoint y: 304, endPoint x: 171, endPoint y: 304, distance: 20.0
click at [171, 304] on div "Save Theme Choose a theme for your notifications Classic Ant from [GEOGRAPHIC_D…" at bounding box center [530, 279] width 773 height 479
click at [185, 304] on div "1" at bounding box center [361, 305] width 357 height 10
type input "0"
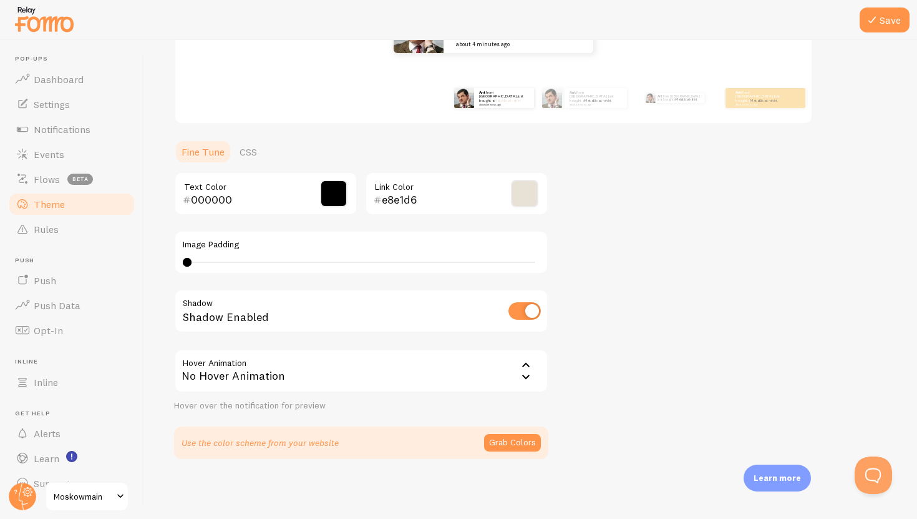
scroll to position [0, 0]
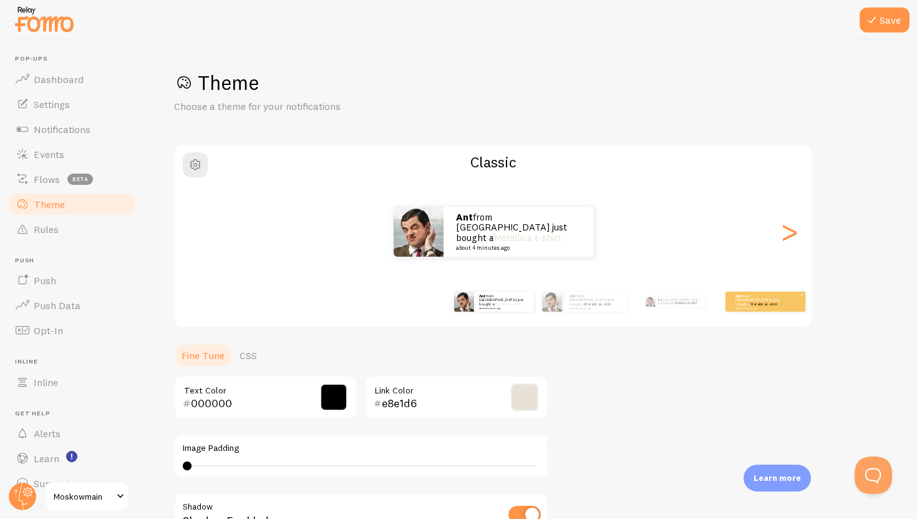
click at [751, 303] on link "Metallica t-shirt" at bounding box center [764, 303] width 27 height 5
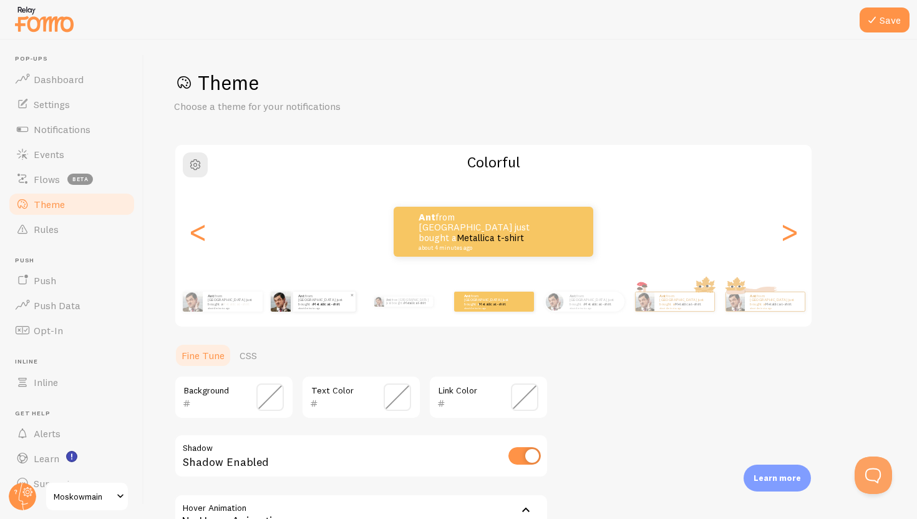
click at [334, 306] on small "about 4 minutes ago" at bounding box center [323, 307] width 51 height 2
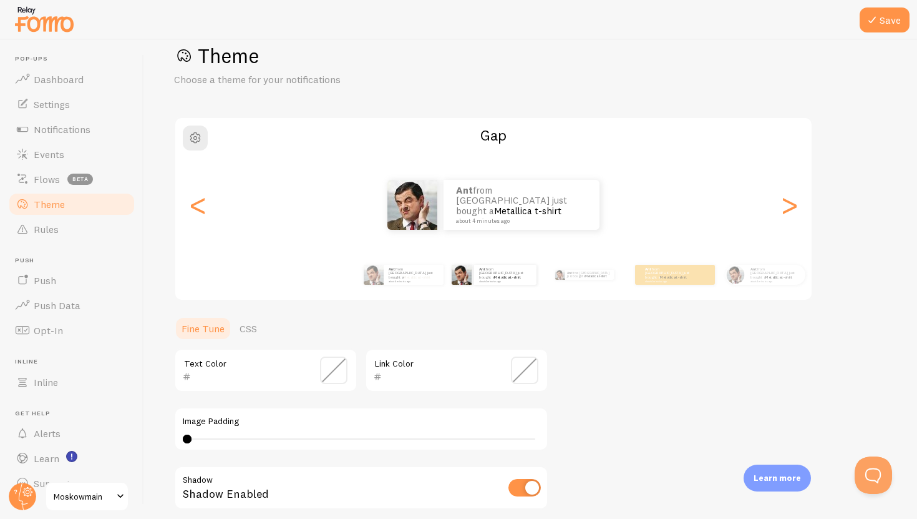
scroll to position [27, 0]
click at [417, 284] on div "Ant from [GEOGRAPHIC_DATA] just bought a Metallica t-shirt about 4 minutes ago" at bounding box center [403, 273] width 80 height 35
type input "000000"
type input "e8e1d6"
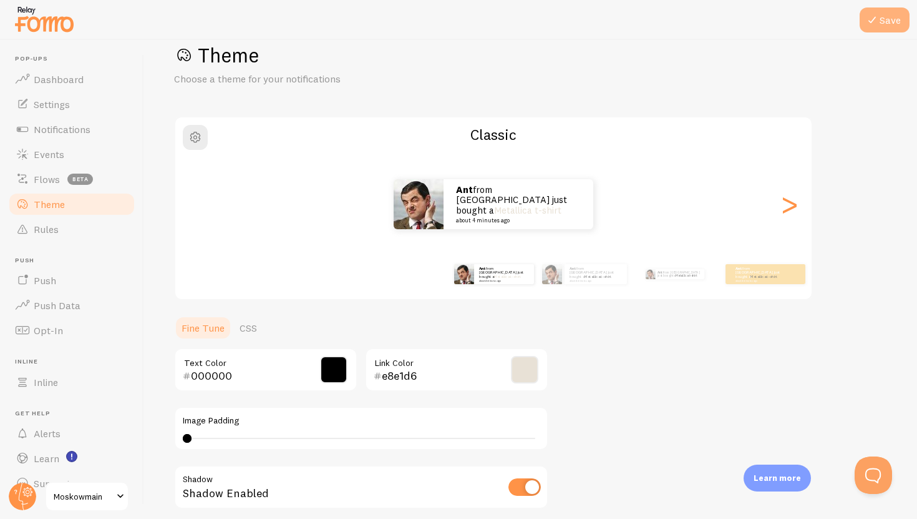
click at [888, 16] on button "Save" at bounding box center [885, 19] width 50 height 25
click at [198, 138] on span "button" at bounding box center [195, 137] width 15 height 15
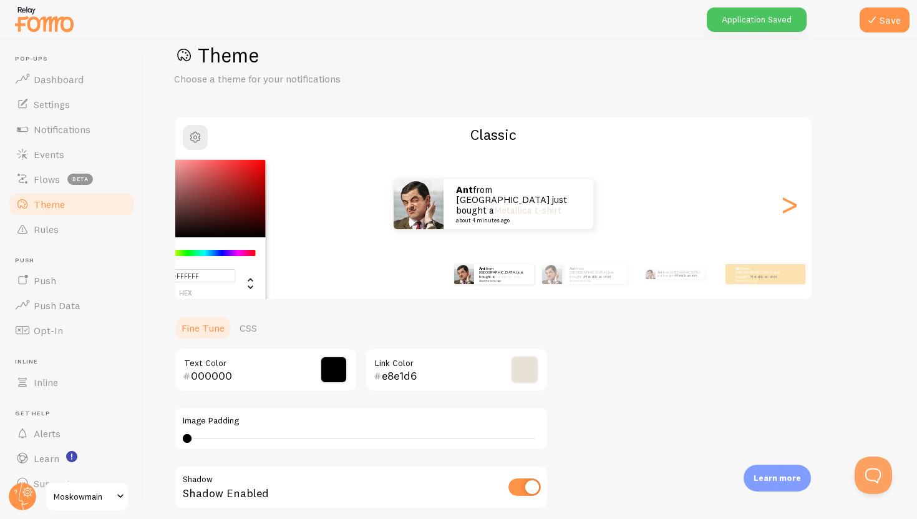
click at [279, 94] on div "Theme Choose a theme for your notifications #FFFFFF hex 255 r 255 g 255 b 0 h 0…" at bounding box center [530, 338] width 713 height 592
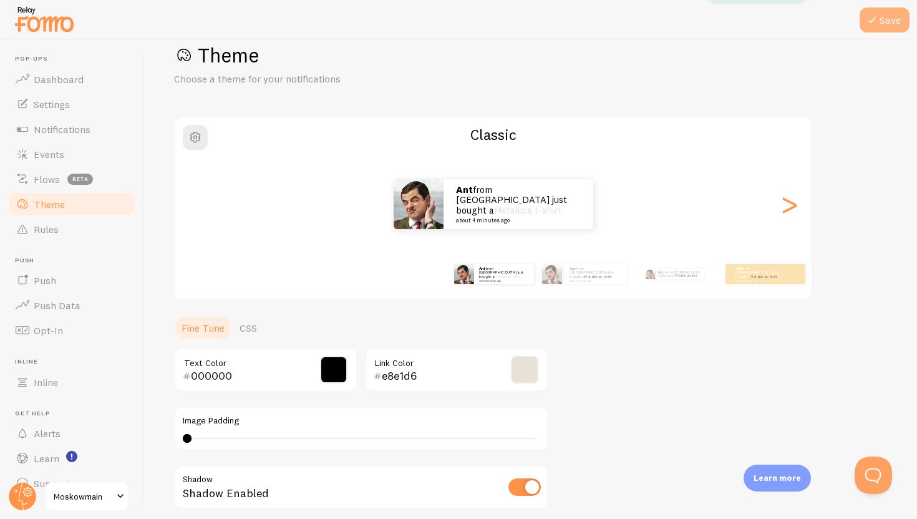
click at [874, 14] on icon at bounding box center [872, 19] width 15 height 15
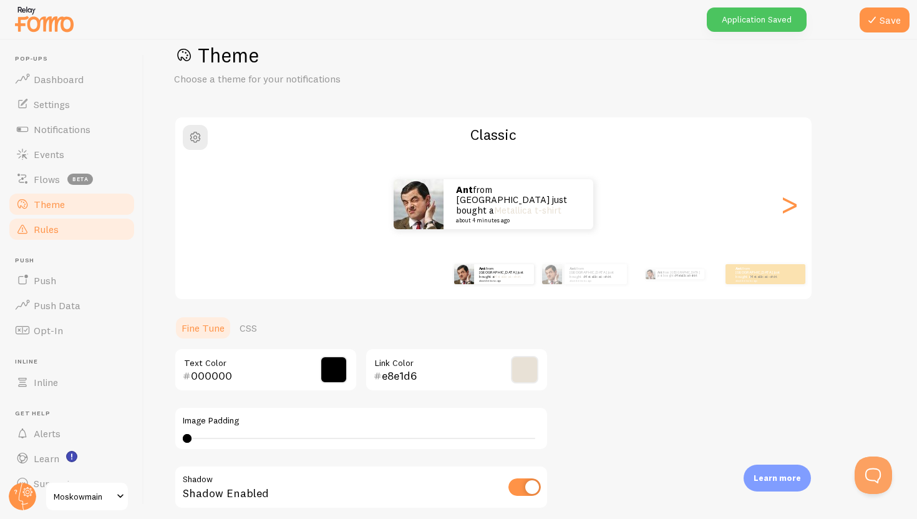
click at [60, 222] on link "Rules" at bounding box center [71, 229] width 129 height 25
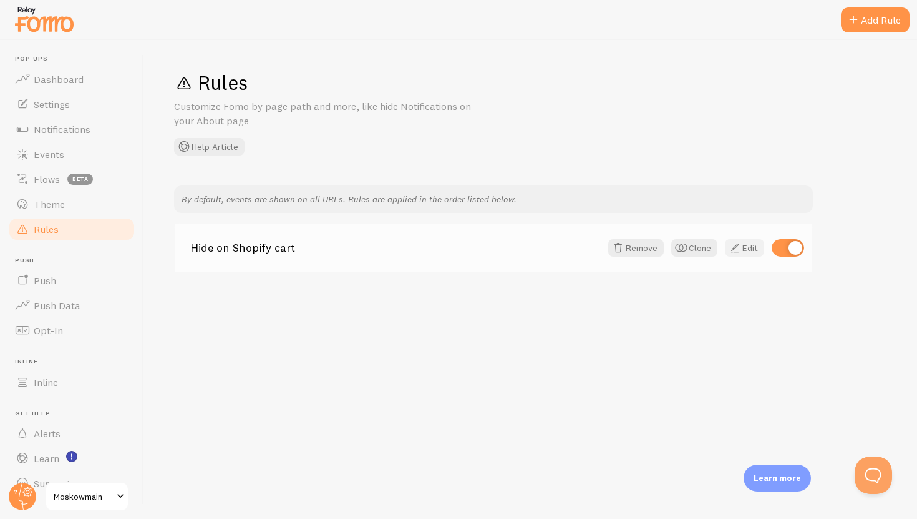
click at [744, 256] on link "Edit" at bounding box center [744, 247] width 39 height 17
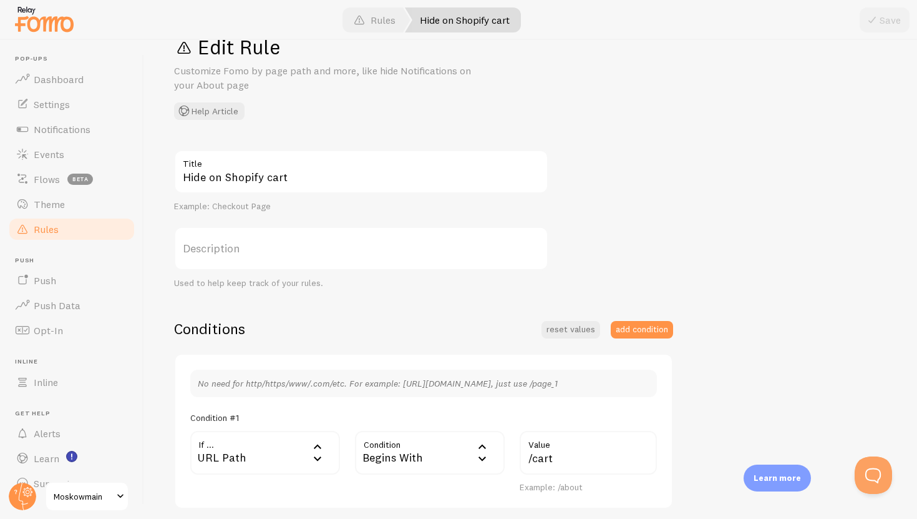
scroll to position [33, 0]
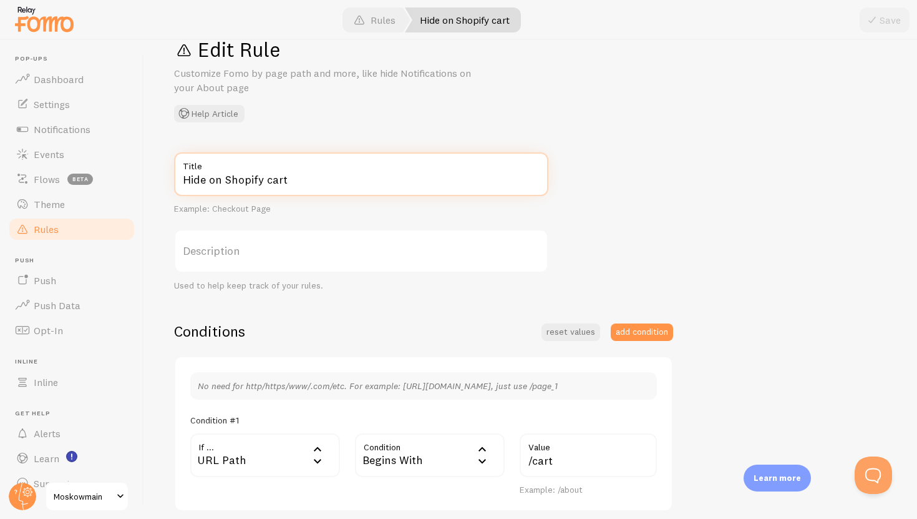
click at [401, 181] on input "Hide on Shopify cart" at bounding box center [361, 174] width 374 height 44
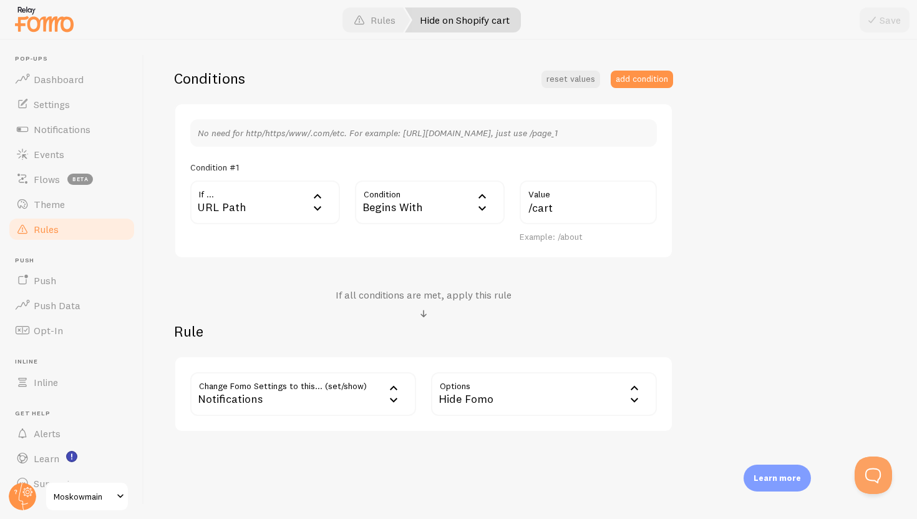
scroll to position [308, 0]
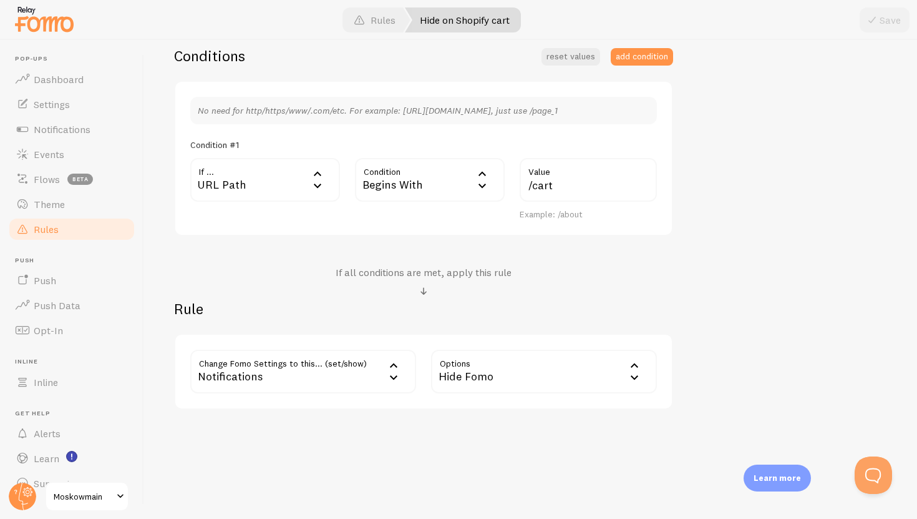
click at [363, 376] on div "Notifications" at bounding box center [303, 371] width 226 height 44
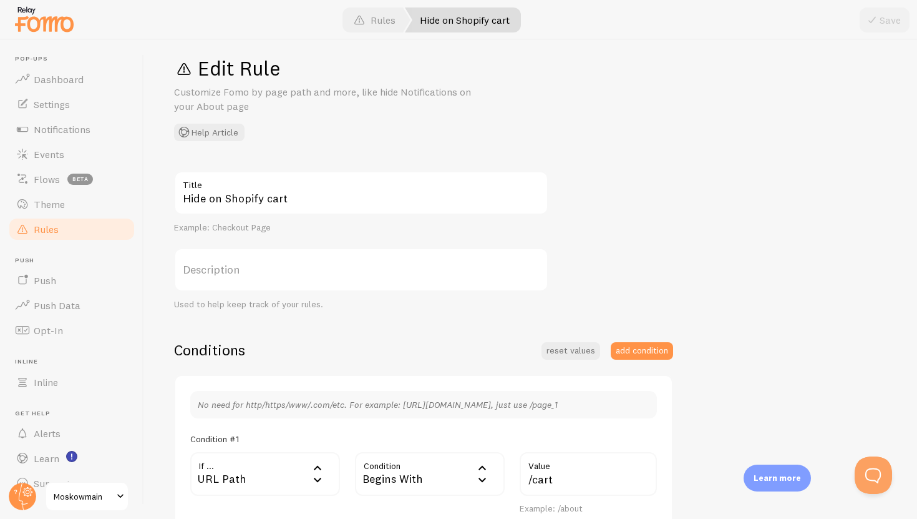
scroll to position [0, 0]
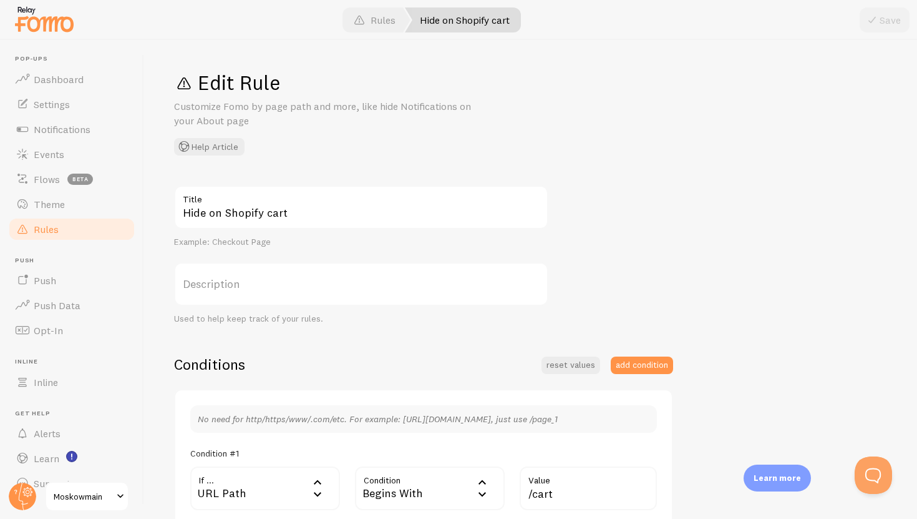
click at [62, 228] on link "Rules" at bounding box center [71, 229] width 129 height 25
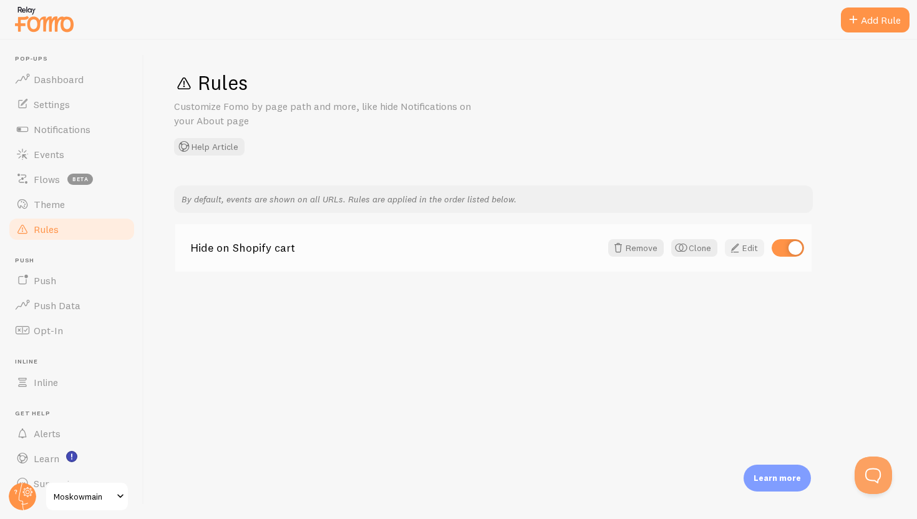
click at [749, 245] on link "Edit" at bounding box center [744, 247] width 39 height 17
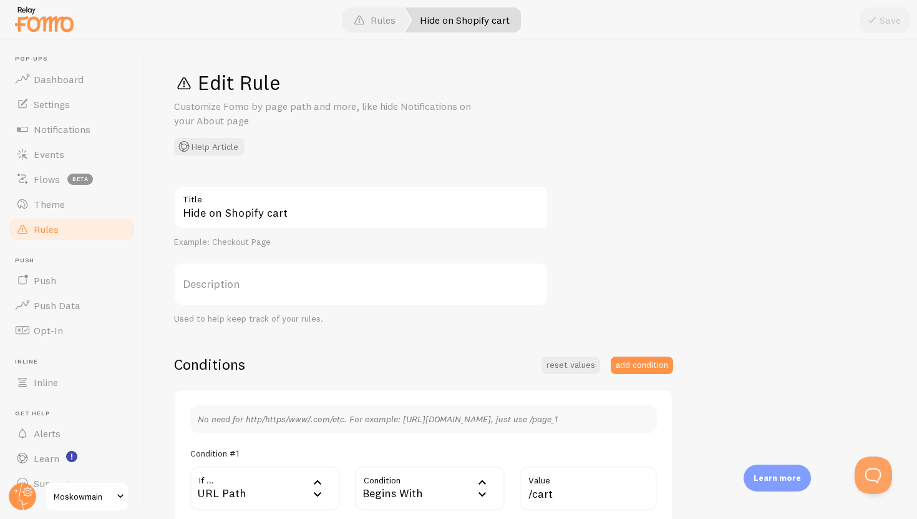
click at [85, 229] on link "Rules" at bounding box center [71, 229] width 129 height 25
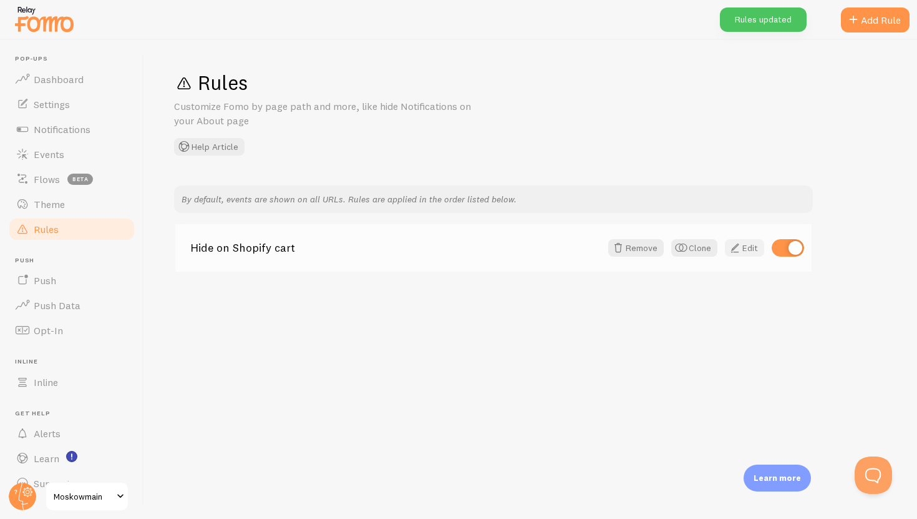
click at [744, 252] on link "Edit" at bounding box center [744, 247] width 39 height 17
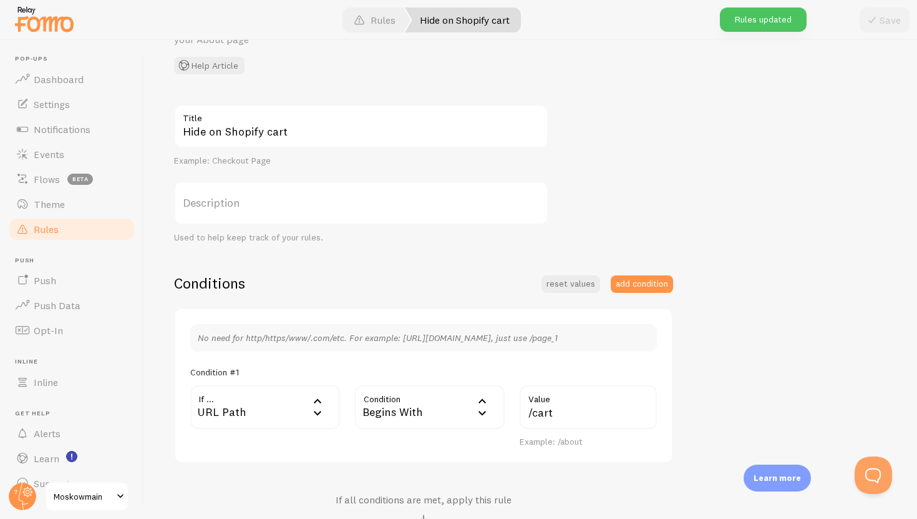
scroll to position [87, 0]
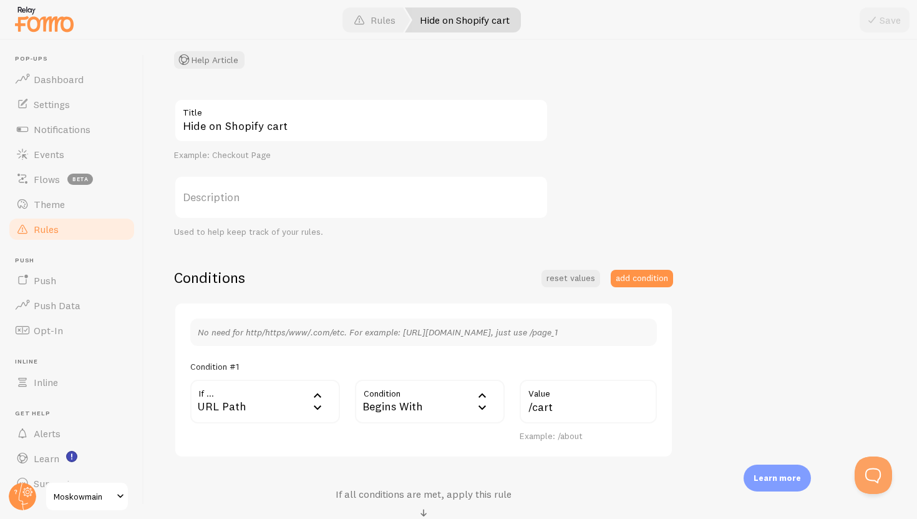
click at [295, 403] on div "URL Path" at bounding box center [265, 401] width 150 height 44
click at [359, 286] on div "Conditions reset values add condition" at bounding box center [423, 277] width 499 height 19
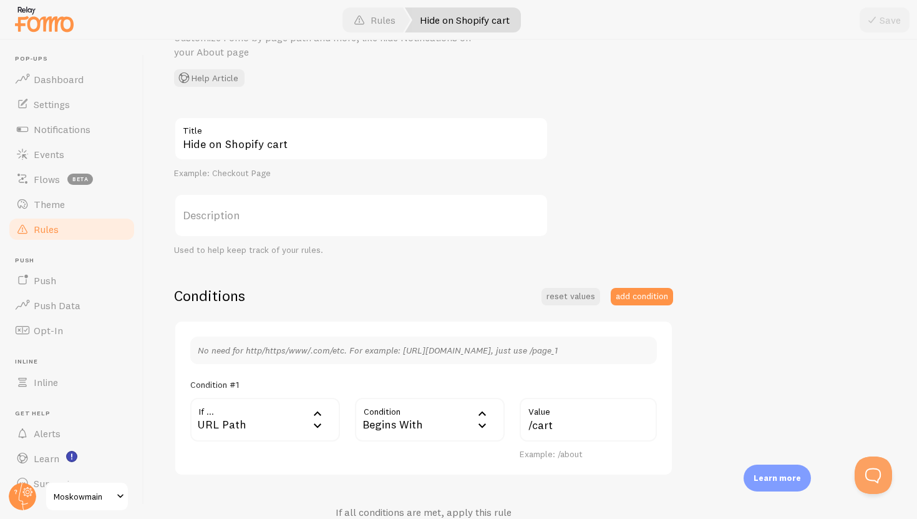
click at [310, 218] on label "Description" at bounding box center [361, 215] width 374 height 44
click at [310, 218] on input "Description" at bounding box center [361, 215] width 374 height 44
click at [272, 412] on div "URL Path" at bounding box center [265, 419] width 150 height 44
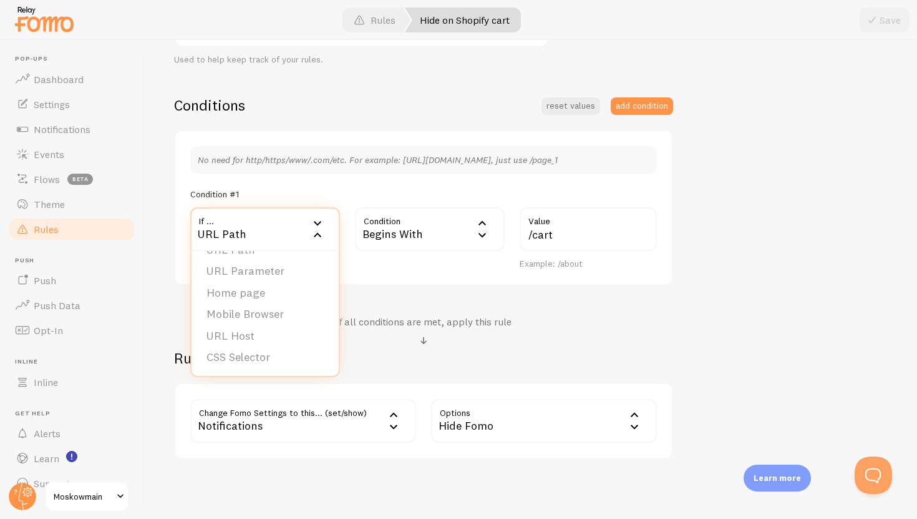
click at [310, 422] on div "Notifications" at bounding box center [303, 421] width 226 height 44
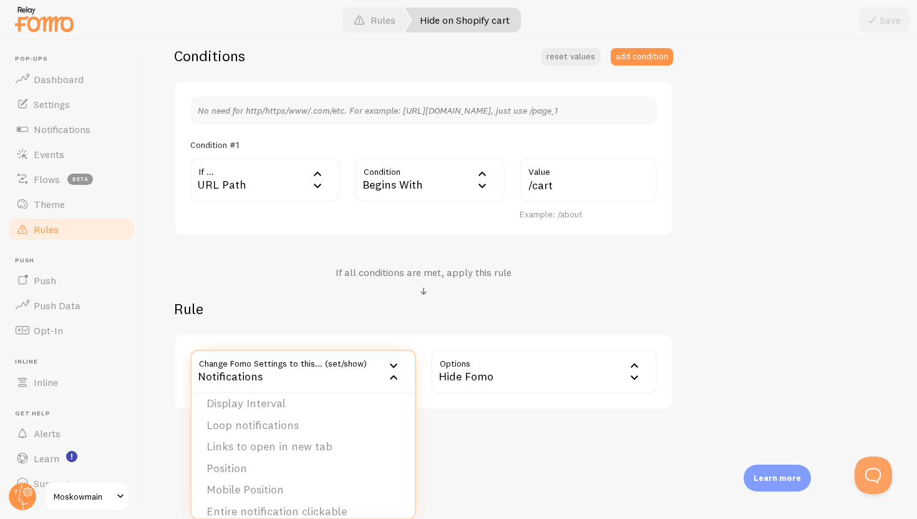
scroll to position [127, 0]
click at [329, 297] on div "If all conditions are met, apply this rule" at bounding box center [423, 282] width 499 height 33
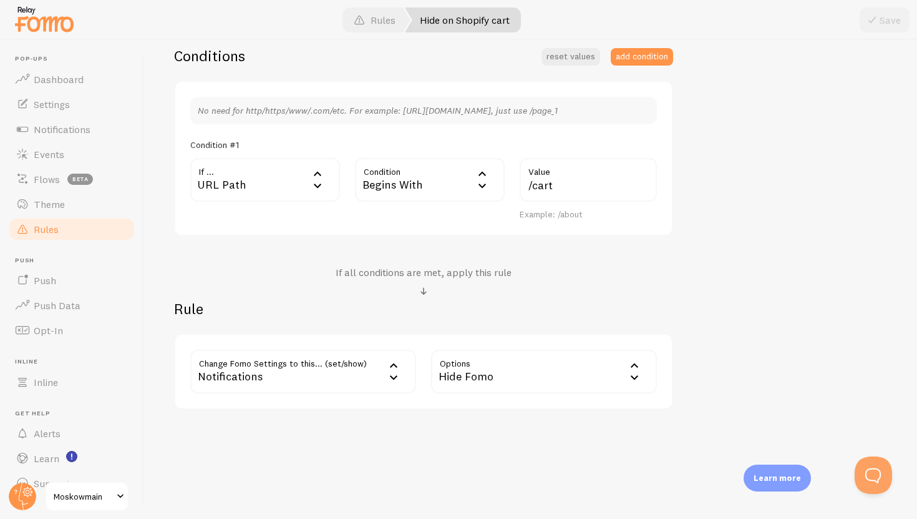
scroll to position [0, 0]
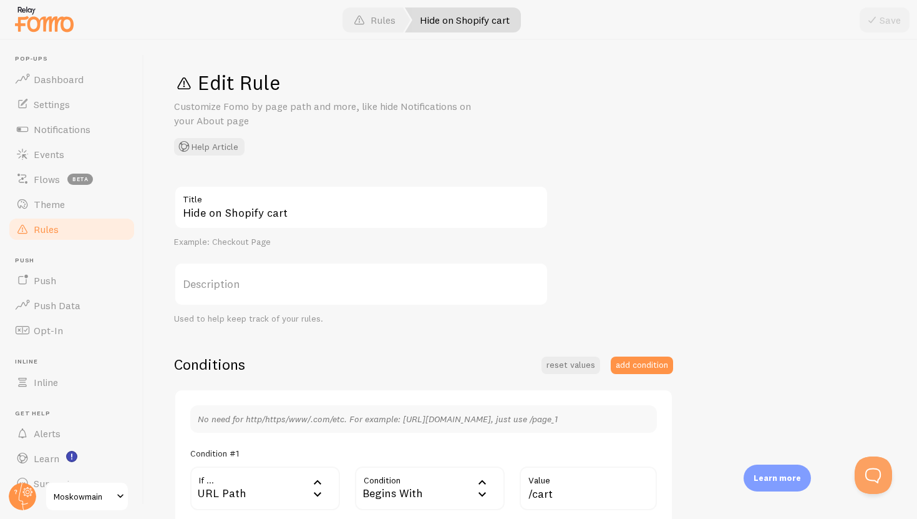
click at [118, 230] on link "Rules" at bounding box center [71, 229] width 129 height 25
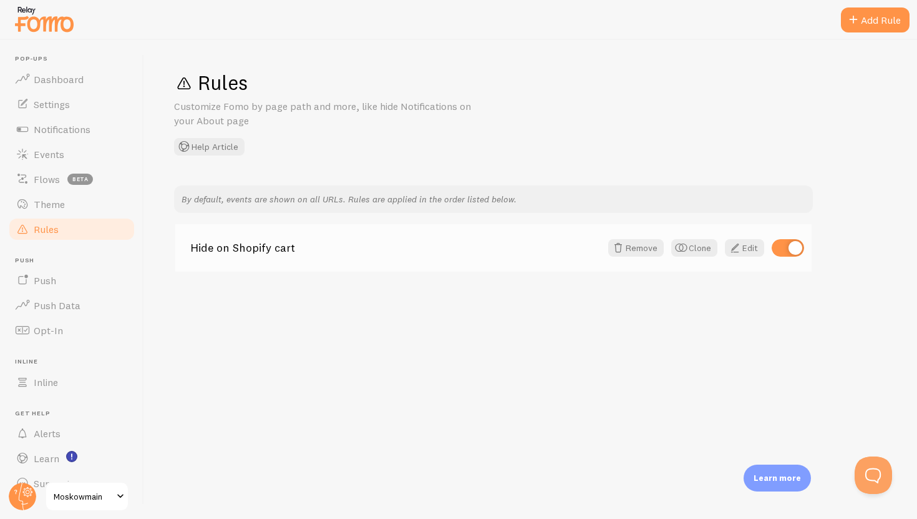
click at [752, 257] on div "Hide on Shopify cart Remove Clone Edit" at bounding box center [493, 247] width 636 height 47
click at [748, 251] on link "Edit" at bounding box center [744, 247] width 39 height 17
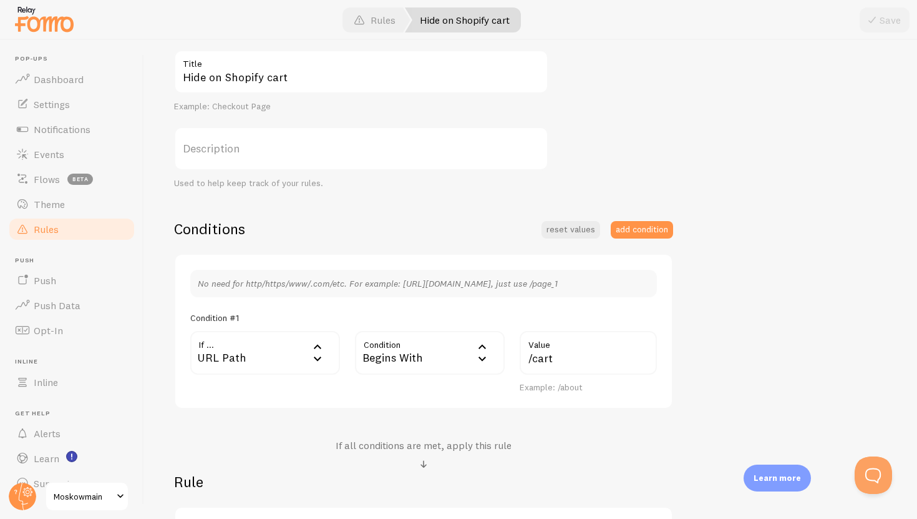
scroll to position [156, 0]
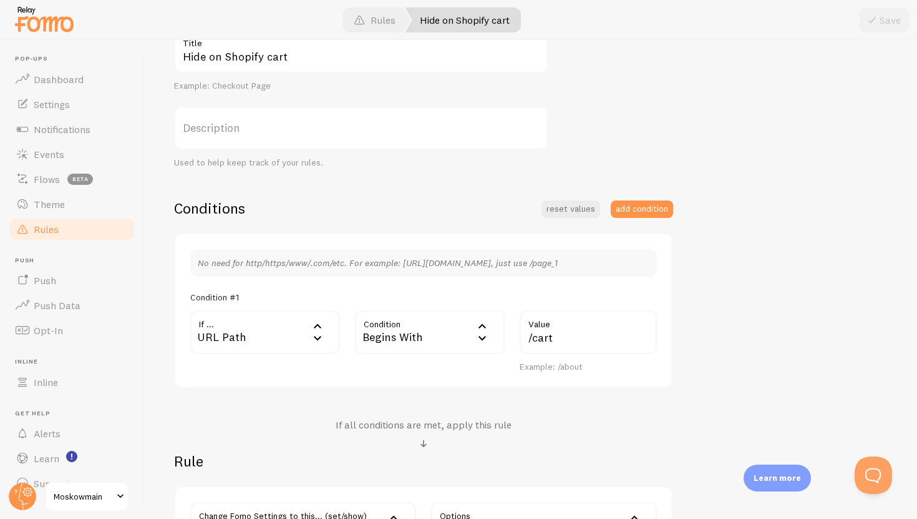
click at [297, 328] on div "URL Path" at bounding box center [265, 332] width 150 height 44
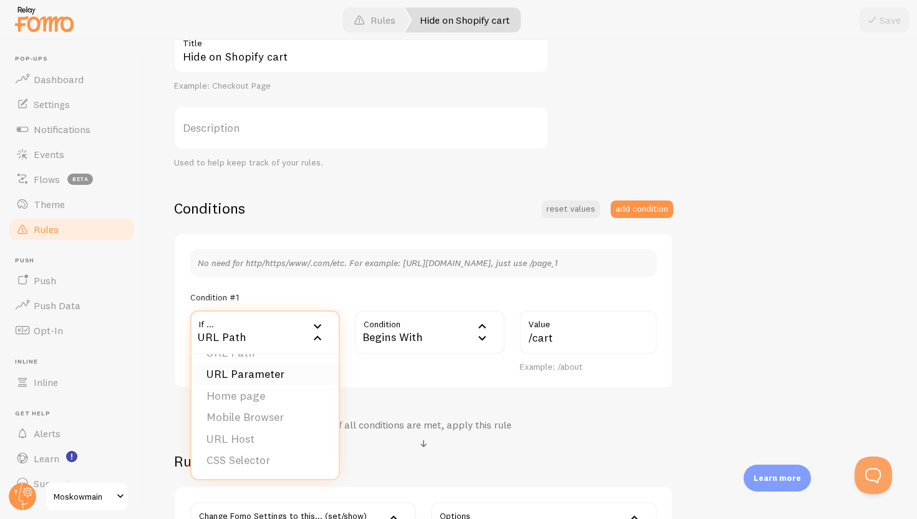
scroll to position [0, 0]
click at [441, 309] on div "No need for http/https/www/.com/etc. For example: [URL][DOMAIN_NAME], just use …" at bounding box center [423, 311] width 467 height 124
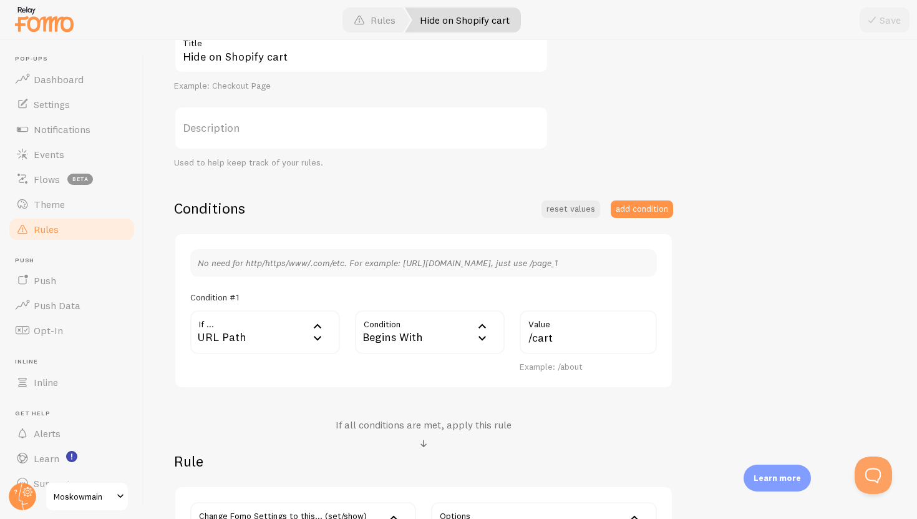
click at [441, 322] on div "Begins With" at bounding box center [430, 332] width 150 height 44
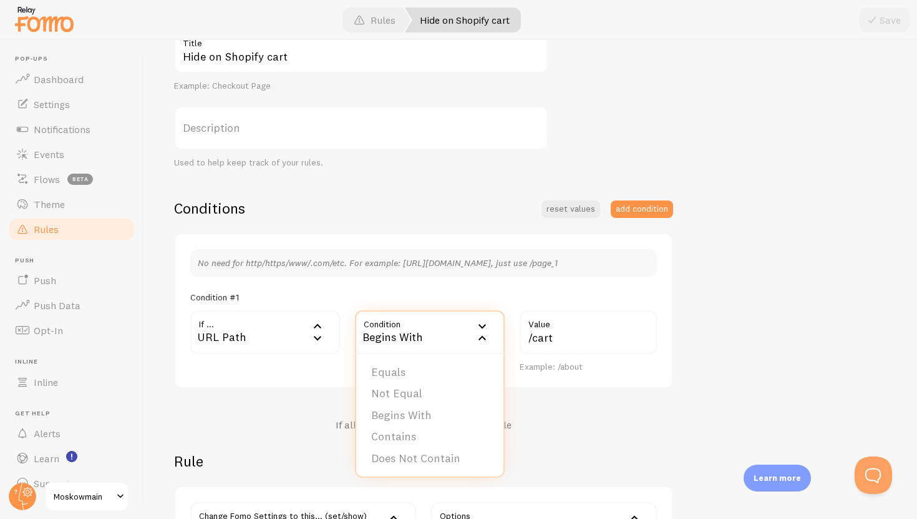
click at [451, 260] on p "No need for http/https/www/.com/etc. For example: [URL][DOMAIN_NAME], just use …" at bounding box center [424, 262] width 452 height 12
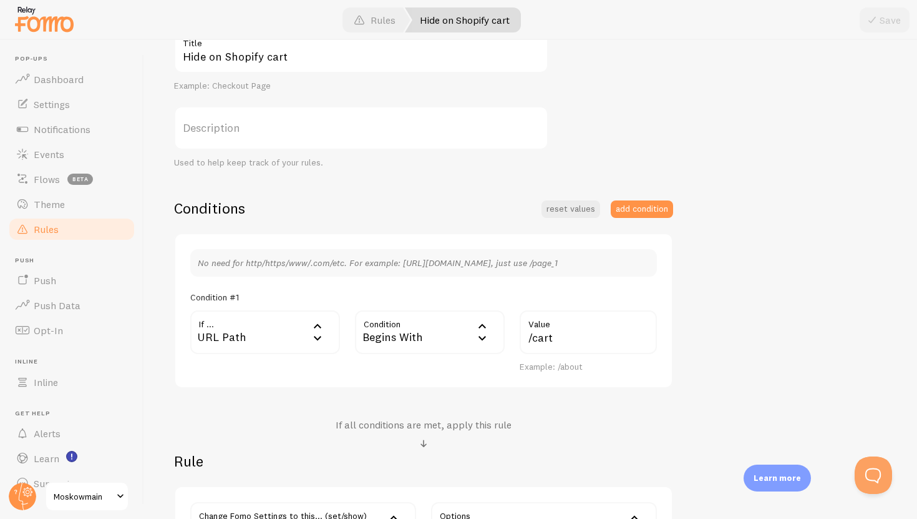
click at [544, 320] on label "Value" at bounding box center [588, 320] width 137 height 21
click at [544, 320] on input "/cart" at bounding box center [588, 332] width 137 height 44
click at [449, 333] on div "Begins With" at bounding box center [430, 332] width 150 height 44
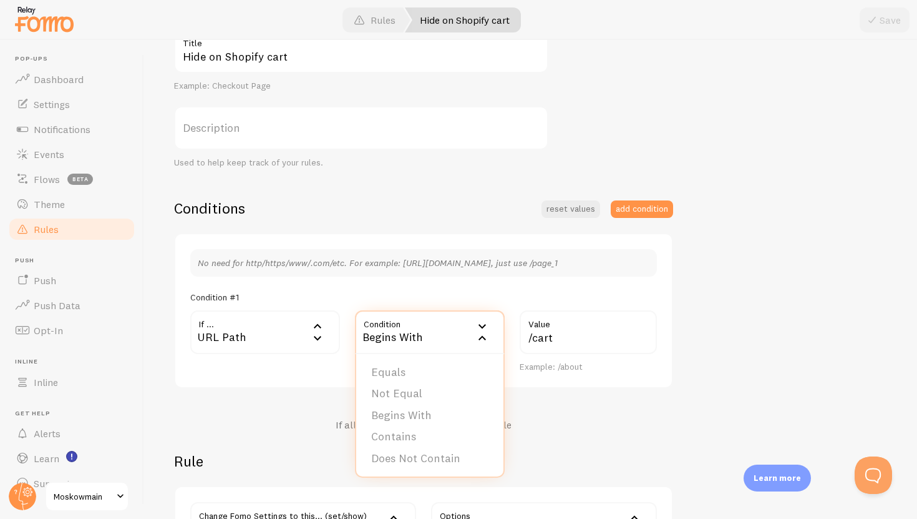
click at [449, 333] on div "Begins With" at bounding box center [430, 332] width 150 height 44
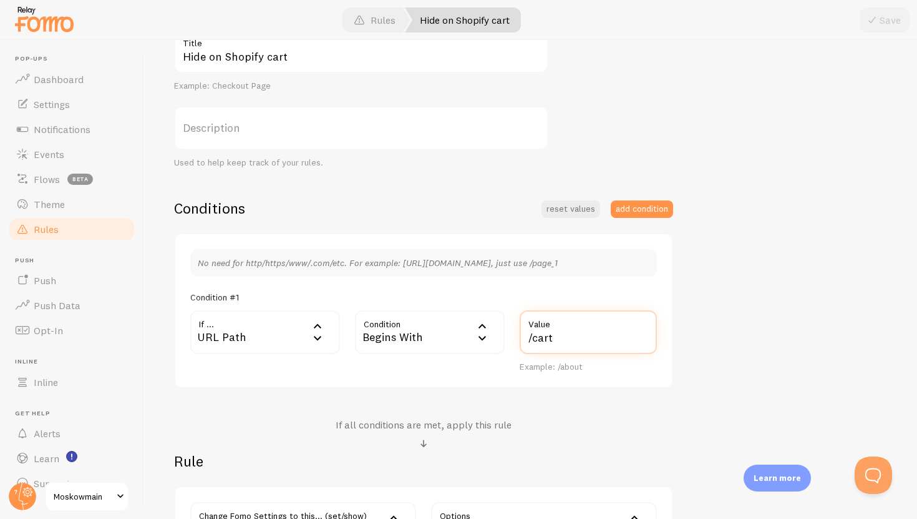
click at [549, 340] on input "/cart" at bounding box center [588, 332] width 137 height 44
type input "/checkout"
click at [869, 16] on span at bounding box center [872, 19] width 15 height 15
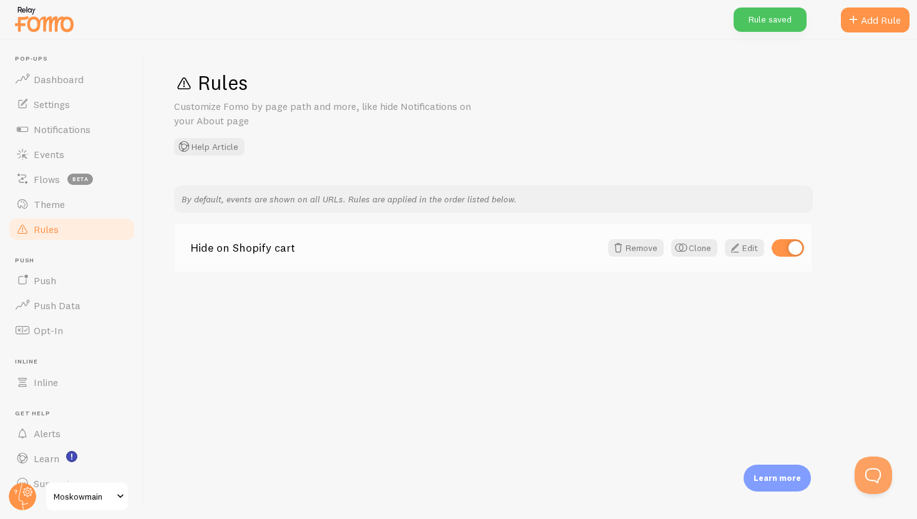
click at [736, 259] on div "Hide on Shopify cart Remove Clone Edit" at bounding box center [493, 247] width 636 height 47
click at [736, 255] on span at bounding box center [735, 247] width 15 height 15
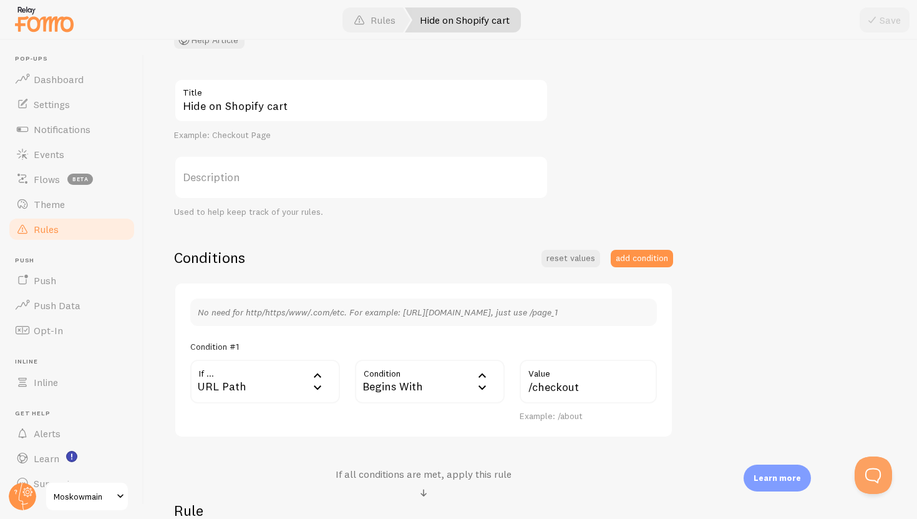
scroll to position [106, 0]
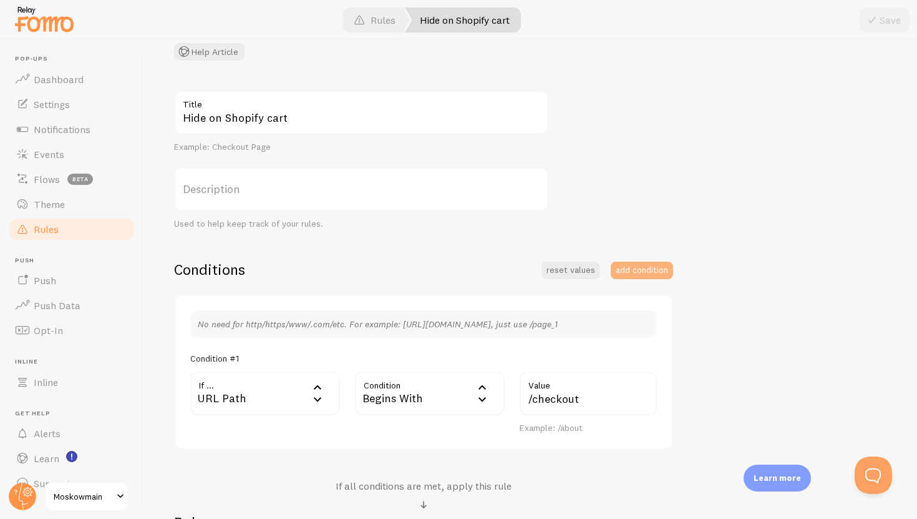
click at [639, 273] on button "add condition" at bounding box center [642, 269] width 62 height 17
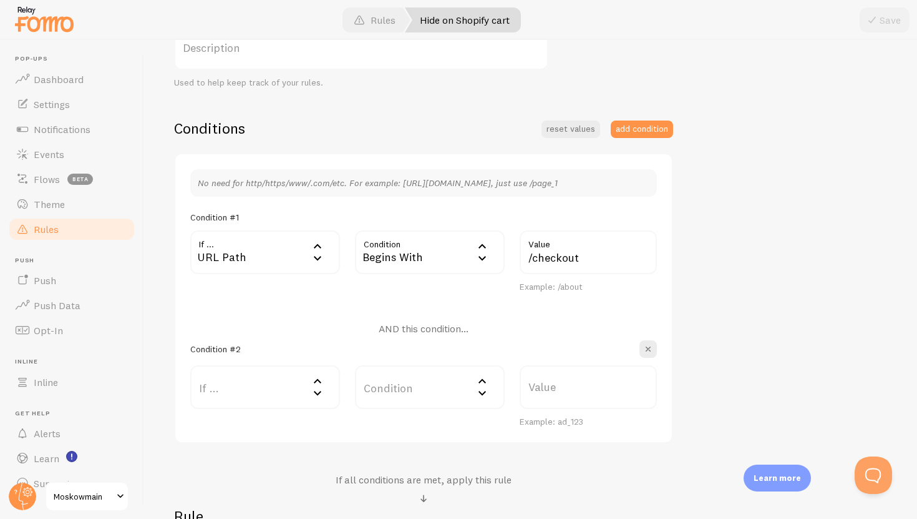
scroll to position [237, 0]
click at [267, 398] on label "If ..." at bounding box center [265, 386] width 150 height 44
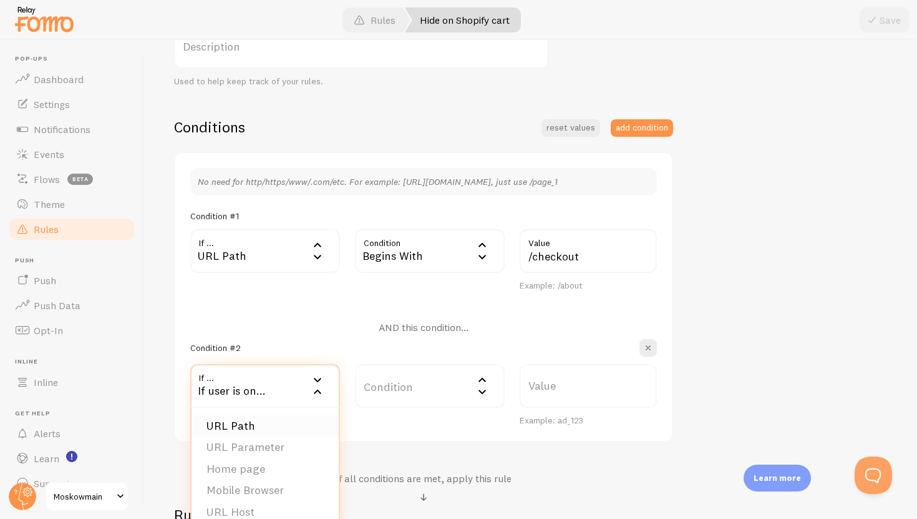
click at [274, 421] on li "URL Path" at bounding box center [265, 426] width 147 height 22
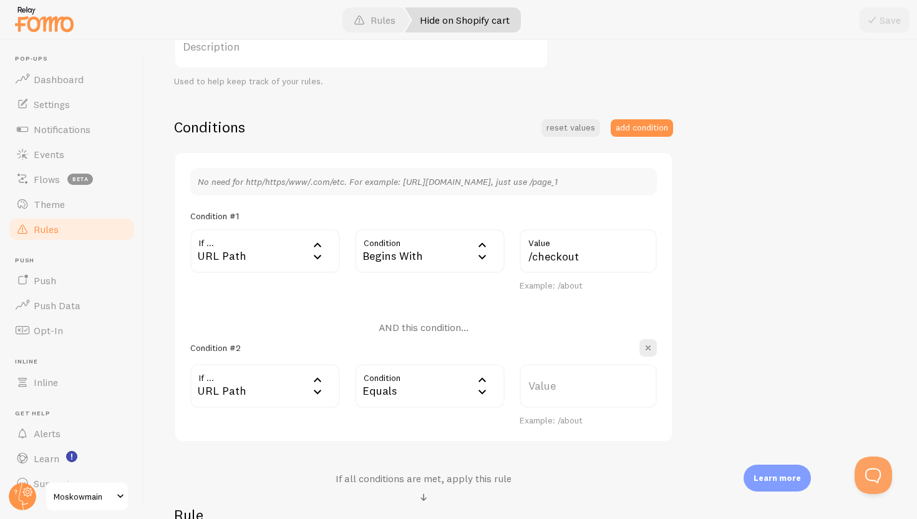
click at [395, 385] on div "Equals" at bounding box center [430, 386] width 150 height 44
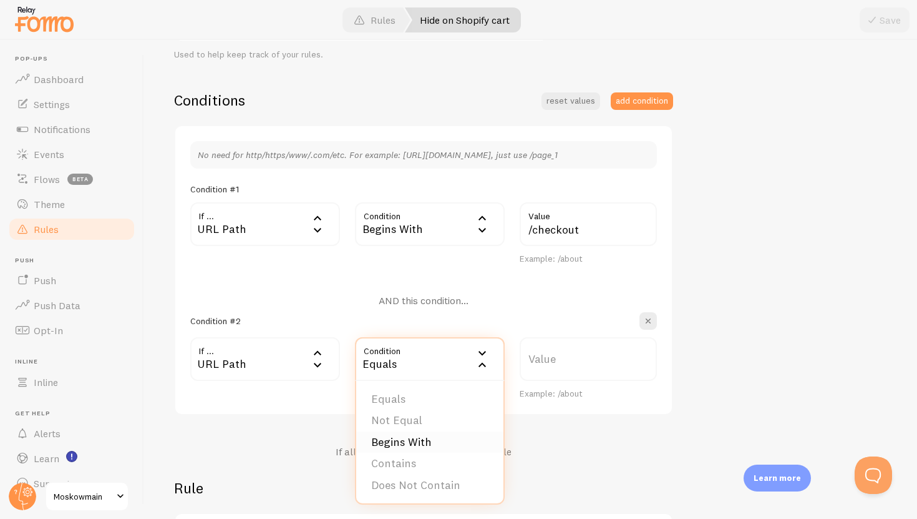
scroll to position [266, 0]
click at [423, 444] on li "Begins With" at bounding box center [429, 440] width 147 height 22
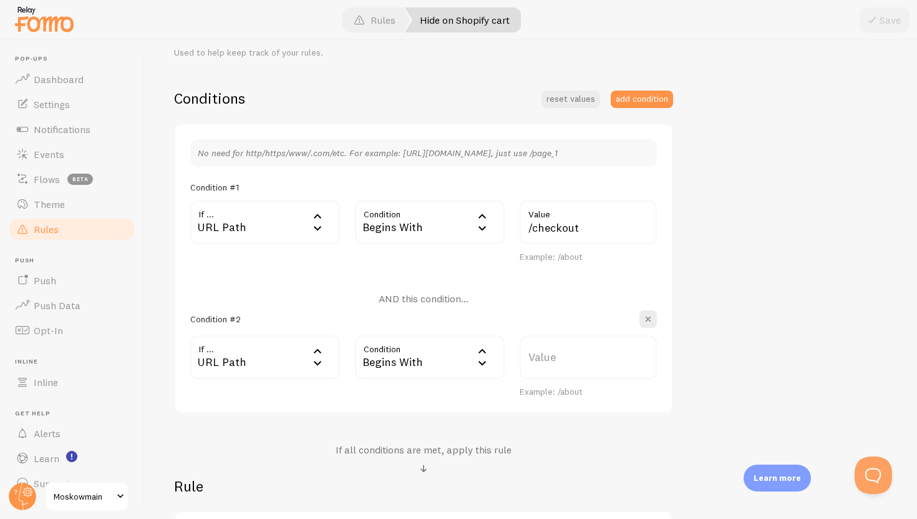
click at [544, 355] on label "Value" at bounding box center [588, 357] width 137 height 44
click at [544, 355] on input "Value" at bounding box center [588, 357] width 137 height 44
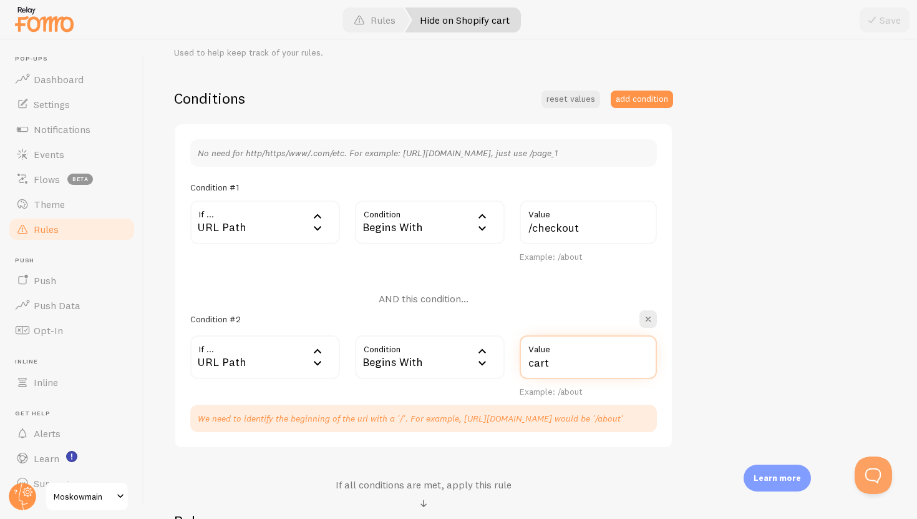
click at [530, 364] on input "cart" at bounding box center [588, 357] width 137 height 44
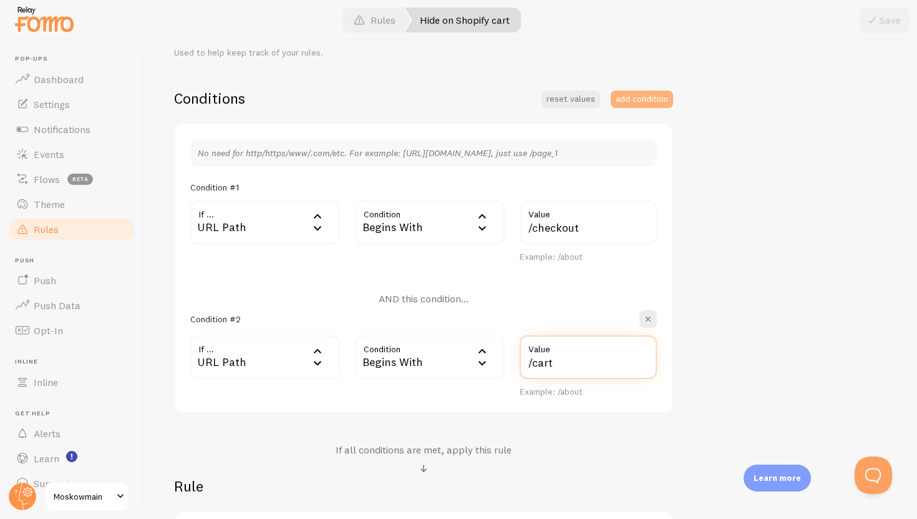
type input "/cart"
click at [665, 105] on button "add condition" at bounding box center [642, 98] width 62 height 17
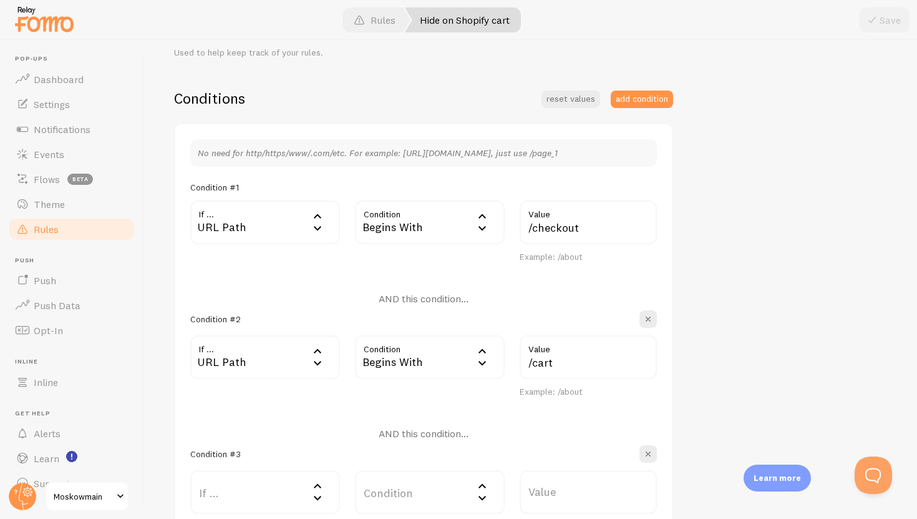
click at [319, 495] on icon at bounding box center [317, 497] width 15 height 15
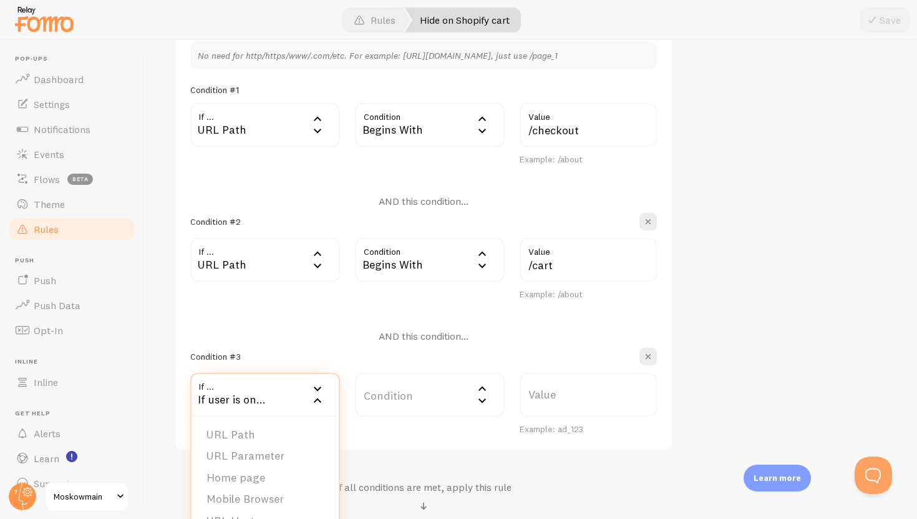
scroll to position [366, 0]
click at [286, 433] on li "URL Path" at bounding box center [265, 432] width 147 height 22
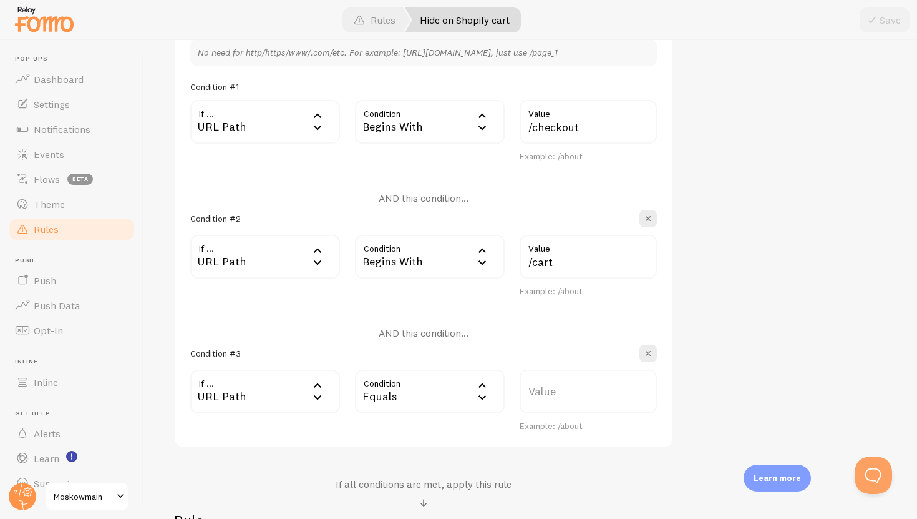
click at [387, 380] on div "Equals" at bounding box center [430, 391] width 150 height 44
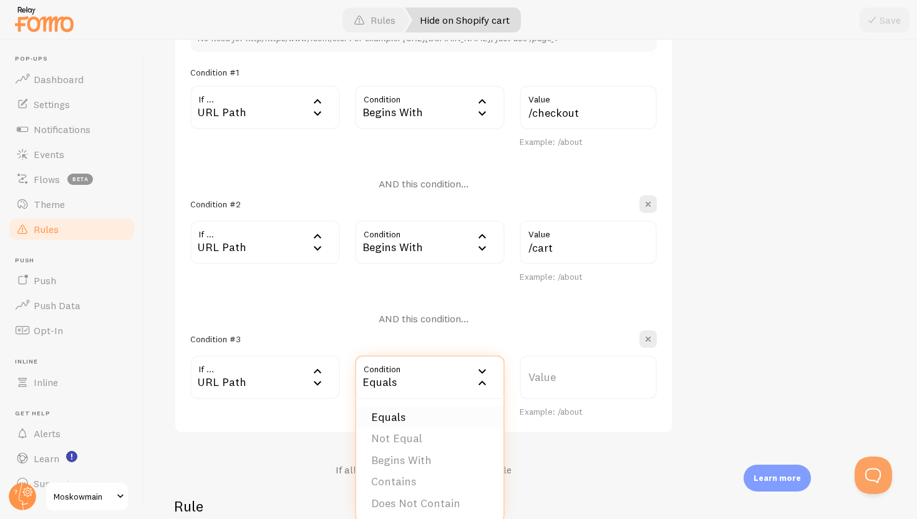
scroll to position [383, 0]
click at [397, 452] on li "Begins With" at bounding box center [429, 458] width 147 height 22
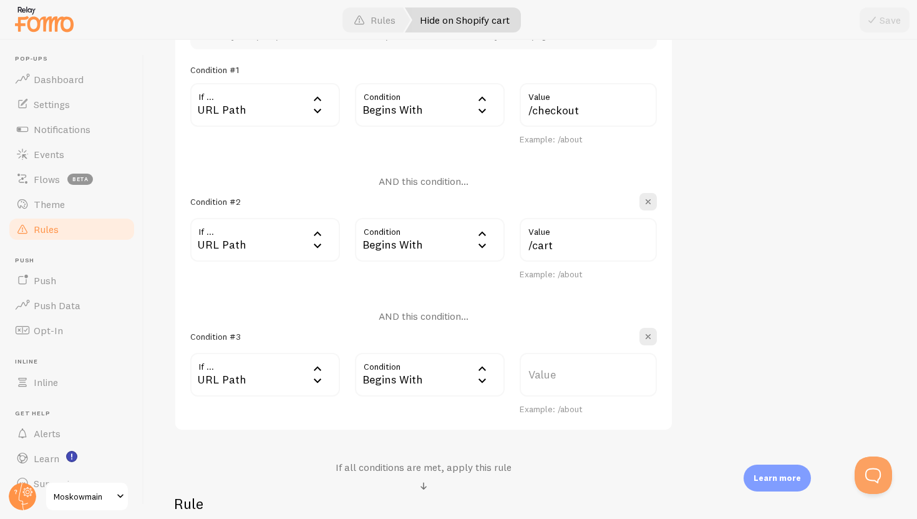
click at [571, 361] on label "Value" at bounding box center [588, 375] width 137 height 44
click at [571, 361] on input "Value" at bounding box center [588, 375] width 137 height 44
click at [565, 379] on label "Value" at bounding box center [588, 375] width 137 height 44
click at [565, 379] on input "Value" at bounding box center [588, 375] width 137 height 44
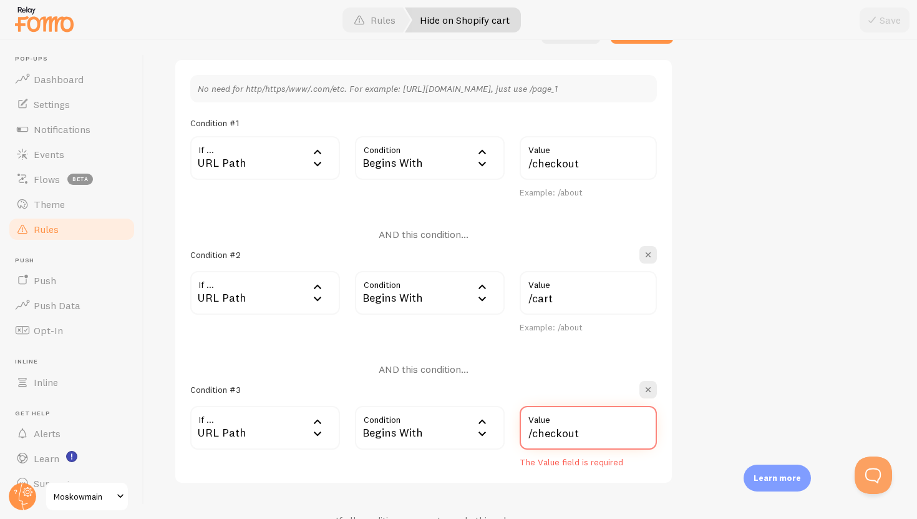
scroll to position [321, 0]
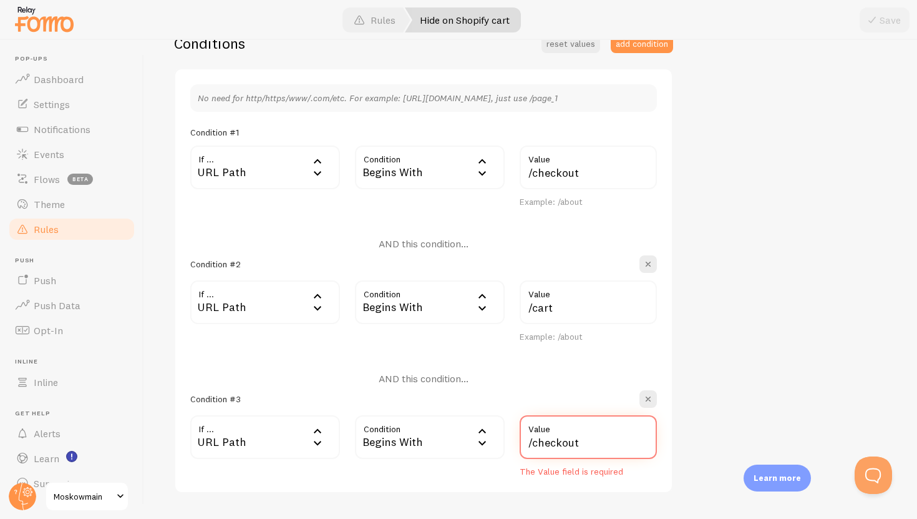
drag, startPoint x: 587, startPoint y: 439, endPoint x: 534, endPoint y: 440, distance: 52.4
click at [534, 440] on input "/checkout" at bounding box center [588, 437] width 137 height 44
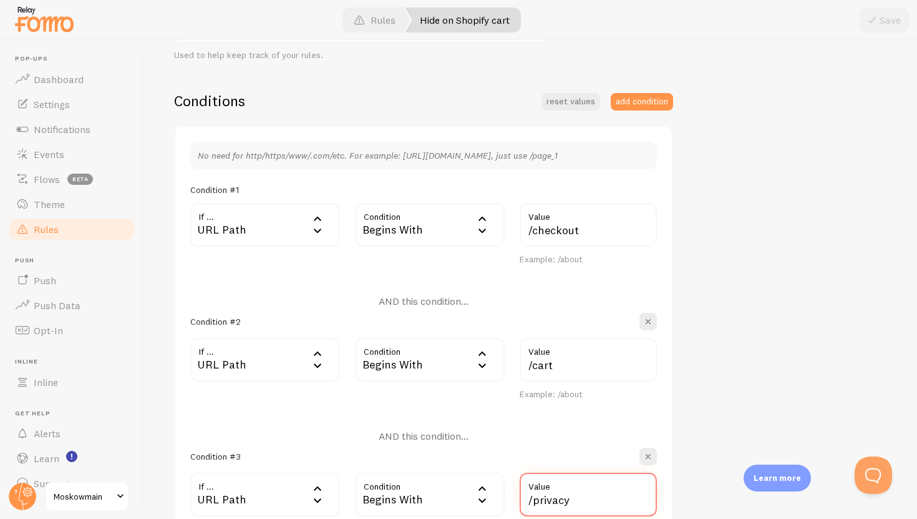
scroll to position [292, 0]
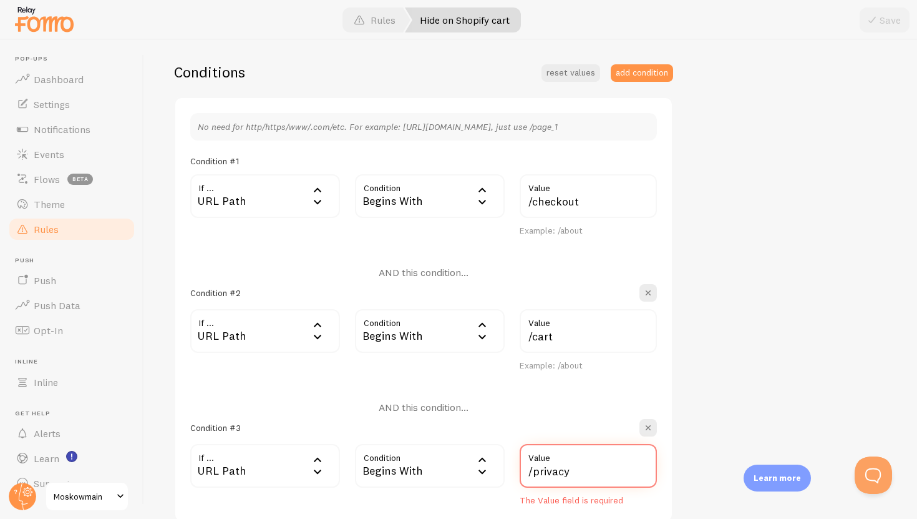
type input "/privacy"
click at [699, 283] on div "Hide on Shopify cart Title Example: Checkout Page Description Used to help keep…" at bounding box center [530, 294] width 713 height 802
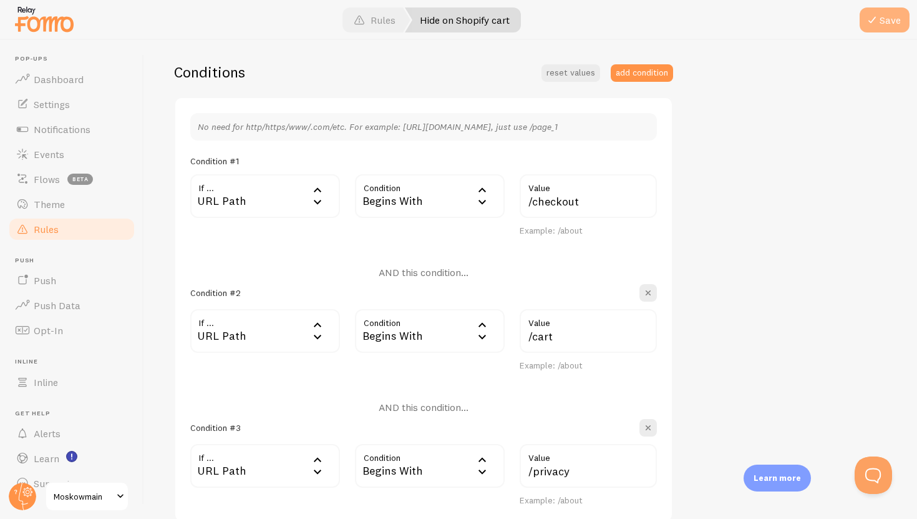
click at [875, 29] on button "Save" at bounding box center [885, 19] width 50 height 25
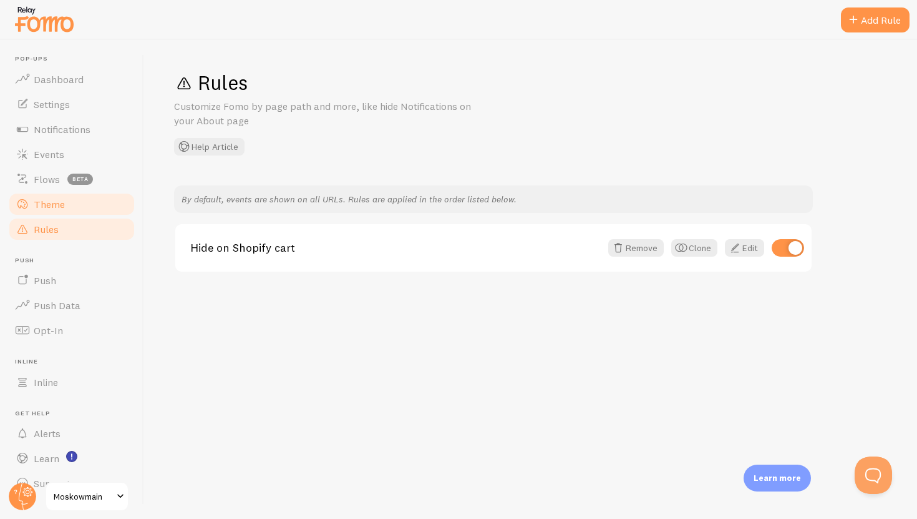
click at [60, 211] on link "Theme" at bounding box center [71, 204] width 129 height 25
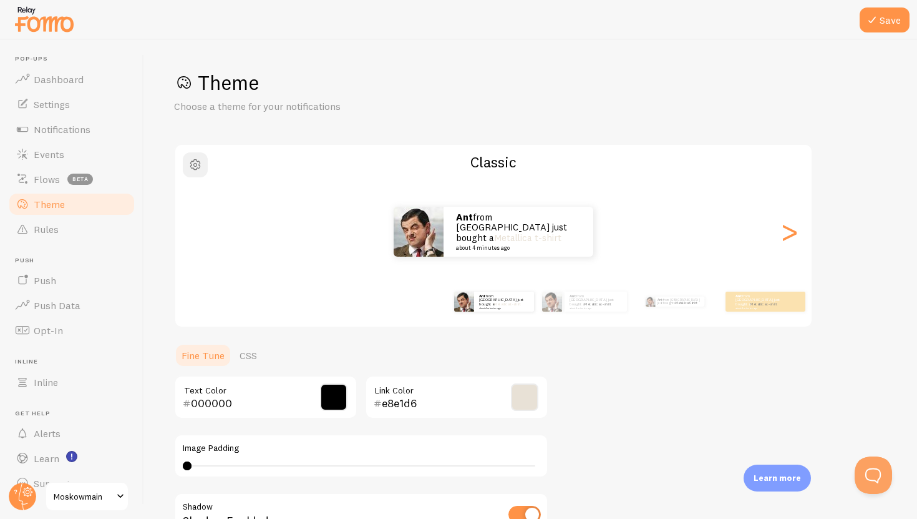
click at [198, 164] on span "button" at bounding box center [195, 164] width 15 height 15
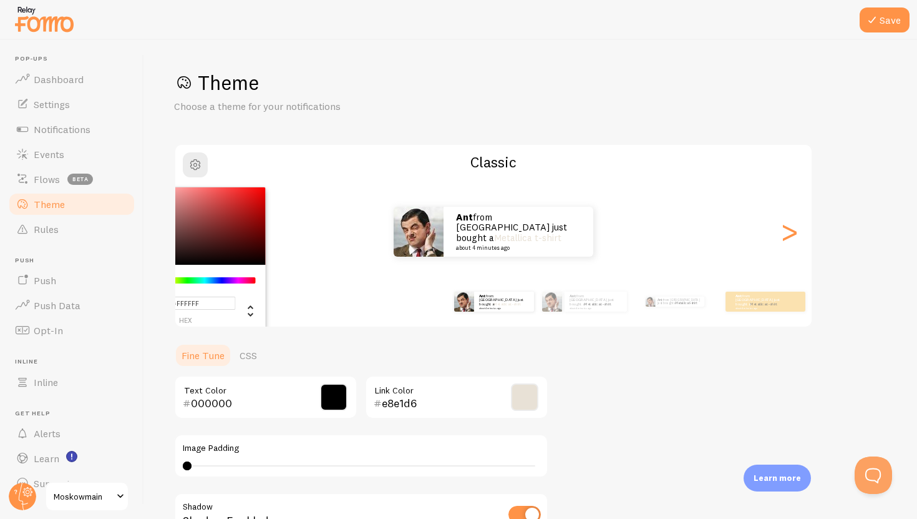
click at [259, 115] on div "Theme Choose a theme for your notifications #FFFFFF hex 255 r 255 g 255 b 0 h 0…" at bounding box center [530, 366] width 713 height 592
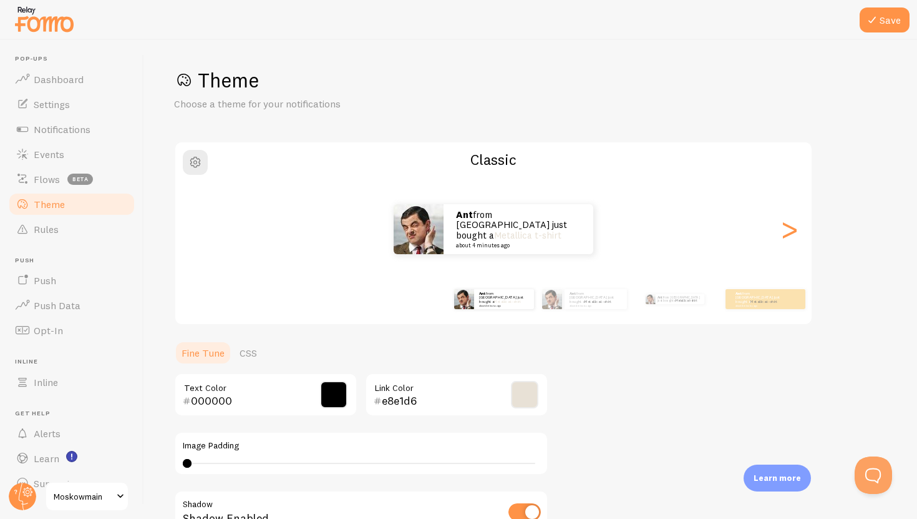
scroll to position [22, 0]
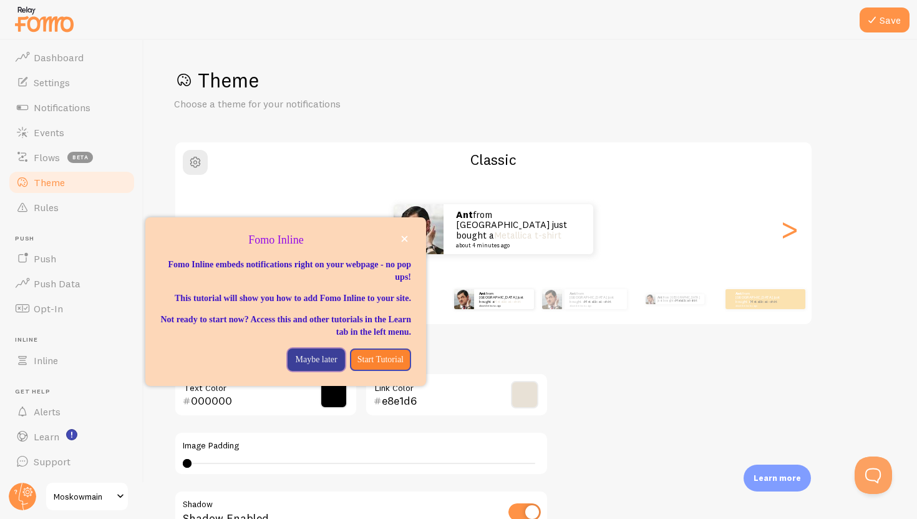
click at [326, 366] on p "Maybe later" at bounding box center [316, 359] width 42 height 12
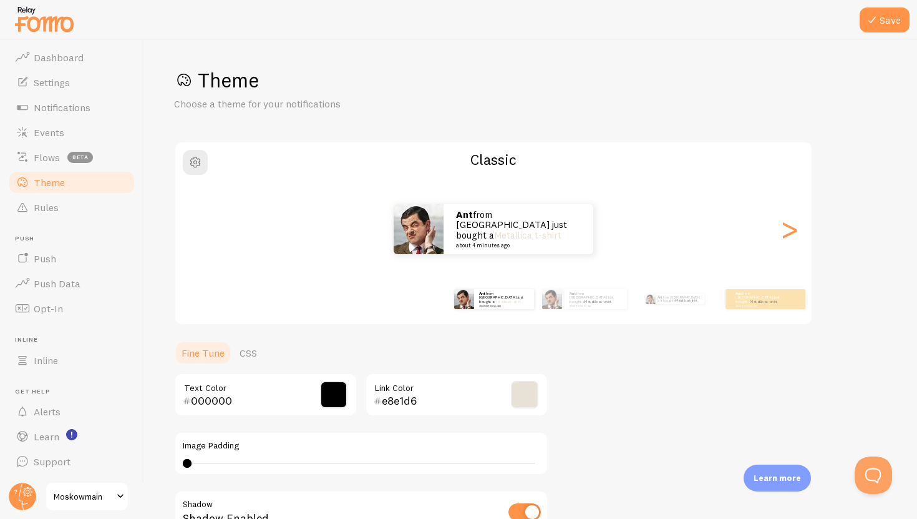
scroll to position [0, 0]
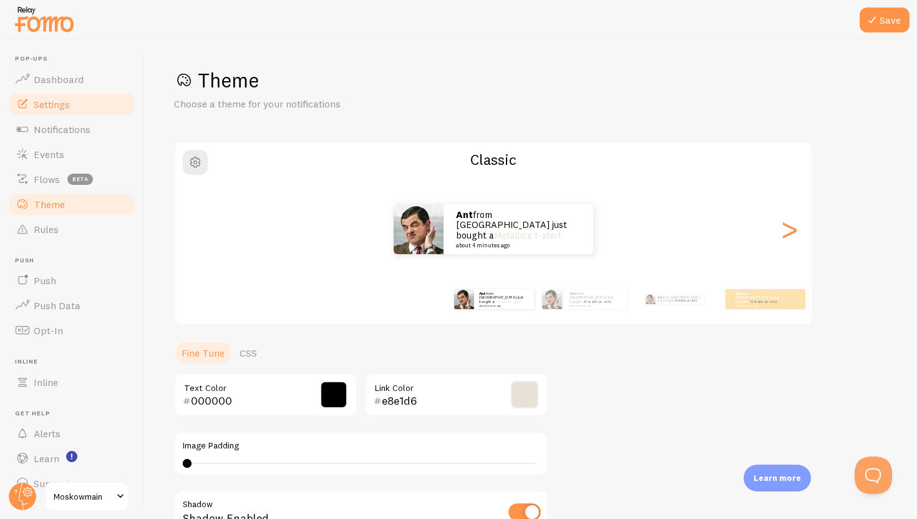
click at [67, 105] on span "Settings" at bounding box center [52, 104] width 36 height 12
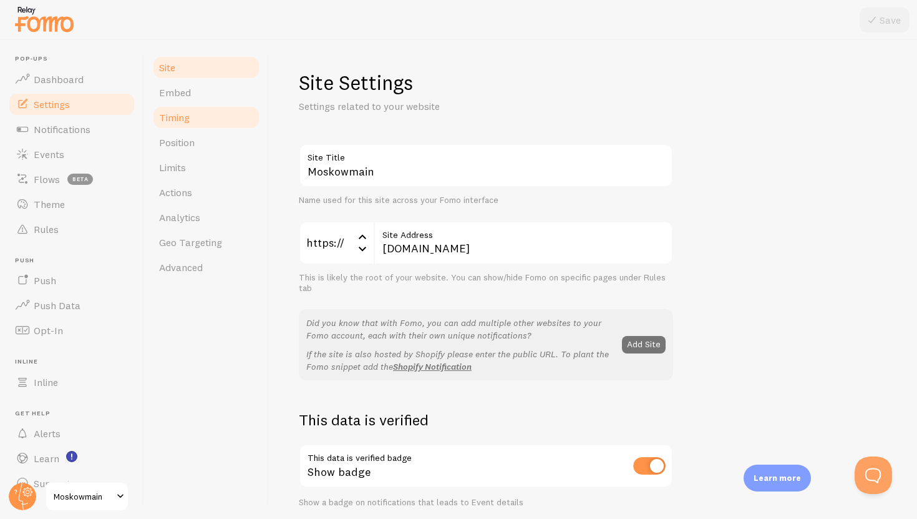
click at [204, 123] on link "Timing" at bounding box center [206, 117] width 109 height 25
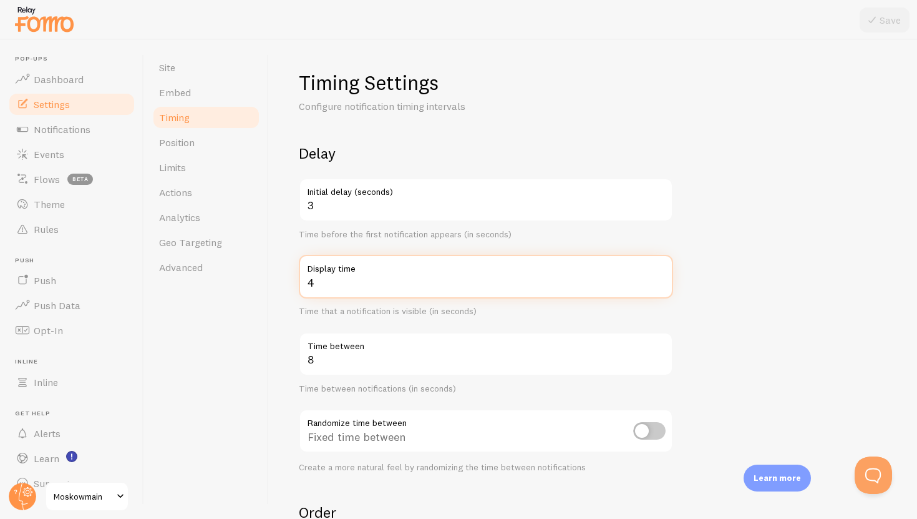
click at [396, 283] on input "4" at bounding box center [486, 277] width 374 height 44
type input "6"
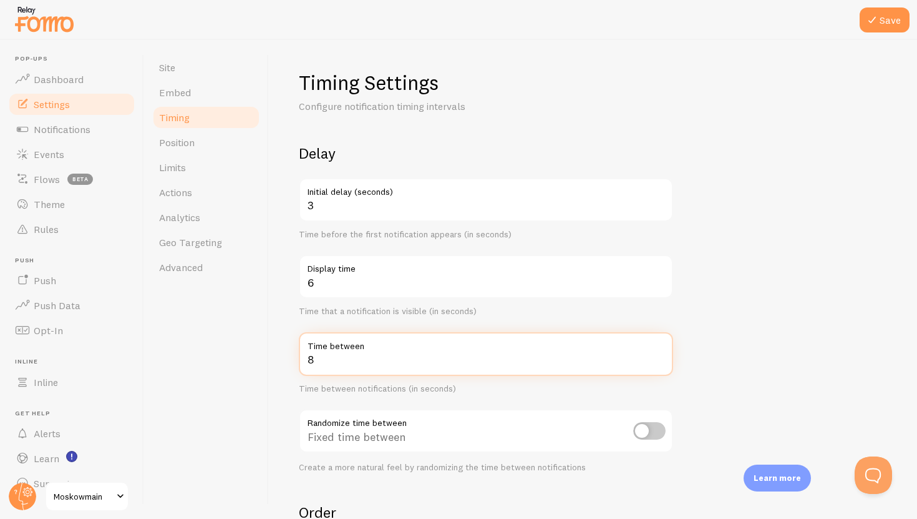
click at [394, 364] on input "8" at bounding box center [486, 354] width 374 height 44
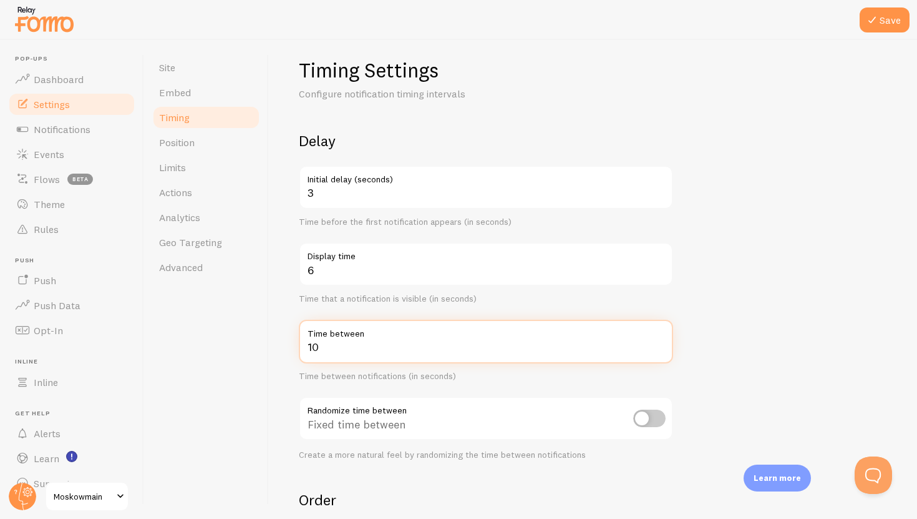
type input "10"
click at [641, 418] on input "checkbox" at bounding box center [649, 417] width 32 height 17
checkbox input "true"
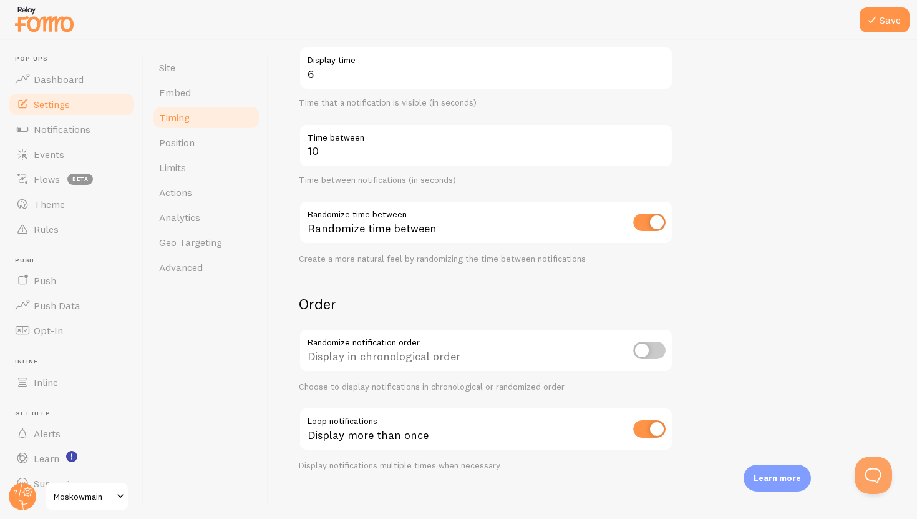
scroll to position [220, 0]
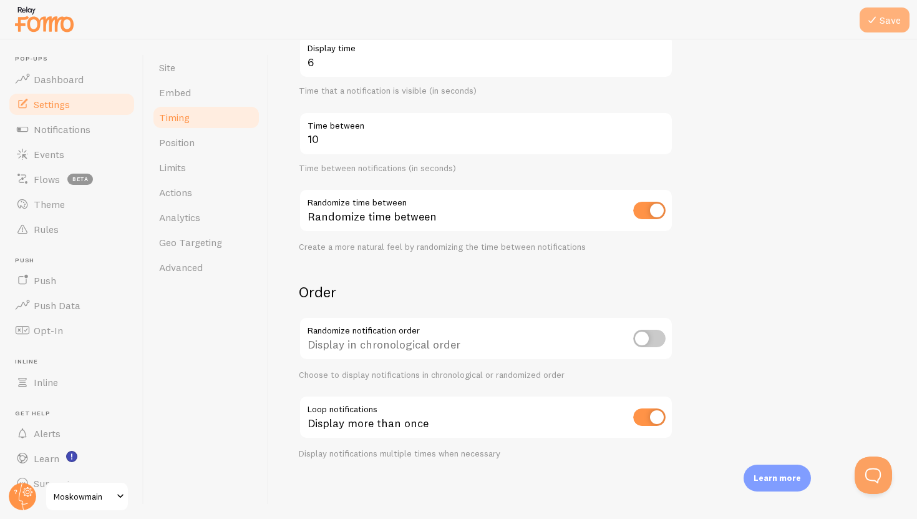
click at [879, 21] on icon at bounding box center [872, 19] width 15 height 15
click at [189, 71] on link "Site" at bounding box center [206, 67] width 109 height 25
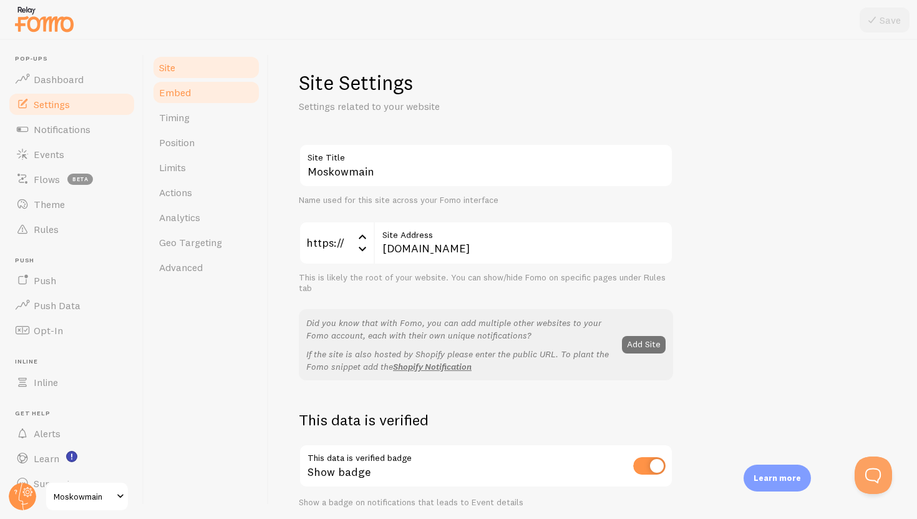
click at [192, 88] on link "Embed" at bounding box center [206, 92] width 109 height 25
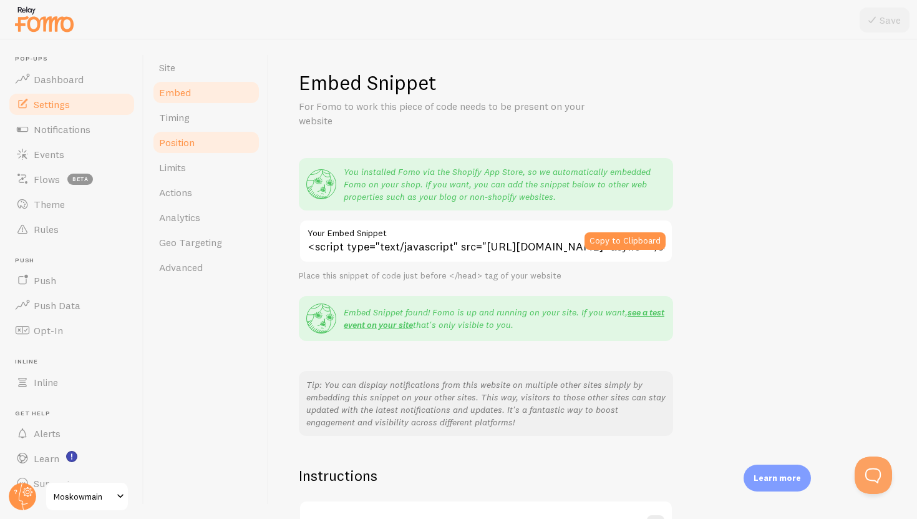
click at [193, 140] on span "Position" at bounding box center [177, 142] width 36 height 12
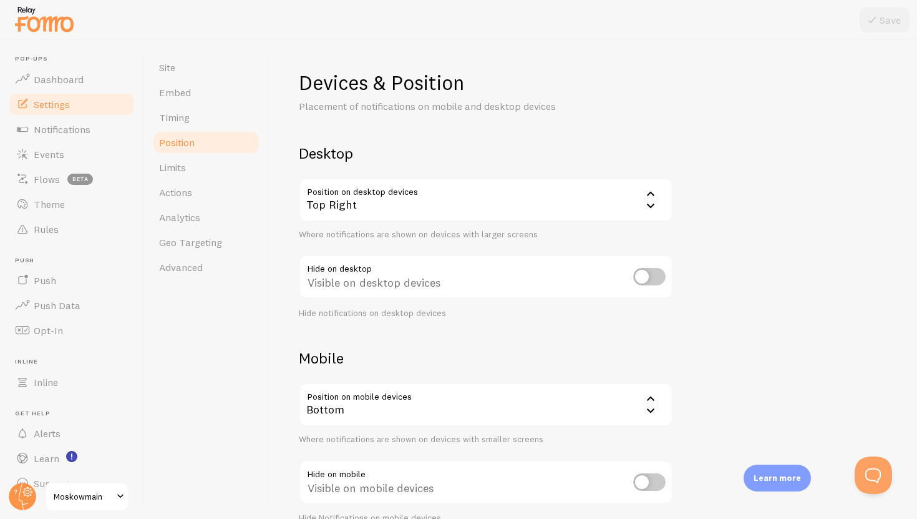
click at [648, 273] on input "checkbox" at bounding box center [649, 276] width 32 height 17
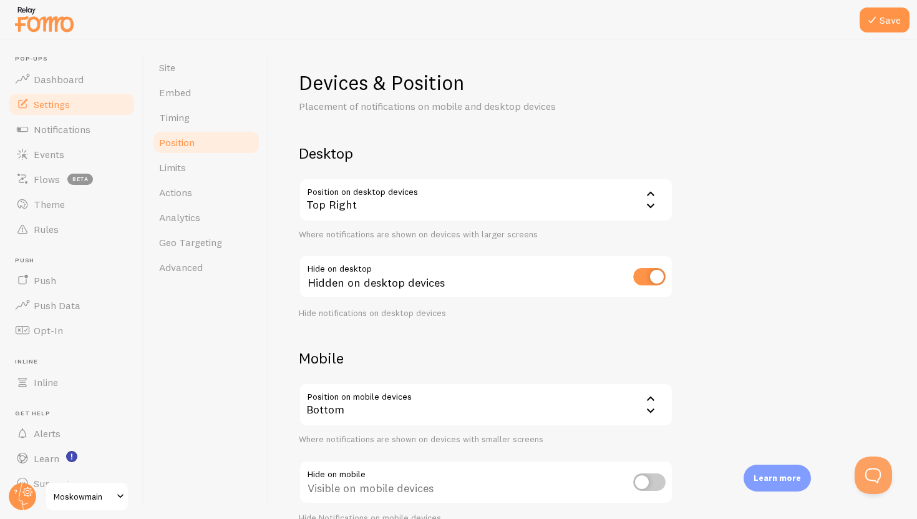
click at [648, 273] on input "checkbox" at bounding box center [649, 276] width 32 height 17
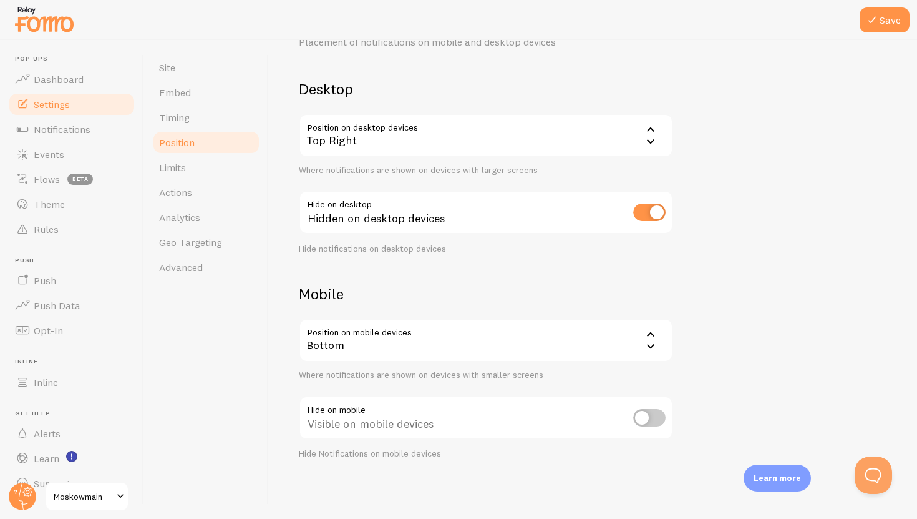
scroll to position [64, 0]
click at [639, 212] on input "checkbox" at bounding box center [649, 211] width 32 height 17
checkbox input "false"
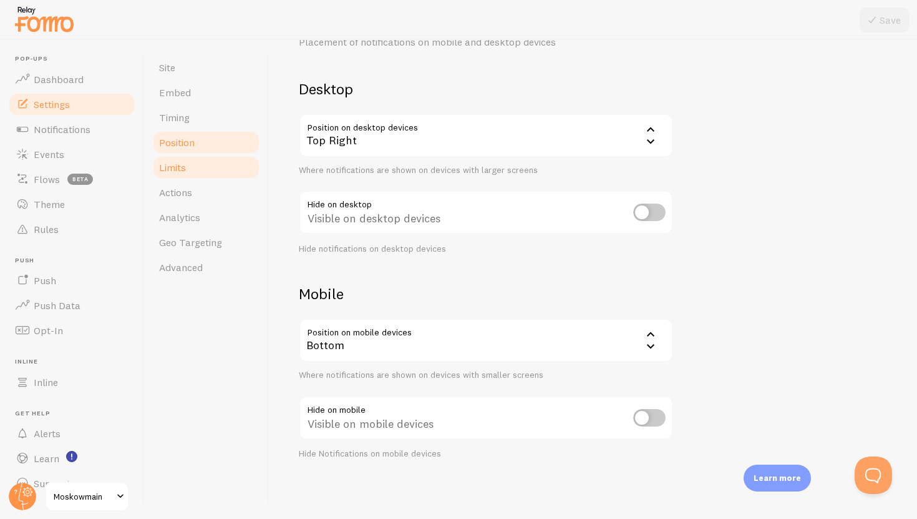
click at [225, 161] on link "Limits" at bounding box center [206, 167] width 109 height 25
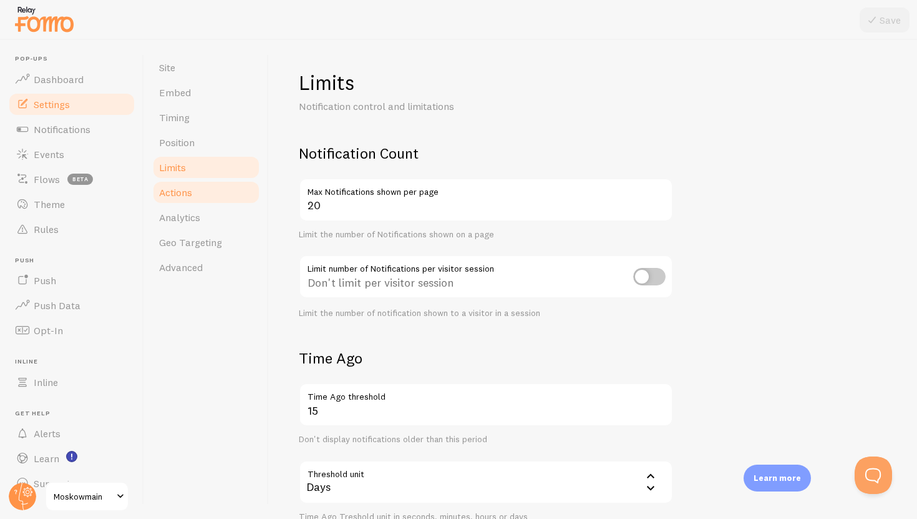
click at [222, 195] on link "Actions" at bounding box center [206, 192] width 109 height 25
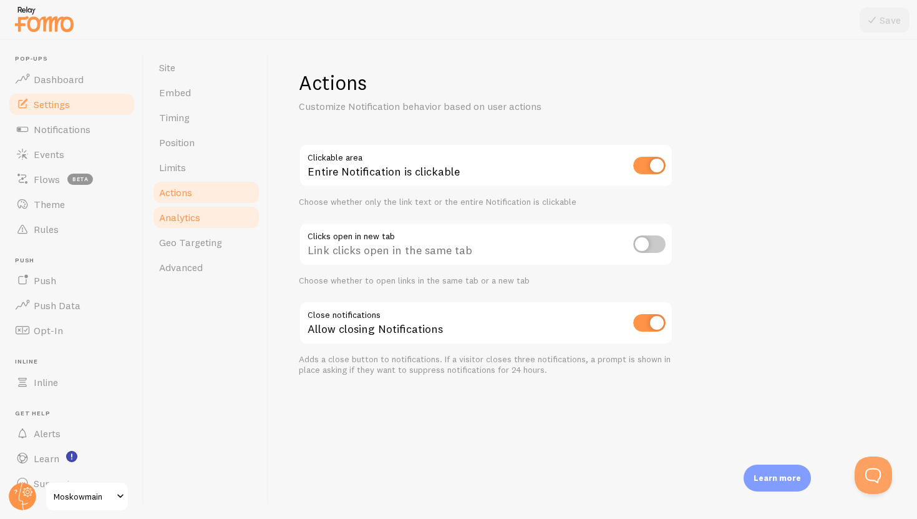
click at [223, 217] on link "Analytics" at bounding box center [206, 217] width 109 height 25
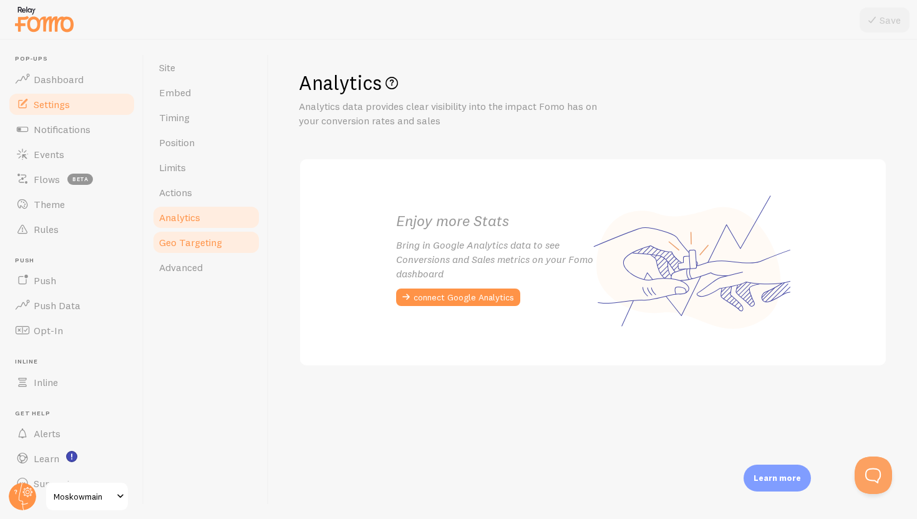
click at [224, 241] on link "Geo Targeting" at bounding box center [206, 242] width 109 height 25
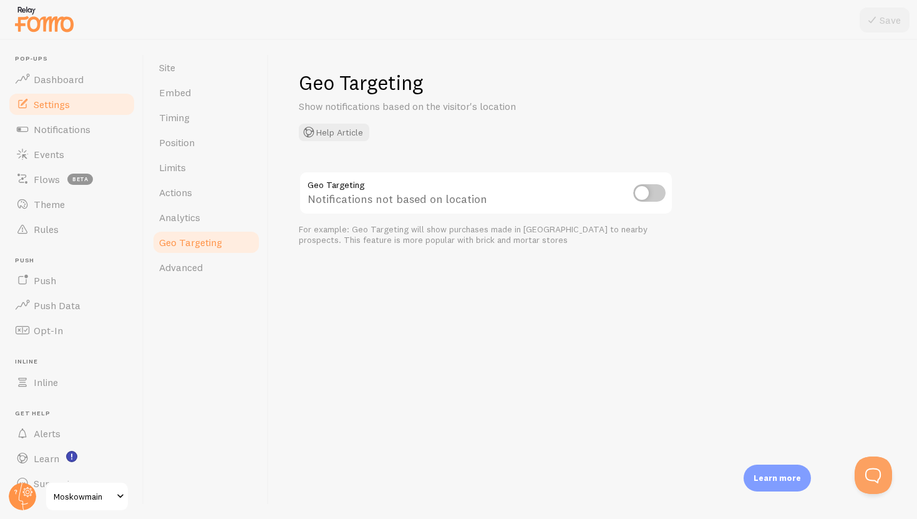
click at [648, 198] on input "checkbox" at bounding box center [649, 192] width 32 height 17
checkbox input "true"
click at [230, 252] on link "Geo Targeting" at bounding box center [206, 242] width 109 height 25
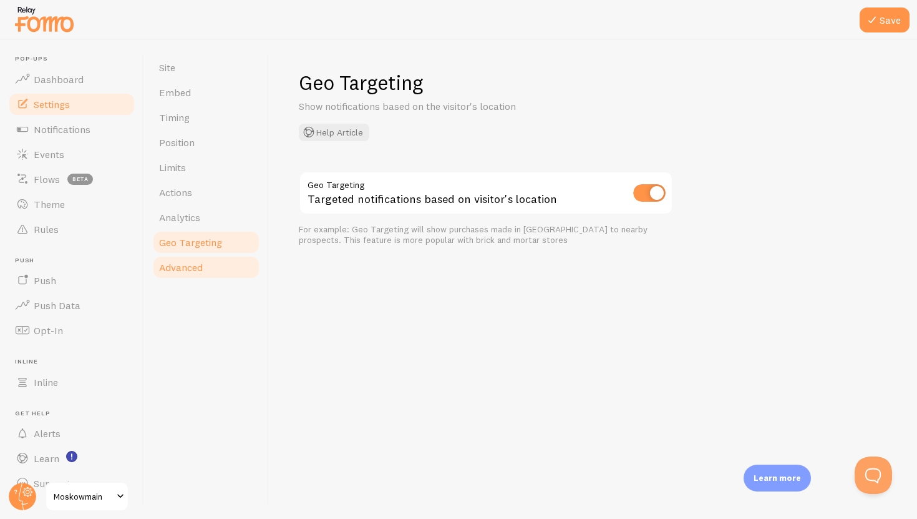
click at [225, 261] on link "Advanced" at bounding box center [206, 267] width 109 height 25
click at [871, 23] on icon at bounding box center [872, 19] width 15 height 15
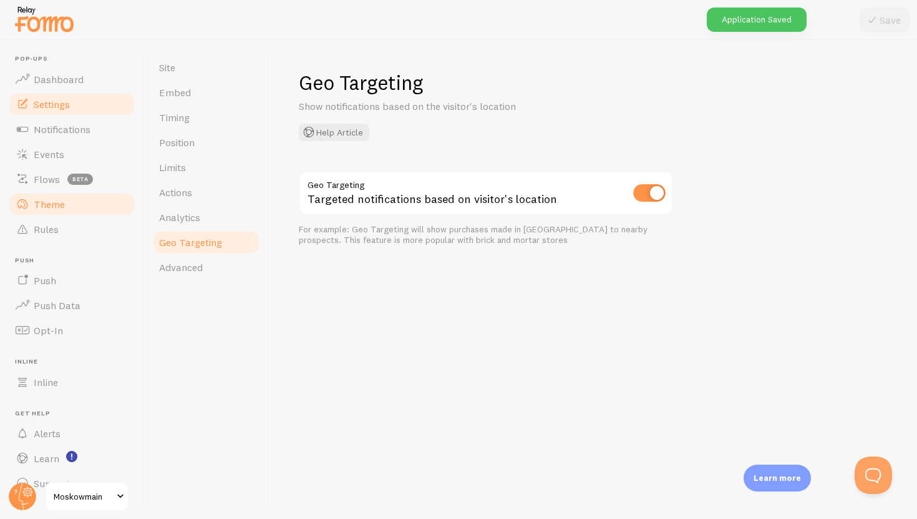
click at [41, 200] on span "Theme" at bounding box center [49, 204] width 31 height 12
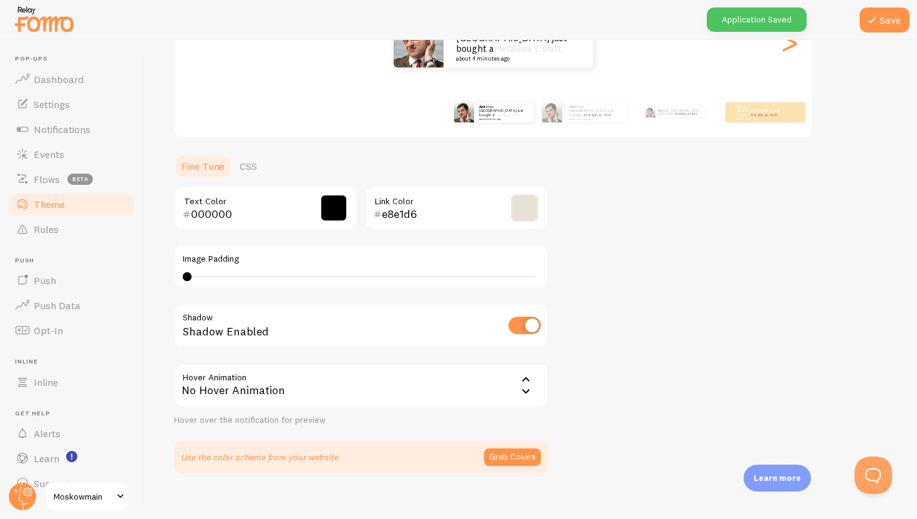
scroll to position [203, 0]
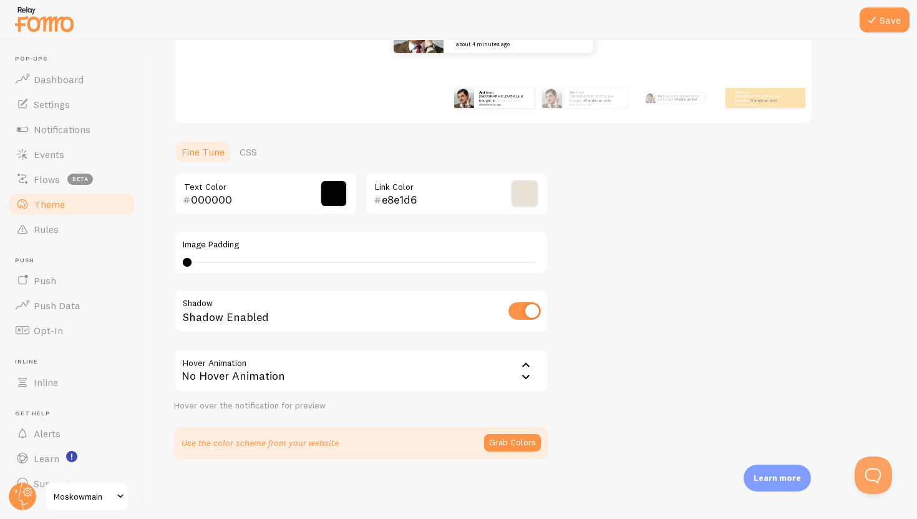
click at [255, 358] on div "No Hover Animation" at bounding box center [361, 371] width 374 height 44
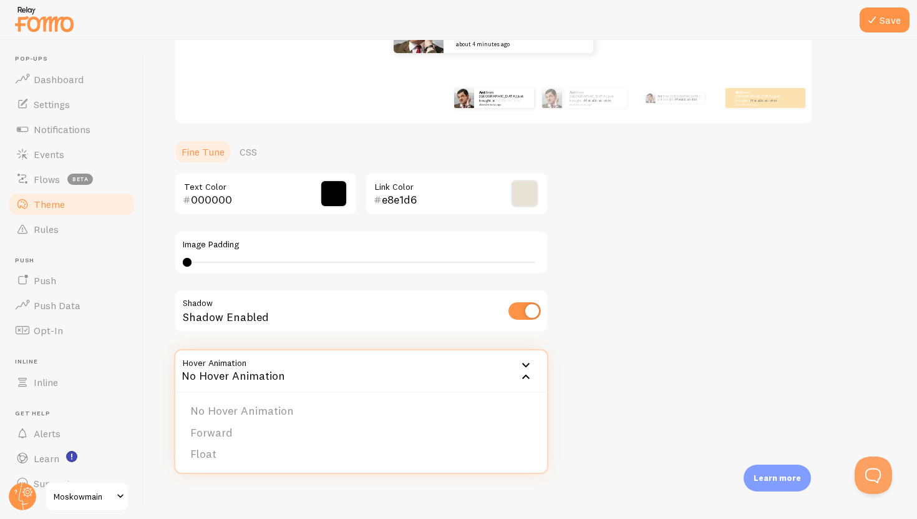
click at [519, 310] on input "checkbox" at bounding box center [525, 310] width 32 height 17
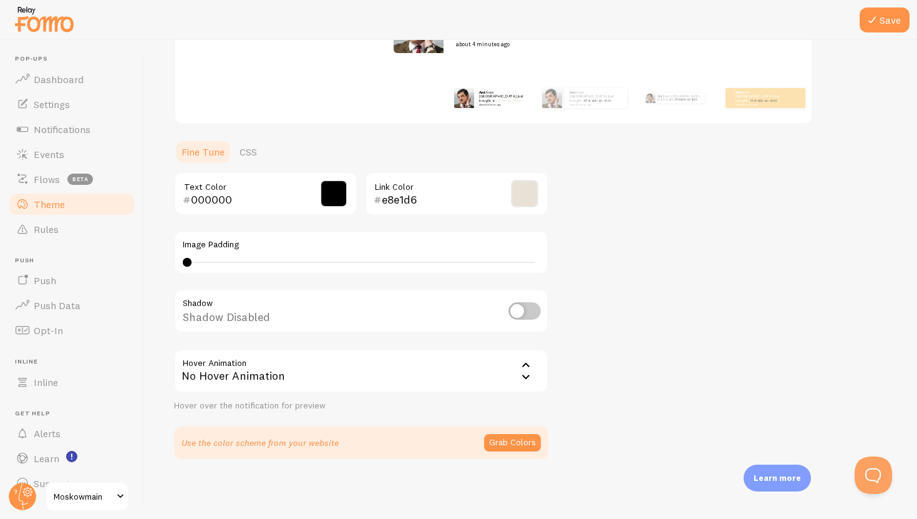
scroll to position [146, 0]
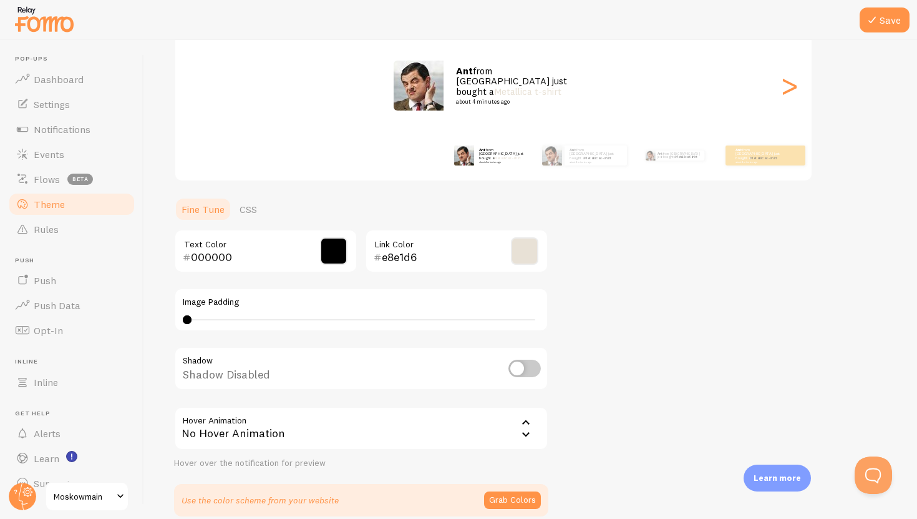
click at [511, 368] on input "checkbox" at bounding box center [525, 367] width 32 height 17
checkbox input "true"
click at [510, 422] on div "No Hover Animation" at bounding box center [361, 428] width 374 height 44
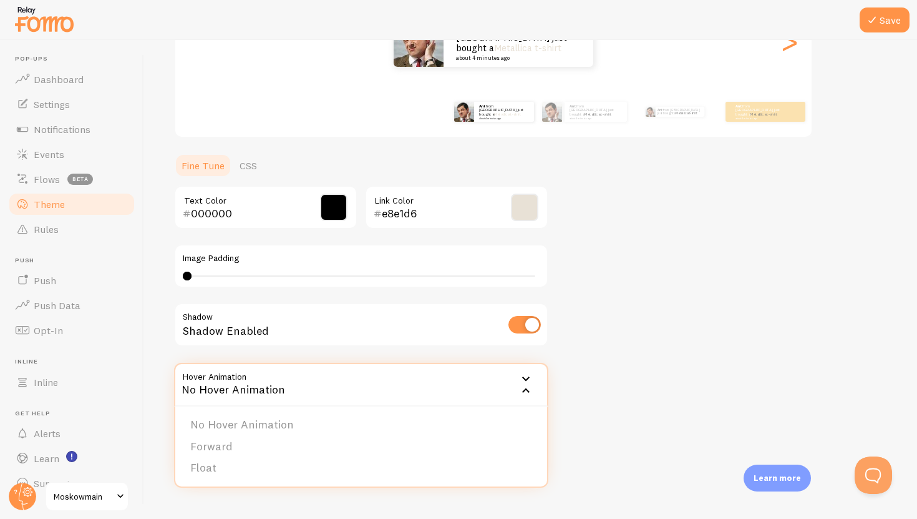
scroll to position [203, 0]
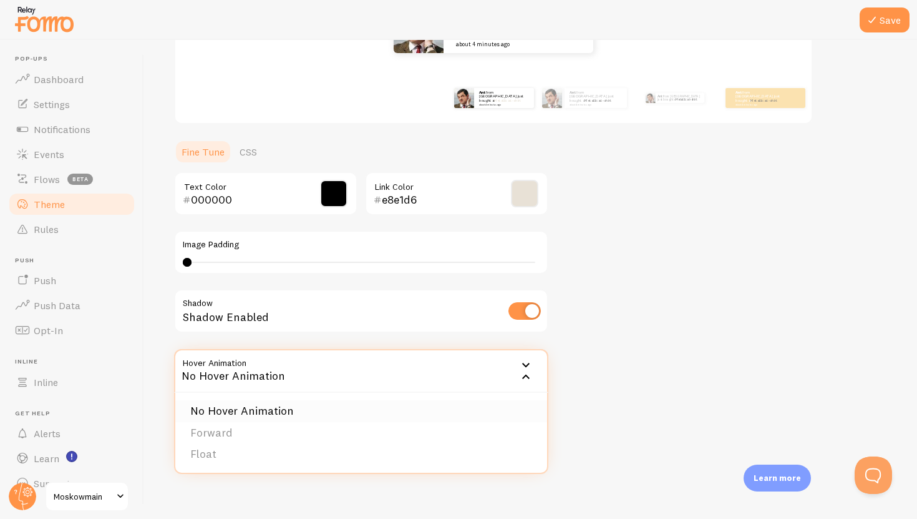
click at [510, 411] on li "No Hover Animation" at bounding box center [361, 411] width 372 height 22
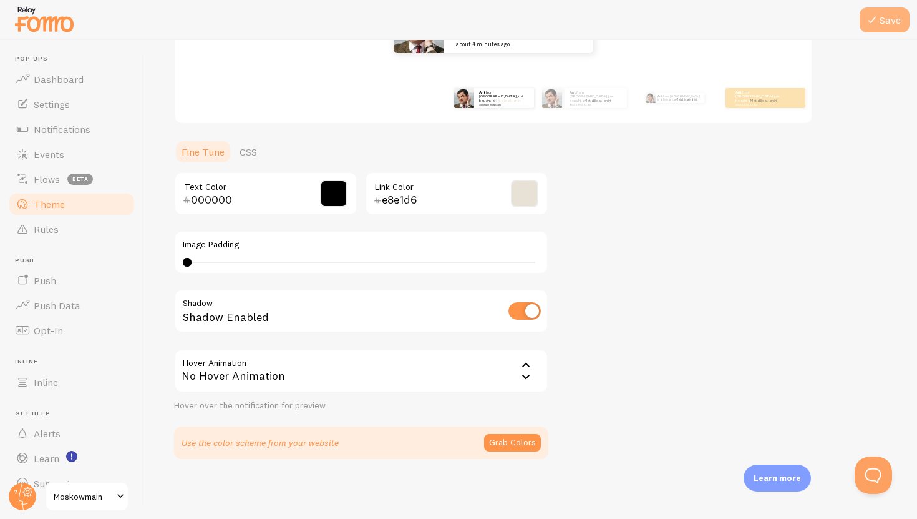
click at [891, 21] on button "Save" at bounding box center [885, 19] width 50 height 25
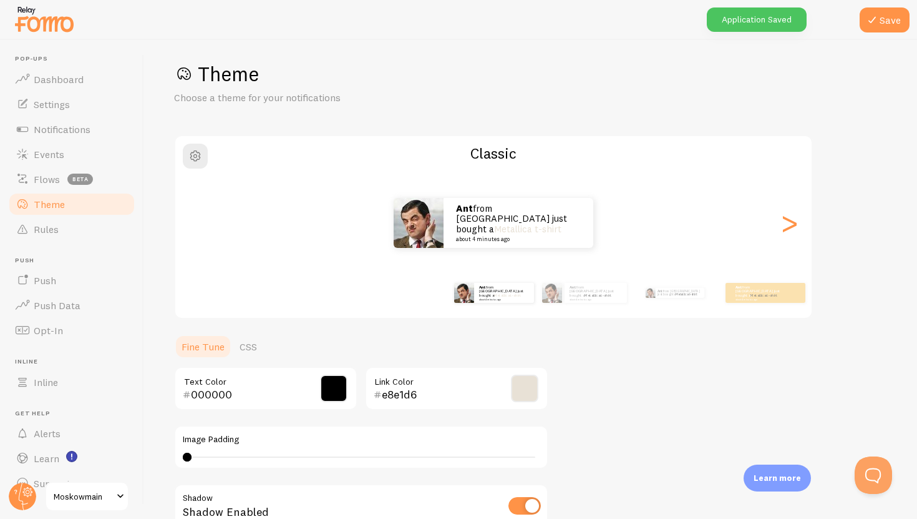
scroll to position [39, 0]
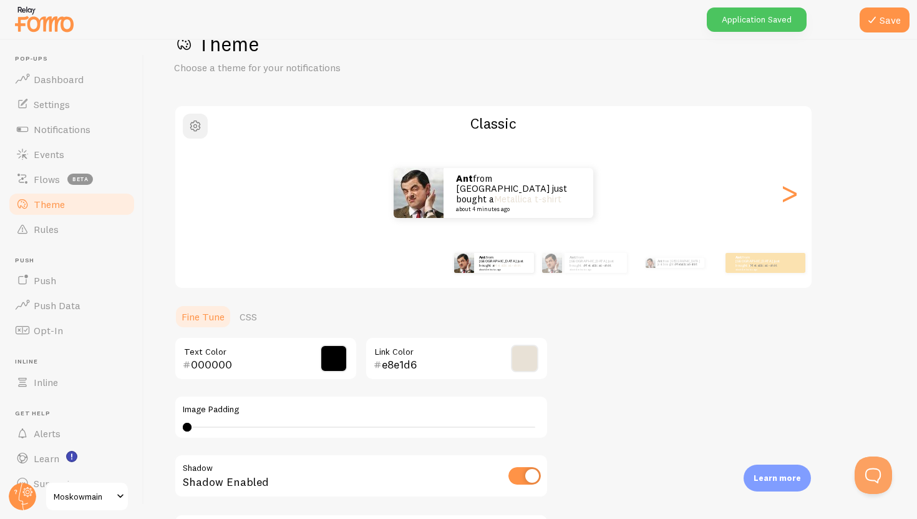
click at [203, 130] on button "button" at bounding box center [195, 126] width 25 height 25
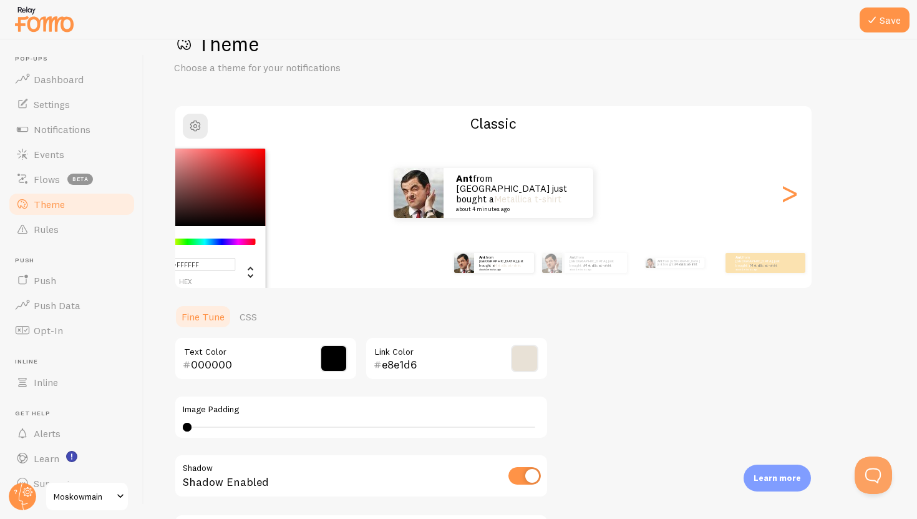
click at [578, 354] on div "Theme Choose a theme for your notifications #FFFFFF hex 255 r 255 g 255 b 0 h 0…" at bounding box center [530, 327] width 713 height 592
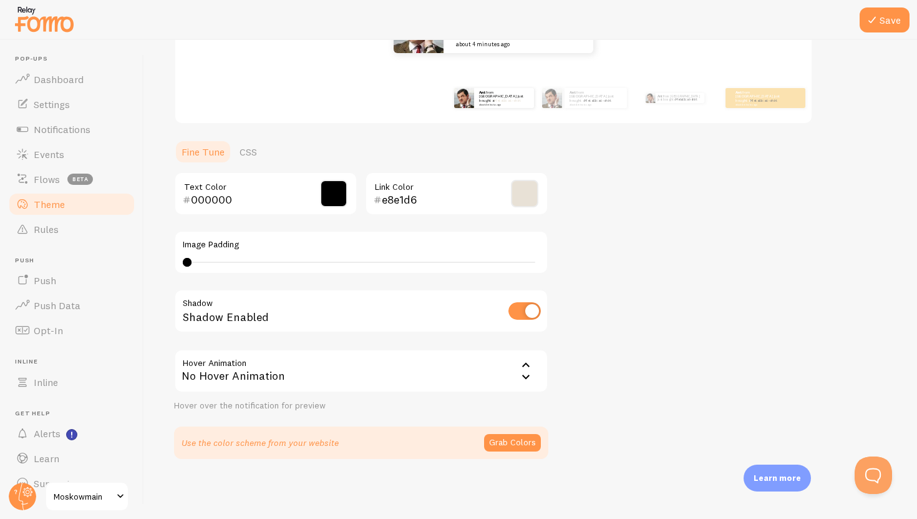
scroll to position [22, 0]
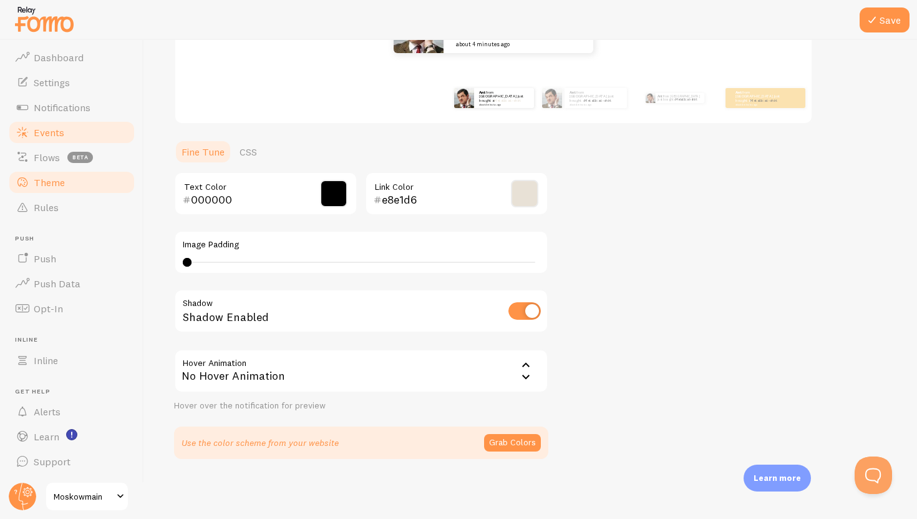
click at [94, 134] on link "Events" at bounding box center [71, 132] width 129 height 25
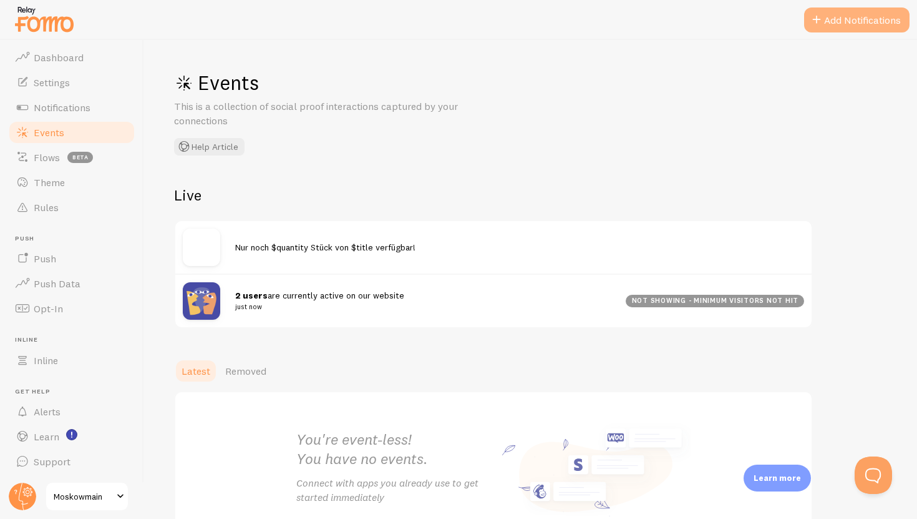
click at [875, 19] on button "Add Notifications" at bounding box center [856, 19] width 105 height 25
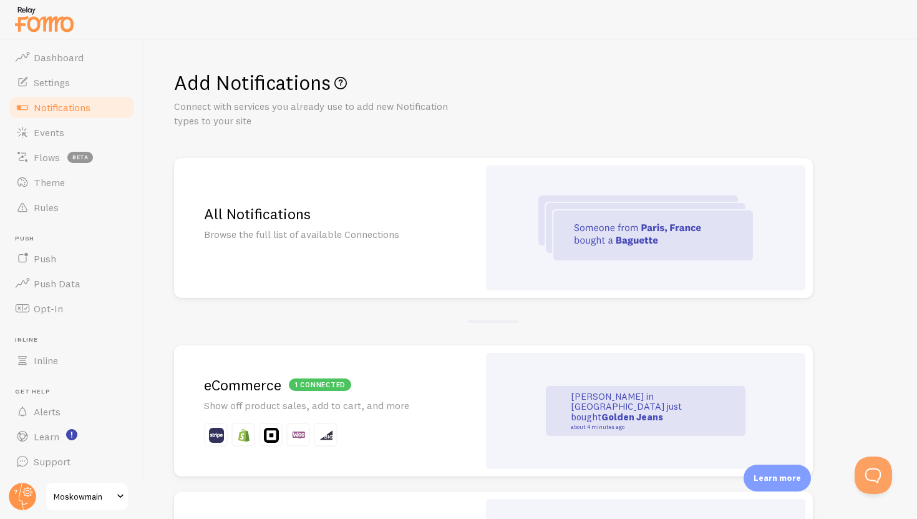
click at [426, 248] on div "All Notifications Browse the full list of available Connections" at bounding box center [326, 228] width 305 height 140
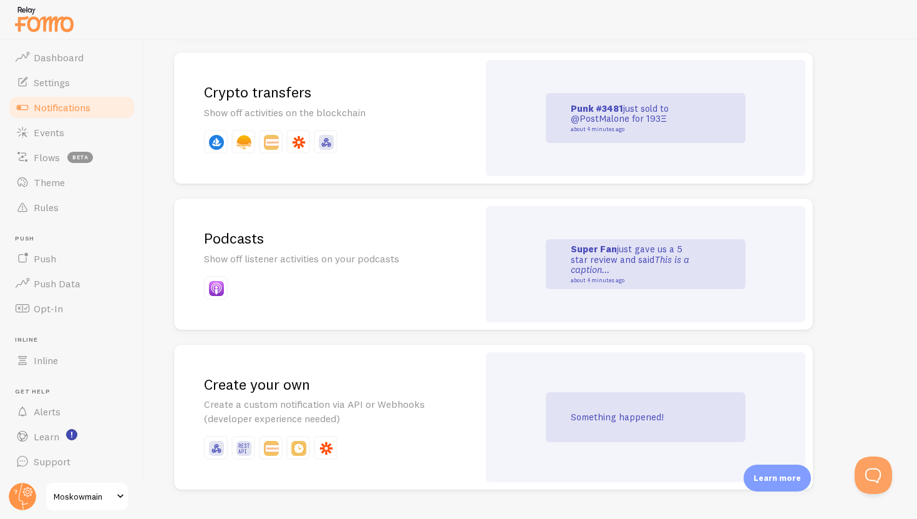
scroll to position [2685, 0]
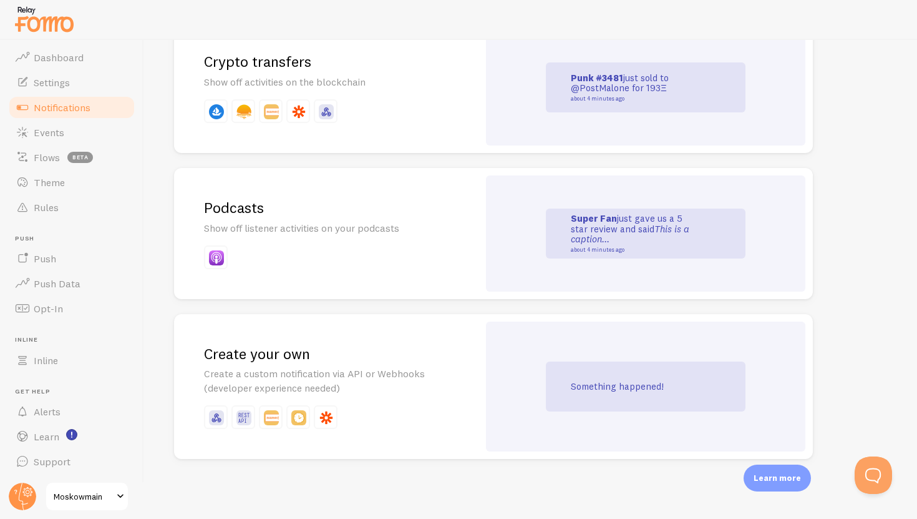
click at [326, 371] on p "Create a custom notification via API or Webhooks (developer experience needed)" at bounding box center [326, 380] width 245 height 29
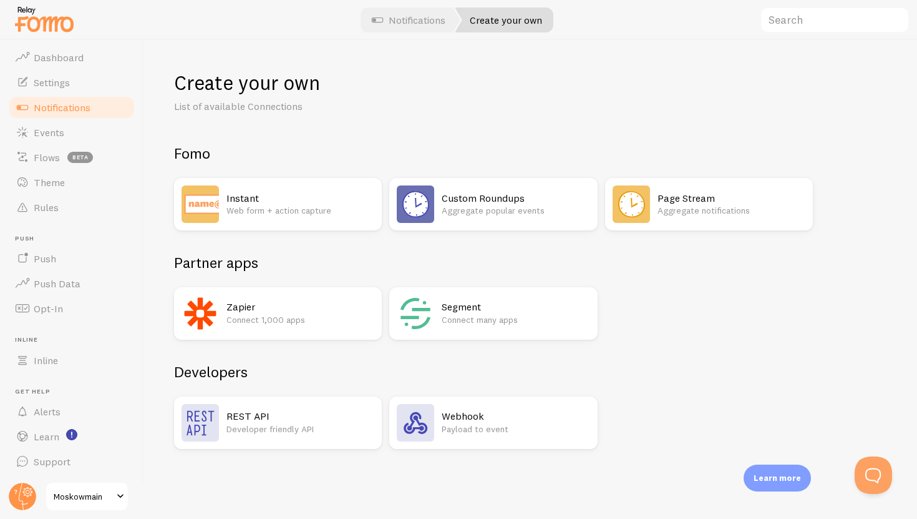
drag, startPoint x: 321, startPoint y: 202, endPoint x: 315, endPoint y: 185, distance: 17.4
click at [315, 185] on div "Instant Web form + action capture" at bounding box center [301, 203] width 148 height 37
click at [246, 205] on p "Web form + action capture" at bounding box center [301, 210] width 148 height 12
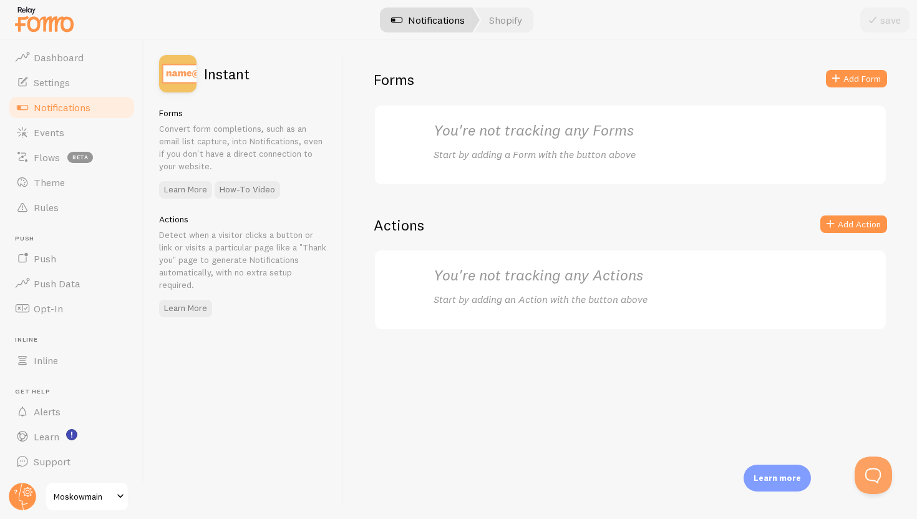
click at [419, 27] on link "Notifications" at bounding box center [428, 19] width 104 height 25
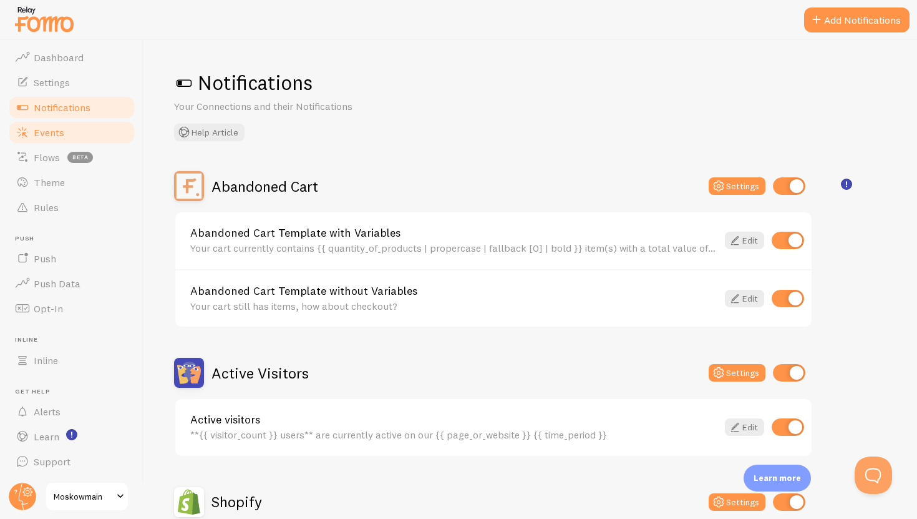
click at [77, 138] on link "Events" at bounding box center [71, 132] width 129 height 25
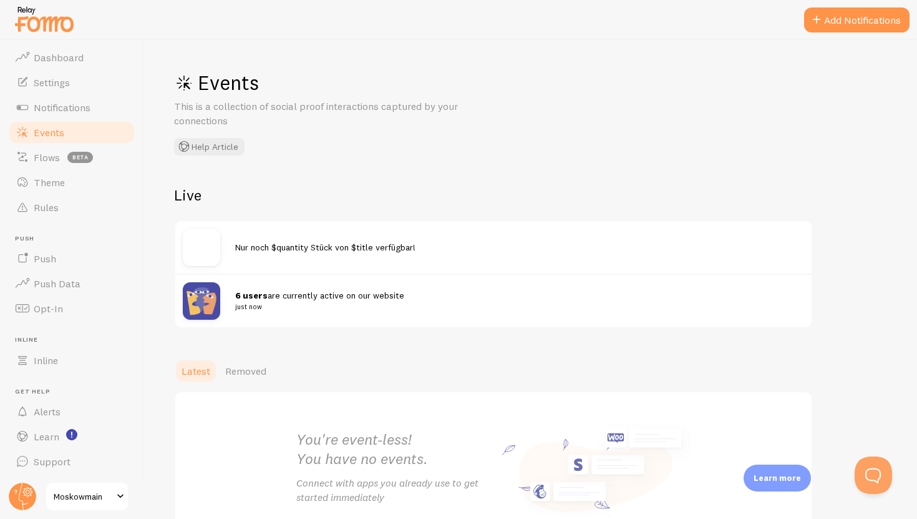
click at [861, 40] on div "Events This is a collection of social proof interactions captured by your conne…" at bounding box center [530, 279] width 773 height 479
click at [880, 12] on button "Add Notifications" at bounding box center [856, 19] width 105 height 25
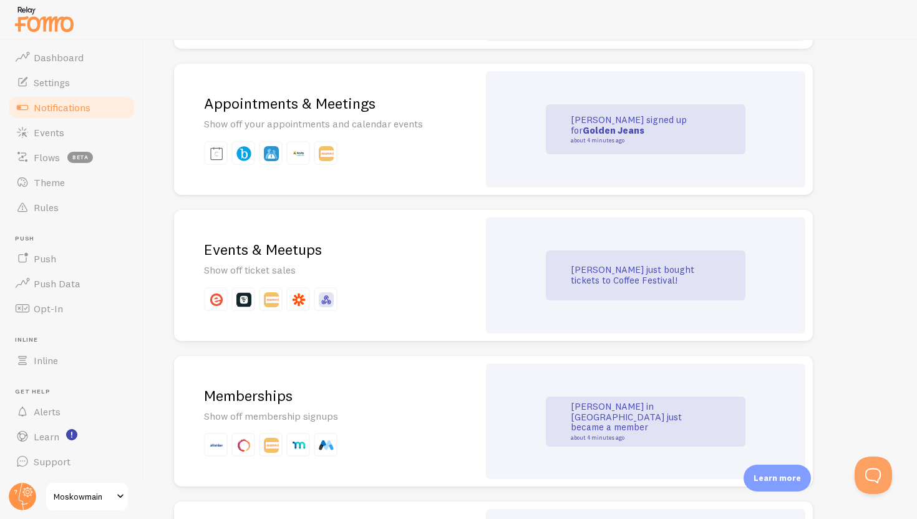
scroll to position [2685, 0]
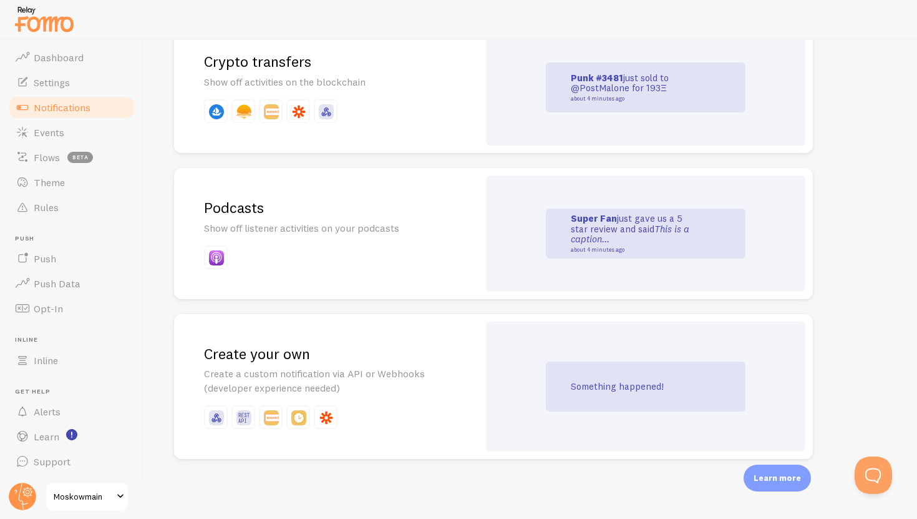
click at [466, 395] on div "Create your own Create a custom notification via API or Webhooks (developer exp…" at bounding box center [326, 386] width 305 height 145
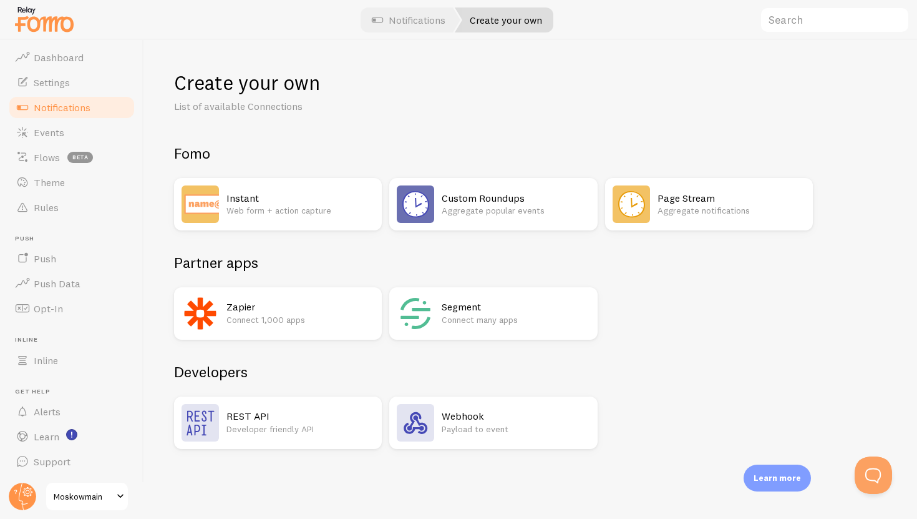
click at [296, 201] on h2 "Instant" at bounding box center [301, 198] width 148 height 13
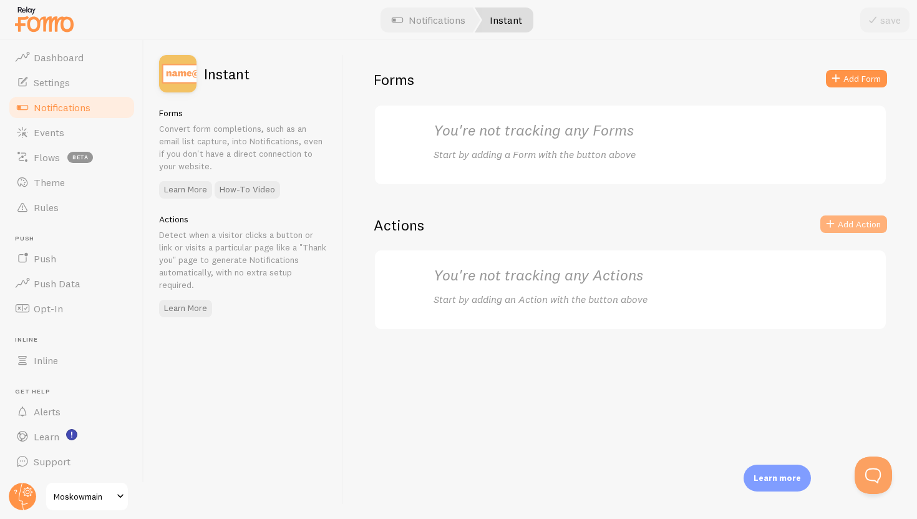
click at [866, 226] on button "Add Action" at bounding box center [854, 223] width 67 height 17
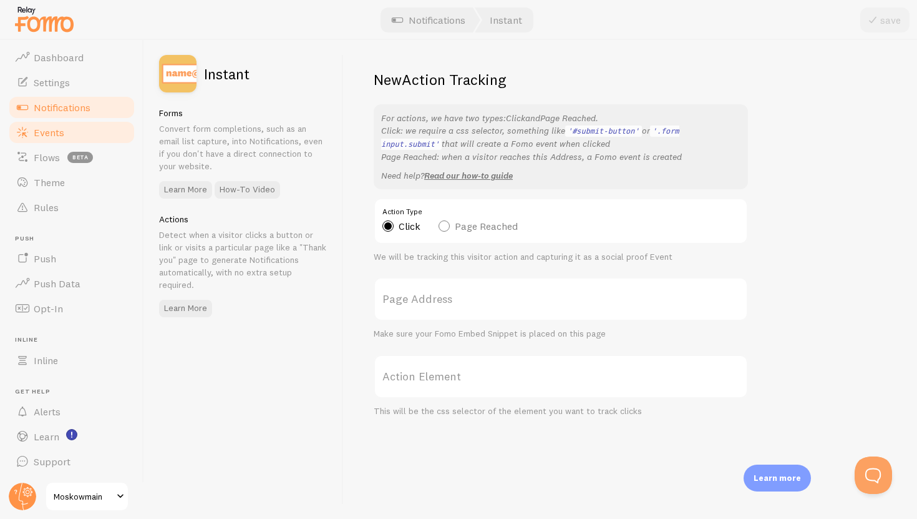
click at [71, 135] on link "Events" at bounding box center [71, 132] width 129 height 25
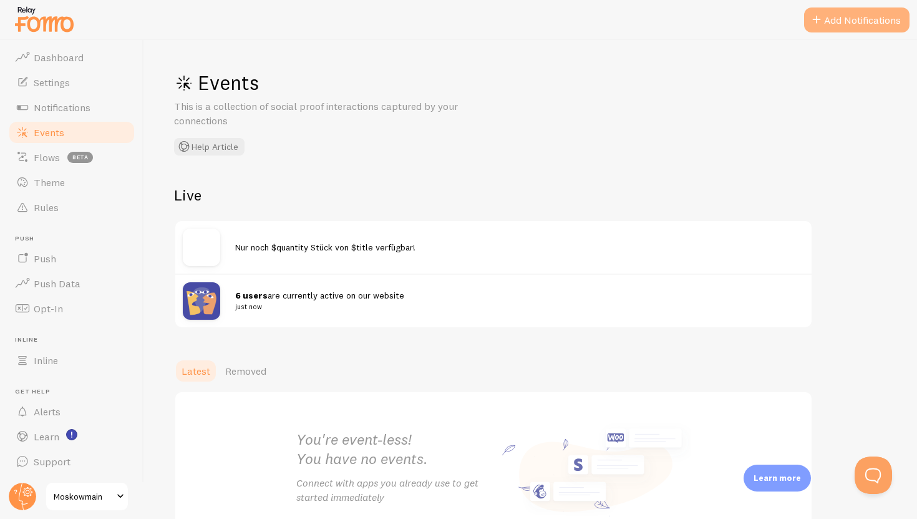
click at [819, 27] on button "Add Notifications" at bounding box center [856, 19] width 105 height 25
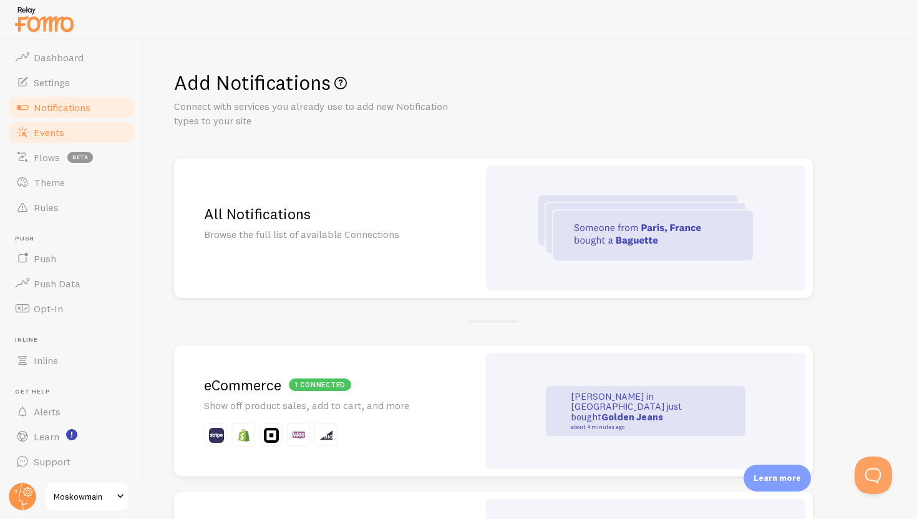
click at [109, 131] on link "Events" at bounding box center [71, 132] width 129 height 25
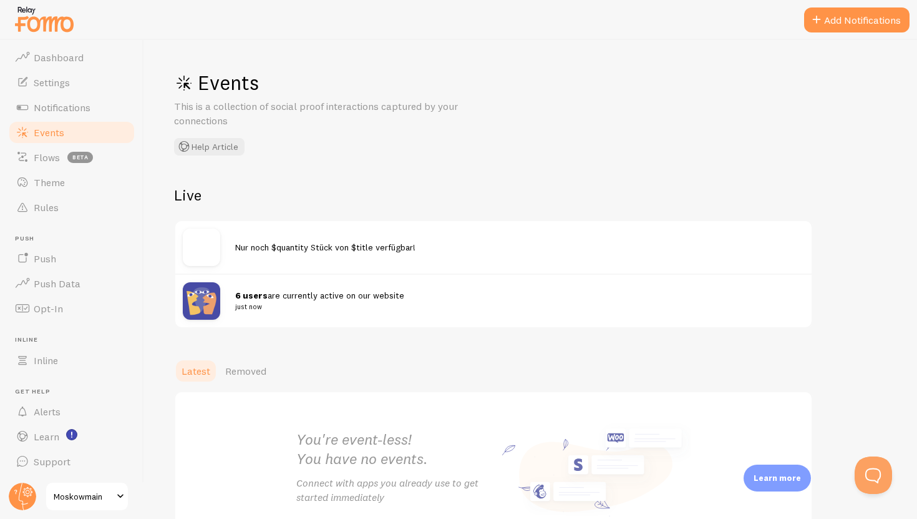
scroll to position [91, 0]
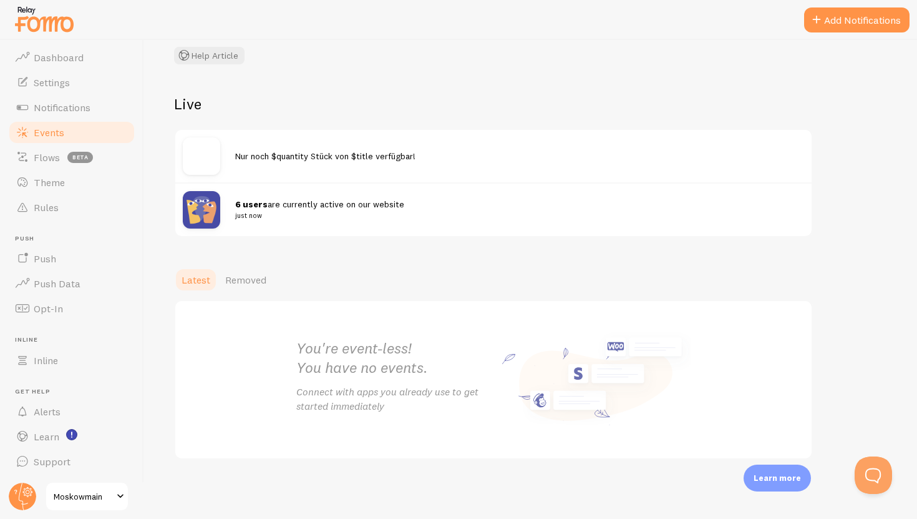
click at [487, 311] on div "You're event-less! You have no events. Connect with apps you already use to get…" at bounding box center [493, 379] width 424 height 157
click at [484, 346] on h2 "You're event-less! You have no events." at bounding box center [394, 357] width 197 height 39
click at [477, 360] on h2 "You're event-less! You have no events." at bounding box center [394, 357] width 197 height 39
click at [82, 258] on link "Push" at bounding box center [71, 258] width 129 height 25
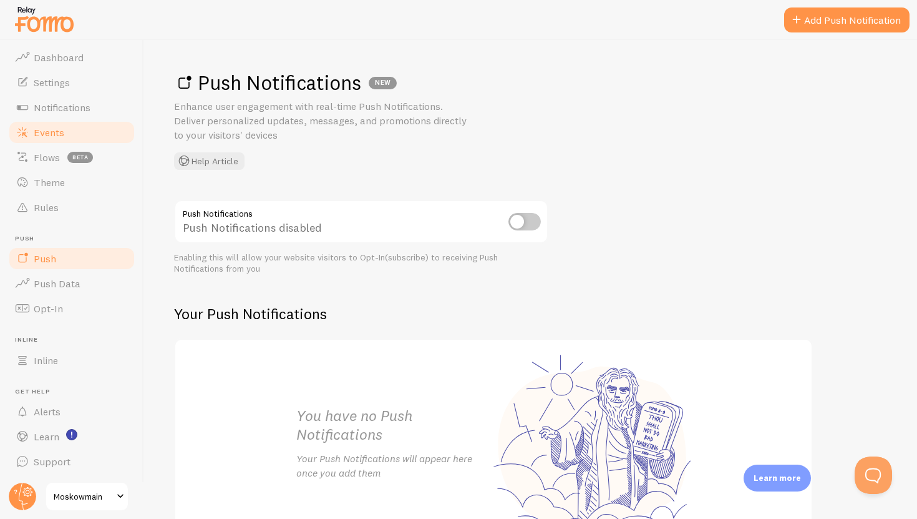
click at [107, 129] on link "Events" at bounding box center [71, 132] width 129 height 25
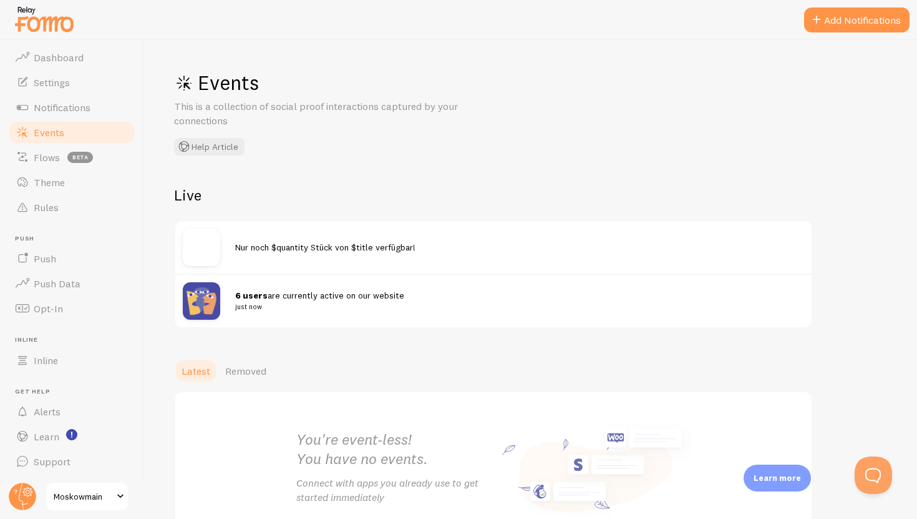
click at [274, 301] on div "6 users are currently active on our website just now" at bounding box center [519, 301] width 569 height 24
click at [279, 268] on div "Nur noch $quantity Stück von $title verfügbar!" at bounding box center [493, 247] width 636 height 52
click at [280, 258] on div "Nur noch $quantity Stück von $title verfügbar!" at bounding box center [493, 247] width 636 height 52
click at [832, 29] on button "Add Notifications" at bounding box center [856, 19] width 105 height 25
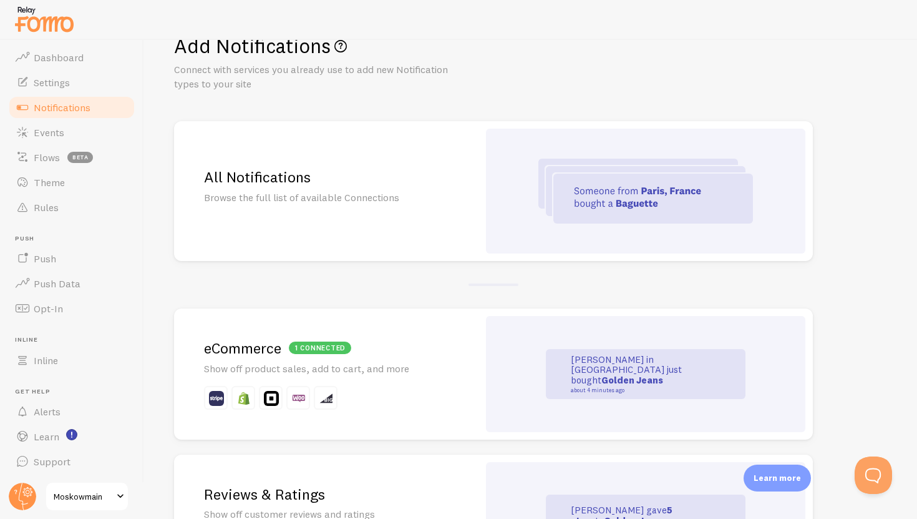
scroll to position [37, 0]
click at [415, 227] on div "All Notifications Browse the full list of available Connections" at bounding box center [326, 190] width 305 height 140
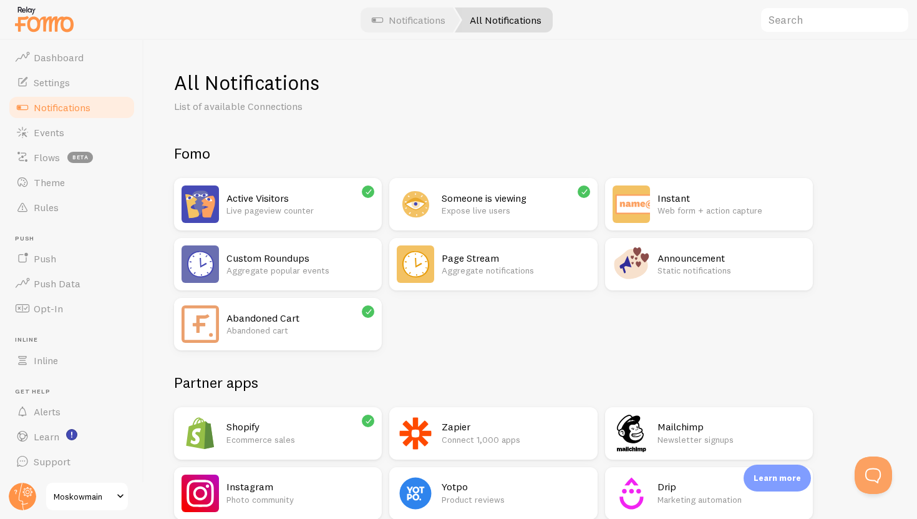
click at [648, 211] on img at bounding box center [631, 203] width 37 height 37
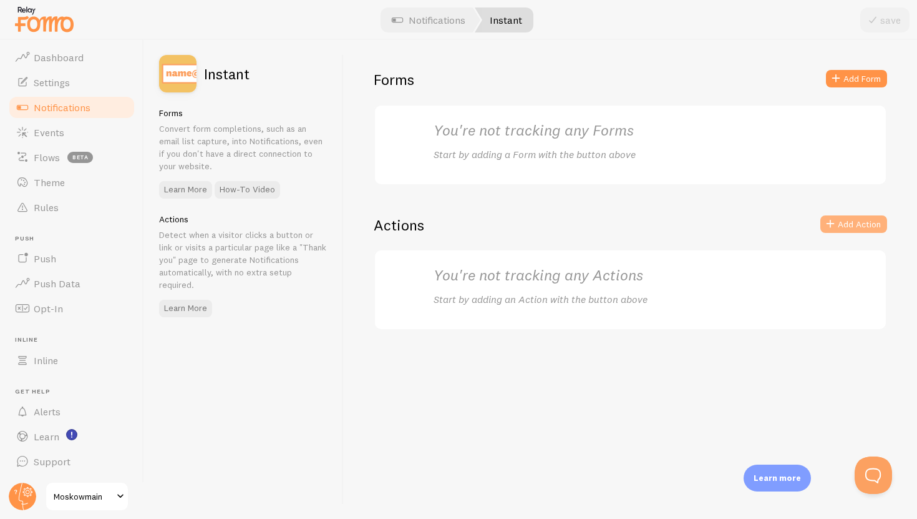
click at [844, 222] on button "Add Action" at bounding box center [854, 223] width 67 height 17
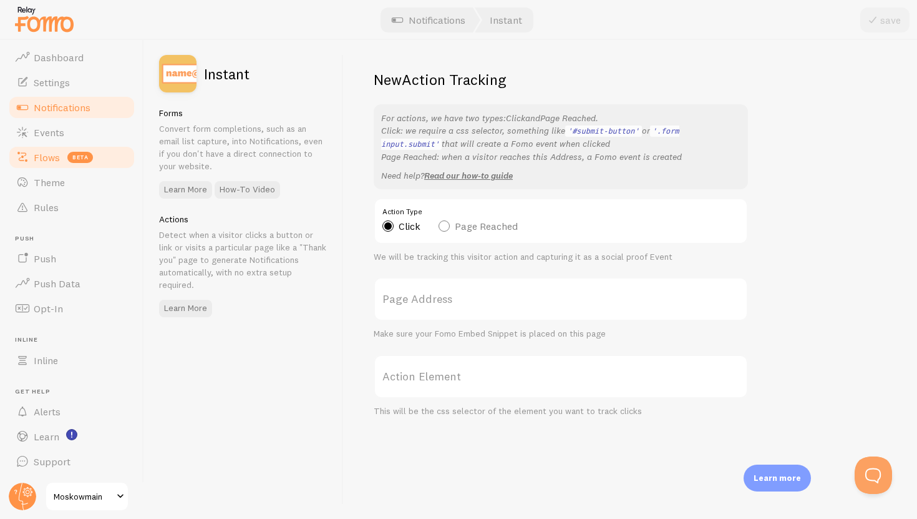
click at [109, 159] on link "Flows beta" at bounding box center [71, 157] width 129 height 25
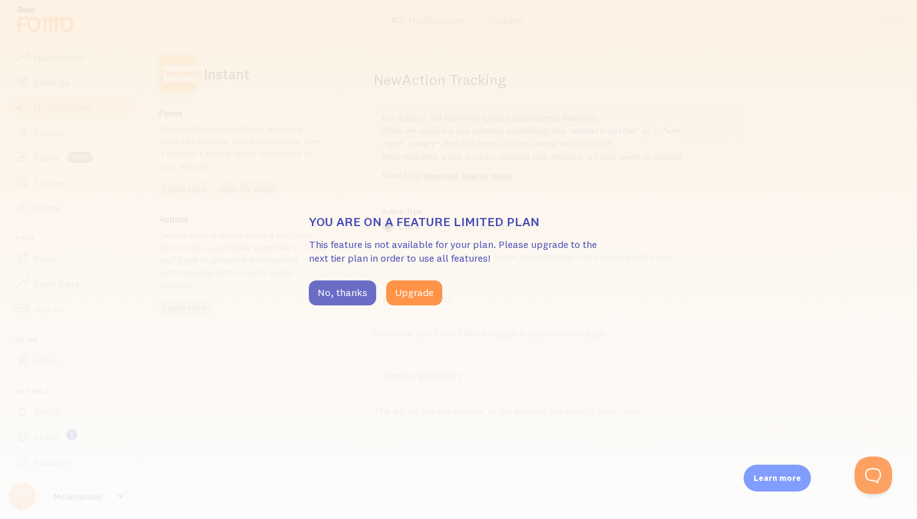
click at [361, 298] on button "No, thanks" at bounding box center [342, 292] width 67 height 25
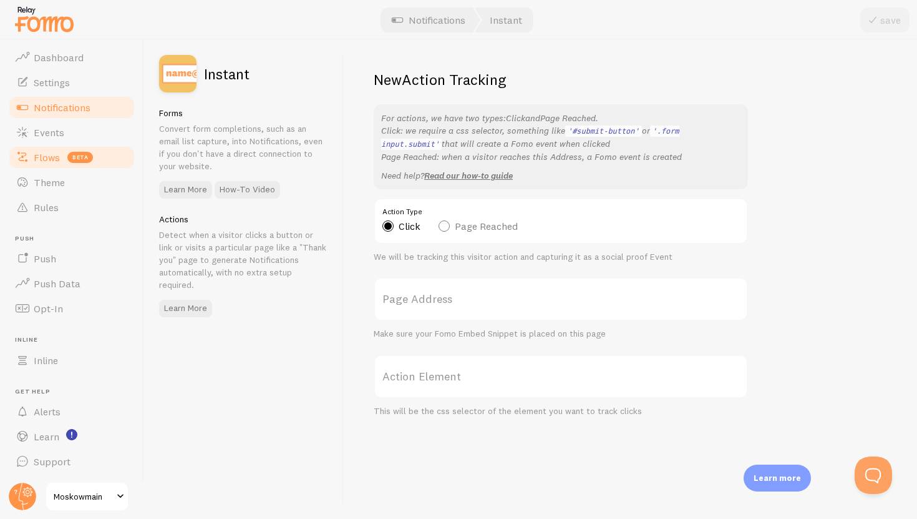
click at [111, 152] on link "Flows beta" at bounding box center [71, 157] width 129 height 25
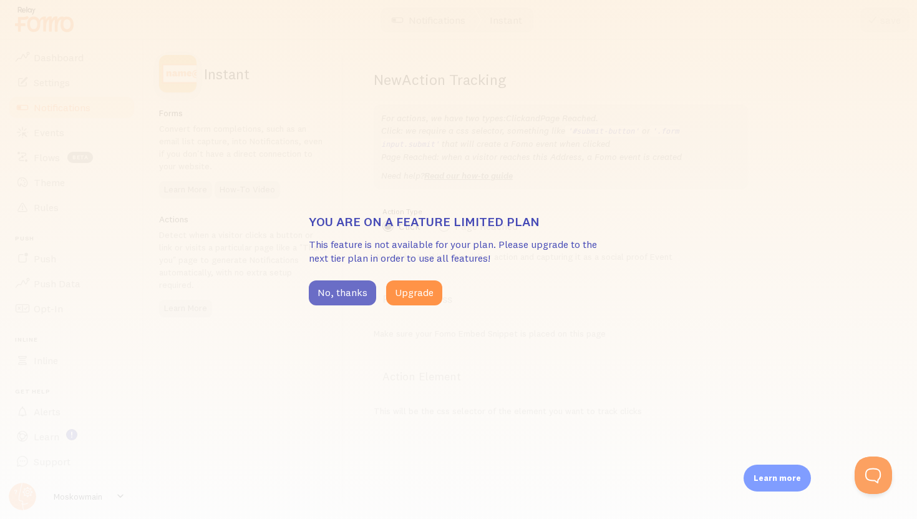
click at [346, 303] on button "No, thanks" at bounding box center [342, 292] width 67 height 25
